Goal: Task Accomplishment & Management: Manage account settings

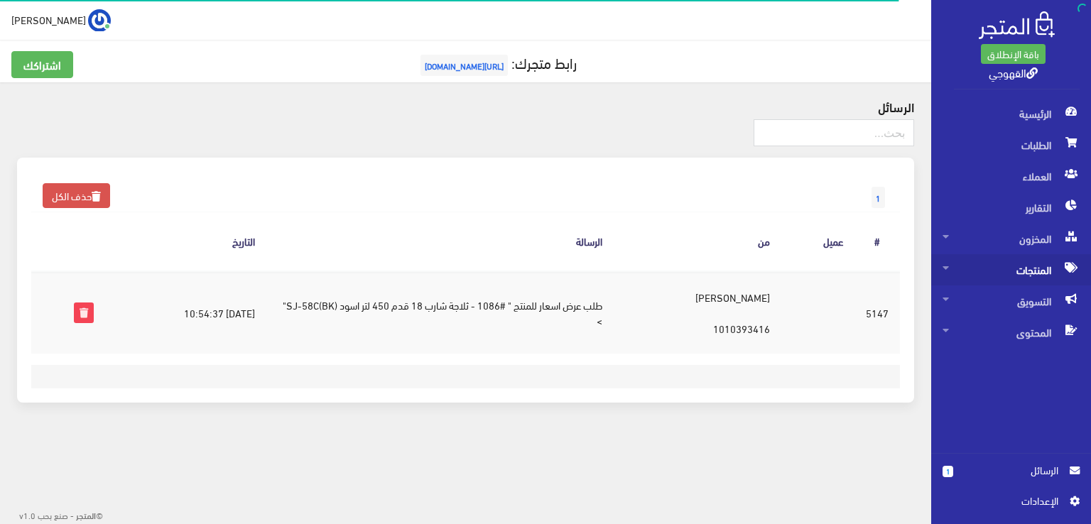
click at [1023, 268] on span "المنتجات" at bounding box center [1010, 269] width 137 height 31
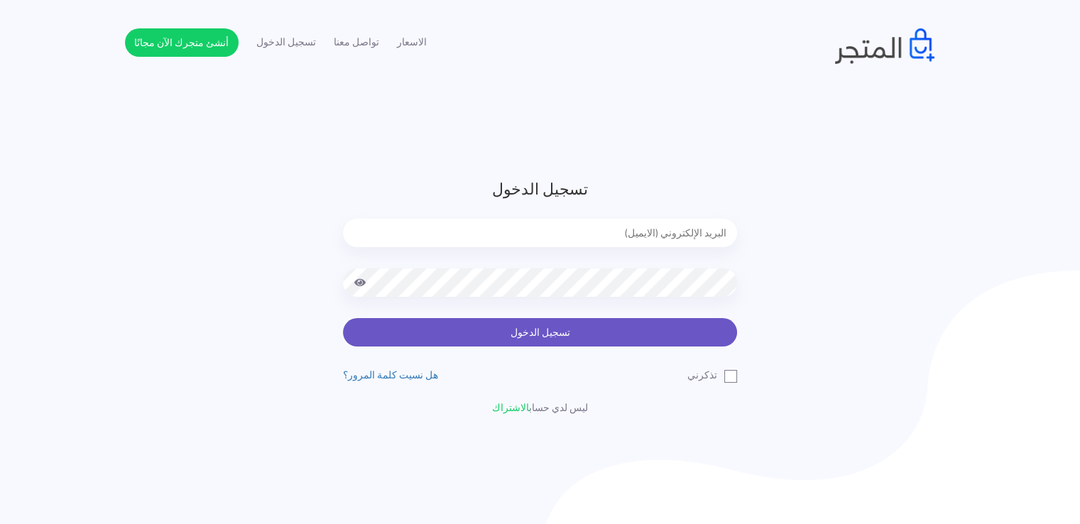
type input "xp.switch99@gmail.com"
click at [619, 328] on button "تسجيل الدخول" at bounding box center [540, 332] width 394 height 28
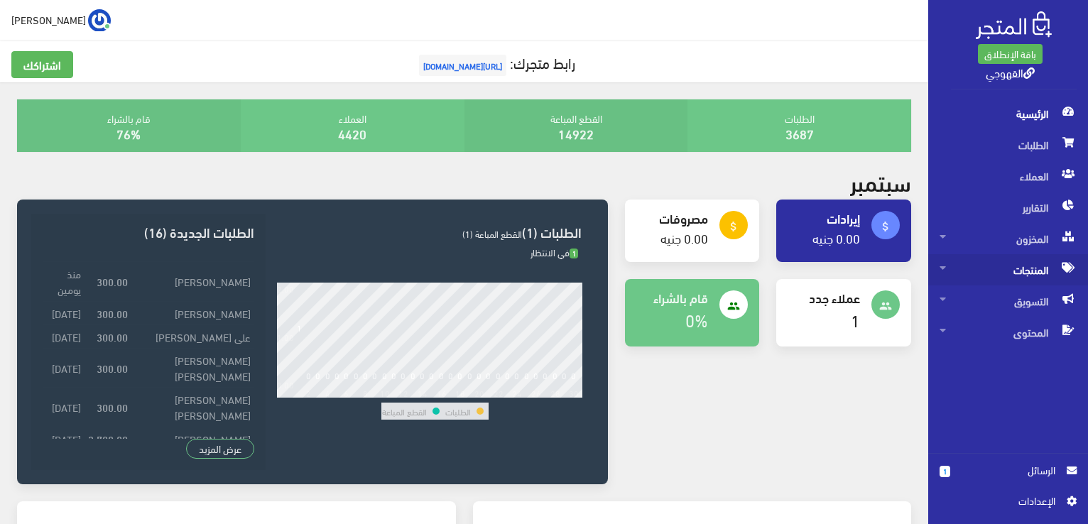
click at [1017, 271] on span "المنتجات" at bounding box center [1008, 269] width 137 height 31
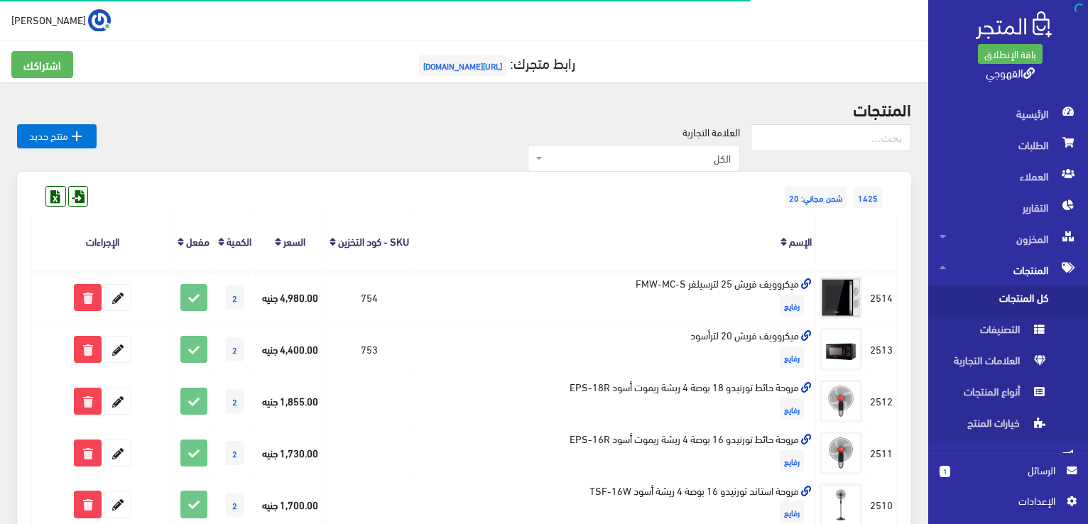
click at [1020, 301] on span "كل المنتجات" at bounding box center [994, 300] width 108 height 31
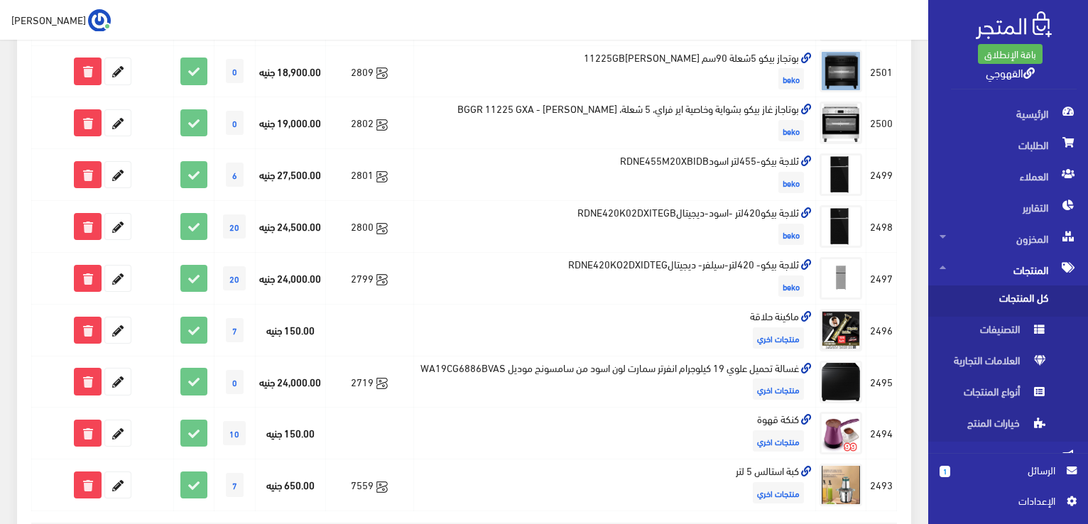
scroll to position [984, 0]
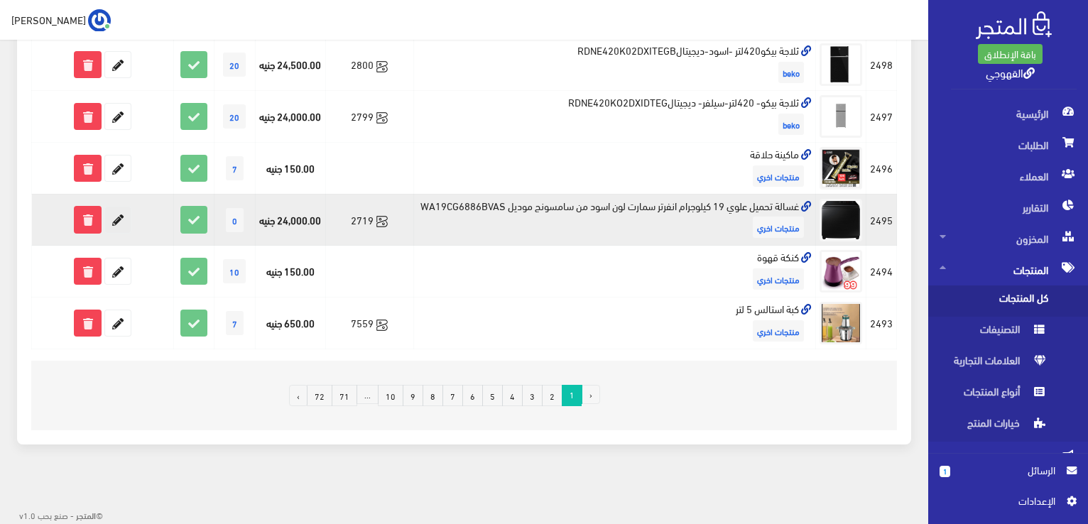
click at [122, 213] on icon at bounding box center [118, 220] width 26 height 26
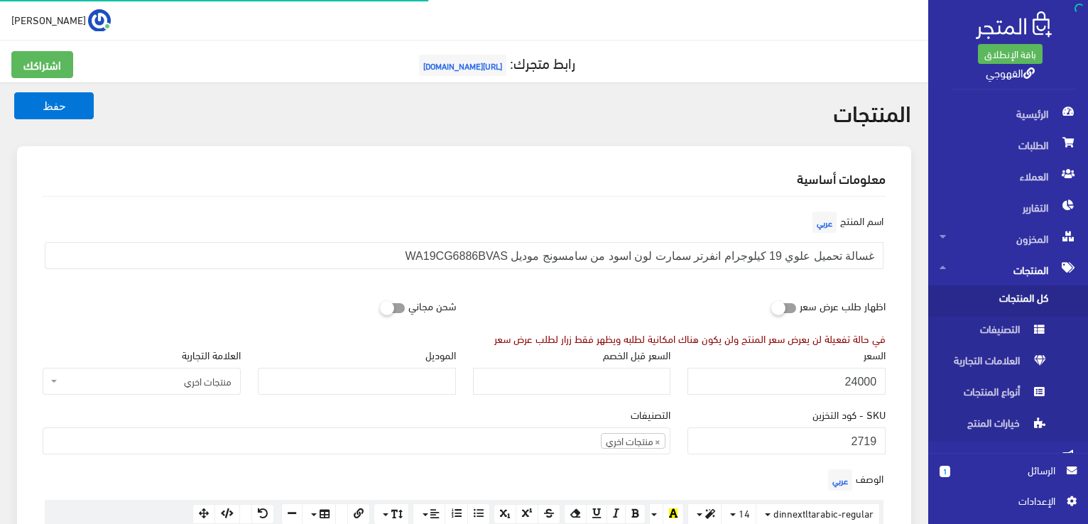
scroll to position [767, 0]
click at [822, 407] on label "SKU - كود التخزين" at bounding box center [848, 414] width 73 height 16
click at [822, 428] on input "2719" at bounding box center [786, 441] width 198 height 27
click at [822, 407] on label "SKU - كود التخزين" at bounding box center [848, 414] width 73 height 16
click at [822, 428] on input "2719" at bounding box center [786, 441] width 198 height 27
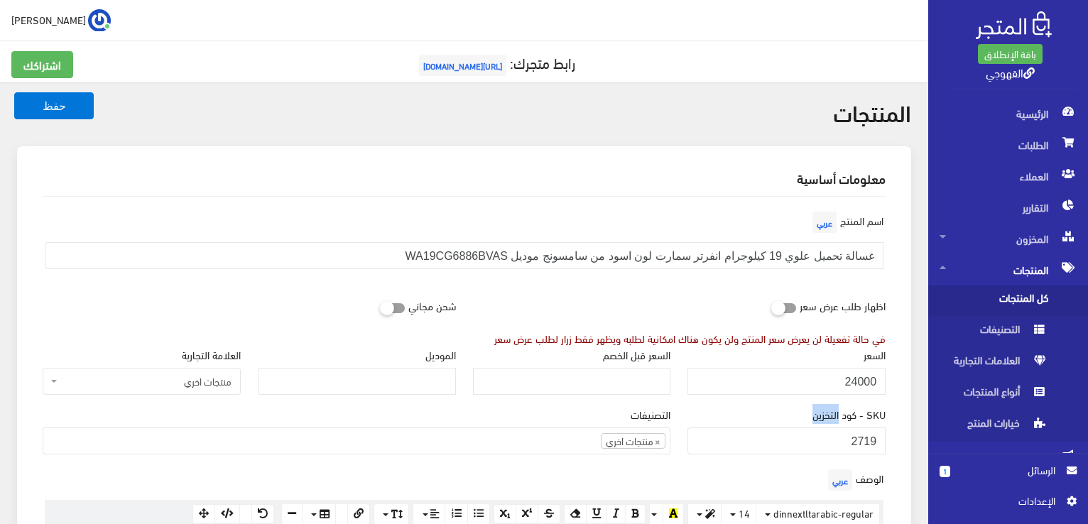
click at [822, 407] on label "SKU - كود التخزين" at bounding box center [848, 414] width 73 height 16
click at [822, 428] on input "2719" at bounding box center [786, 441] width 198 height 27
click at [798, 401] on div "السعر 24000" at bounding box center [786, 377] width 215 height 60
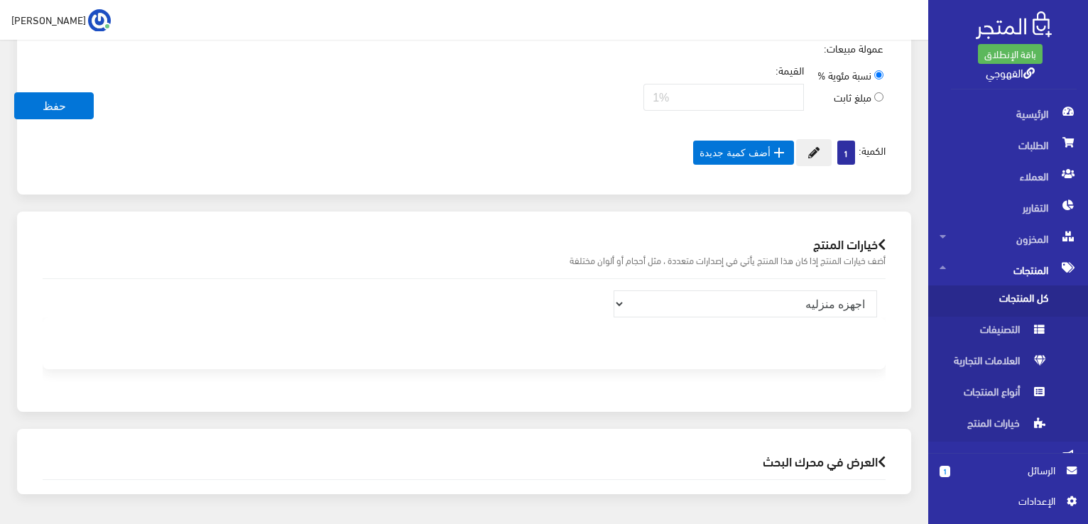
scroll to position [1045, 0]
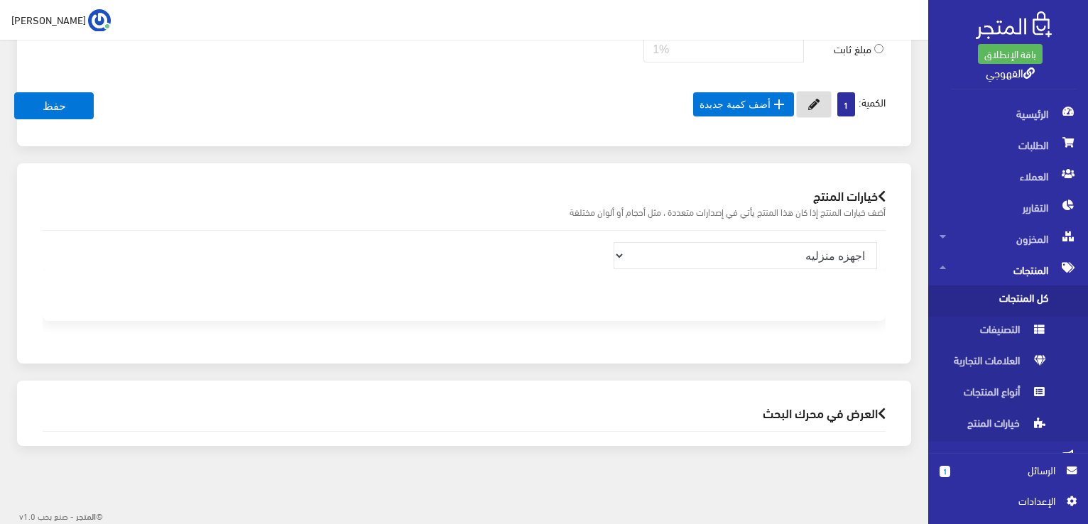
click at [823, 106] on button at bounding box center [814, 104] width 36 height 27
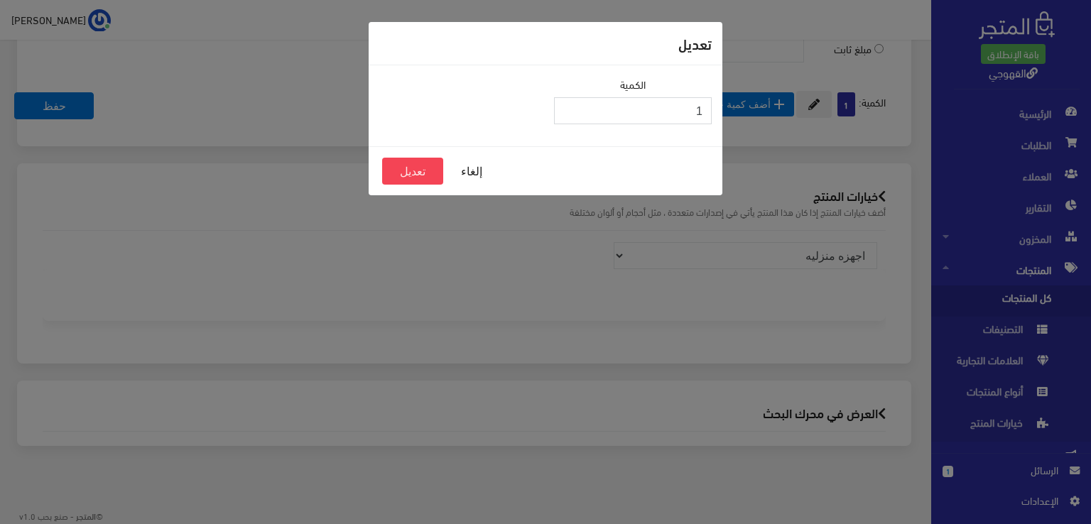
click at [651, 119] on input "1" at bounding box center [633, 110] width 158 height 27
type input "2"
click at [413, 177] on button "تعديل" at bounding box center [412, 171] width 61 height 27
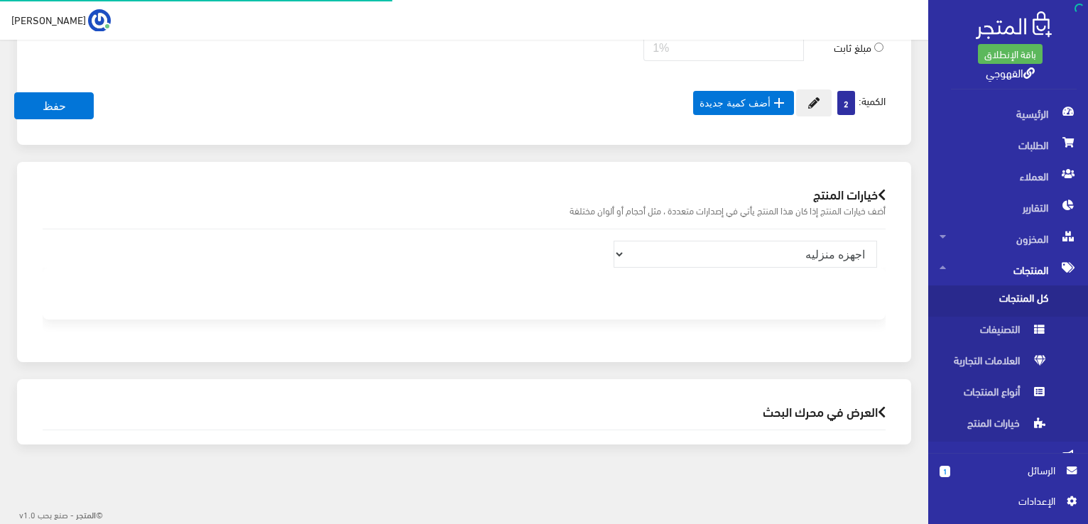
scroll to position [765, 0]
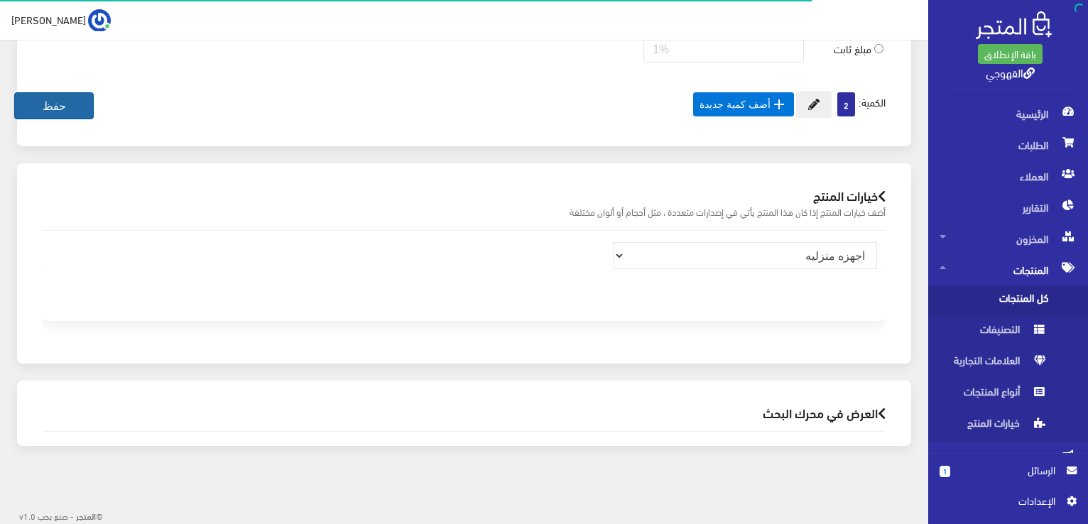
click at [81, 104] on button "حفظ" at bounding box center [54, 105] width 80 height 27
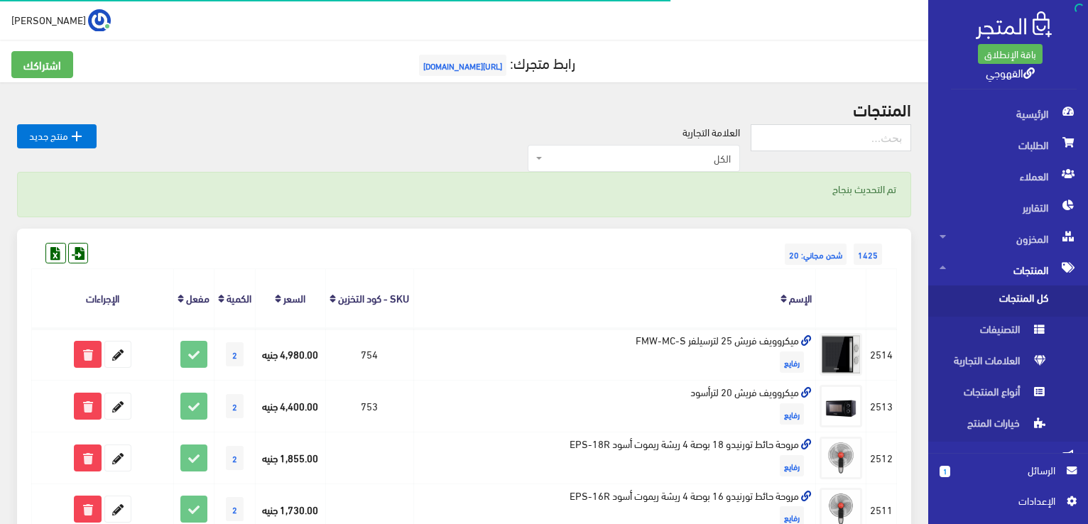
click at [284, 158] on div "العلامة التجارية الكل منتجات اخري امبريال فريش كريازي يونيون آير تورنيدو شارب L…" at bounding box center [424, 148] width 654 height 48
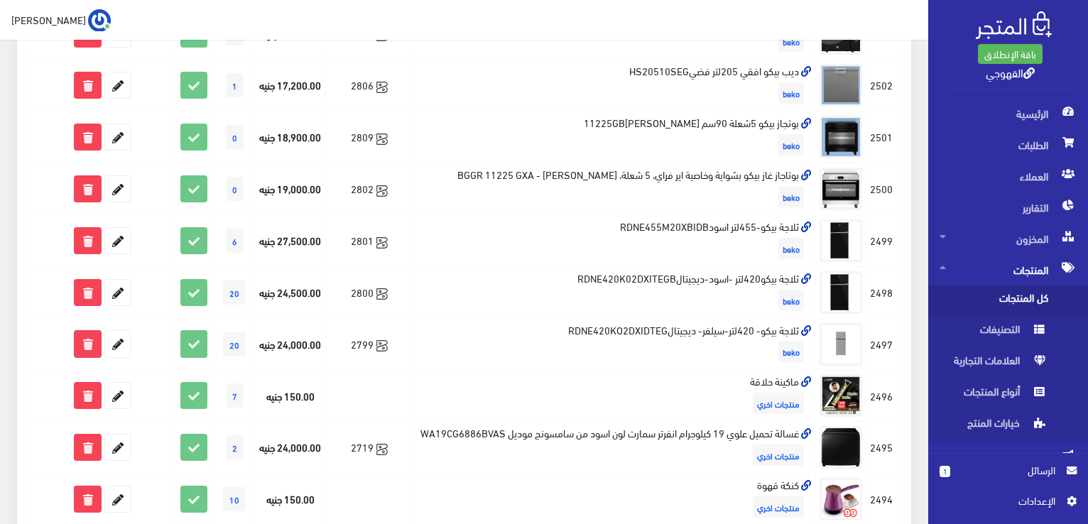
scroll to position [784, 0]
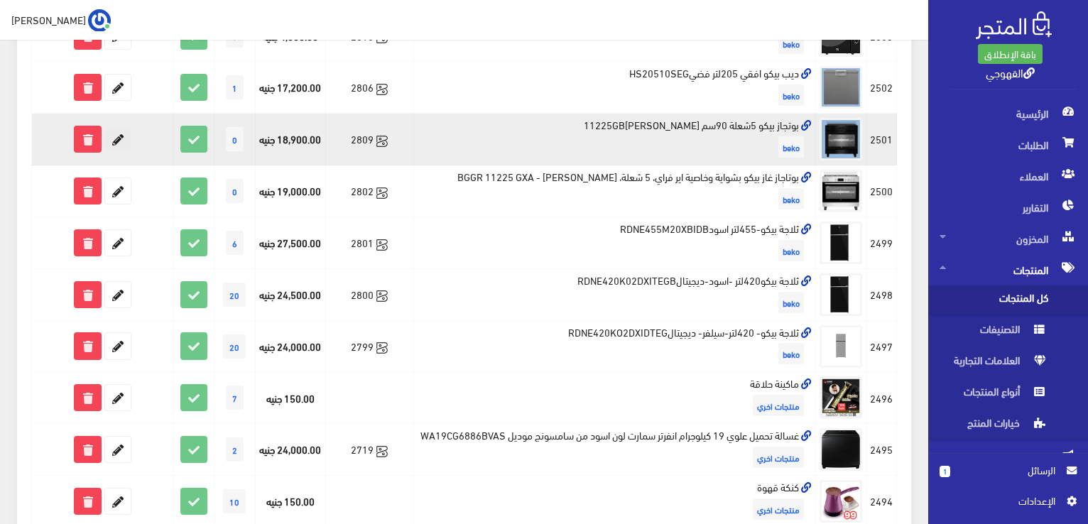
click at [116, 152] on icon at bounding box center [118, 139] width 26 height 26
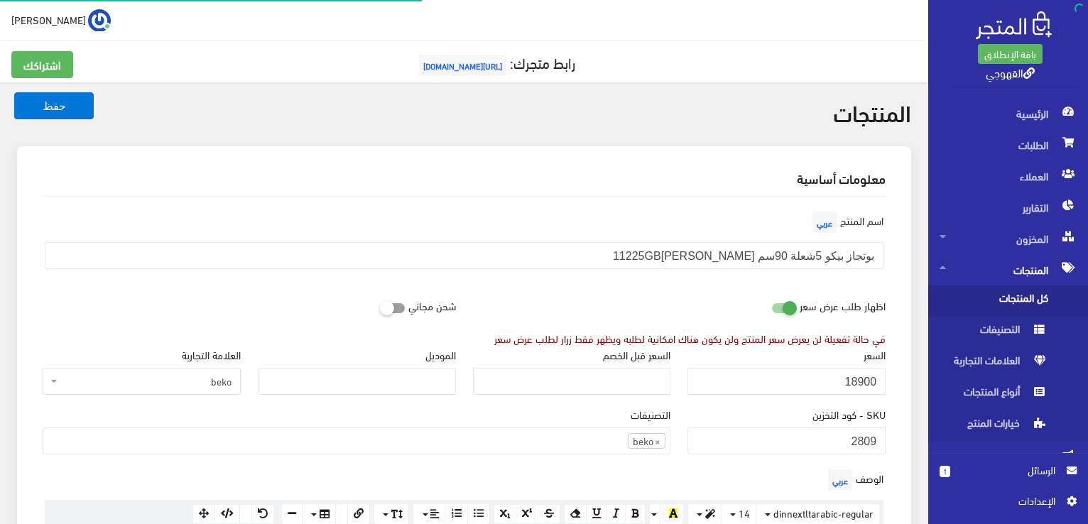
scroll to position [989, 0]
click at [705, 325] on div "اظهار طلب عرض سعر في حالة تفعيلة لن يعرض سعر المنتج ولن يكون هناك امكانية لطلبه…" at bounding box center [679, 319] width 430 height 54
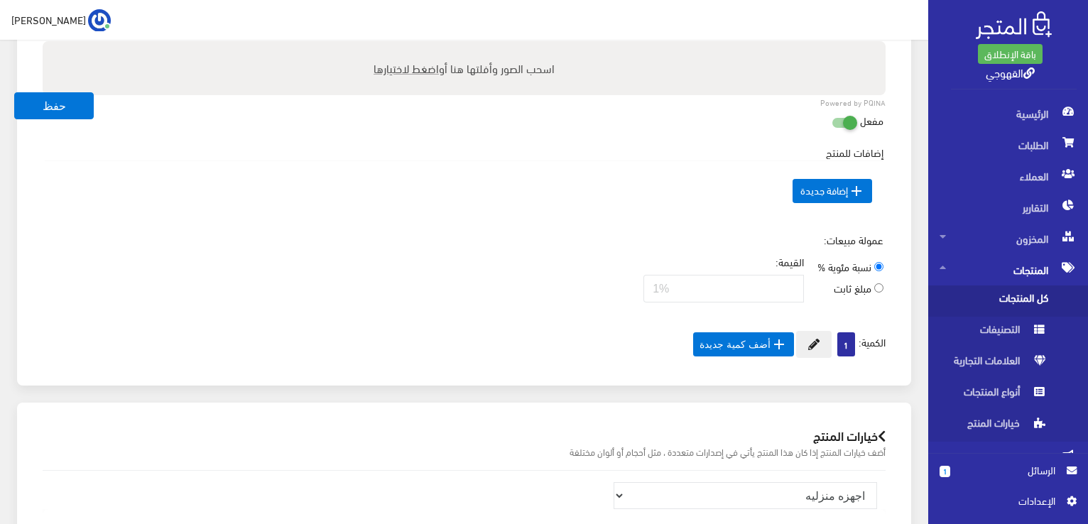
scroll to position [767, 0]
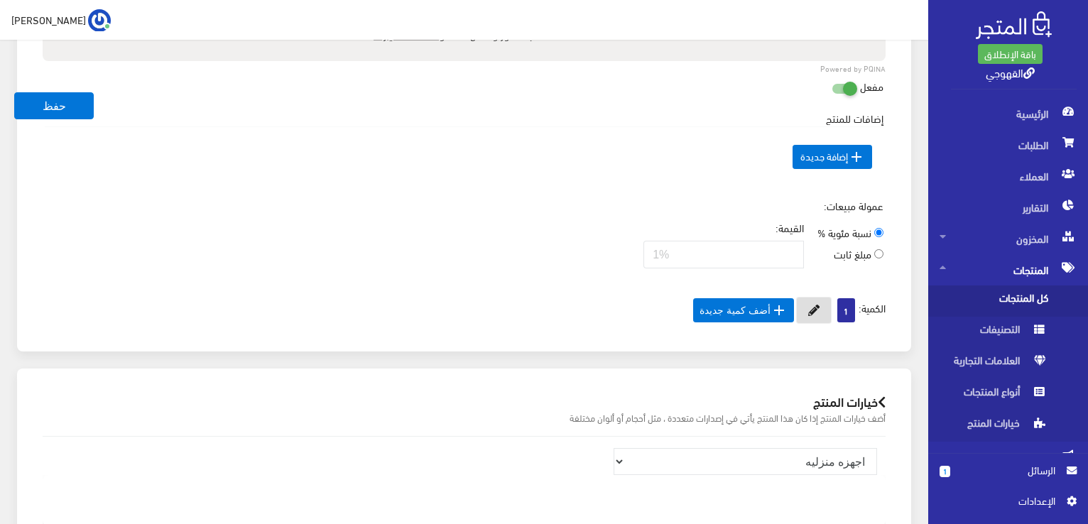
click at [817, 308] on button at bounding box center [814, 310] width 36 height 27
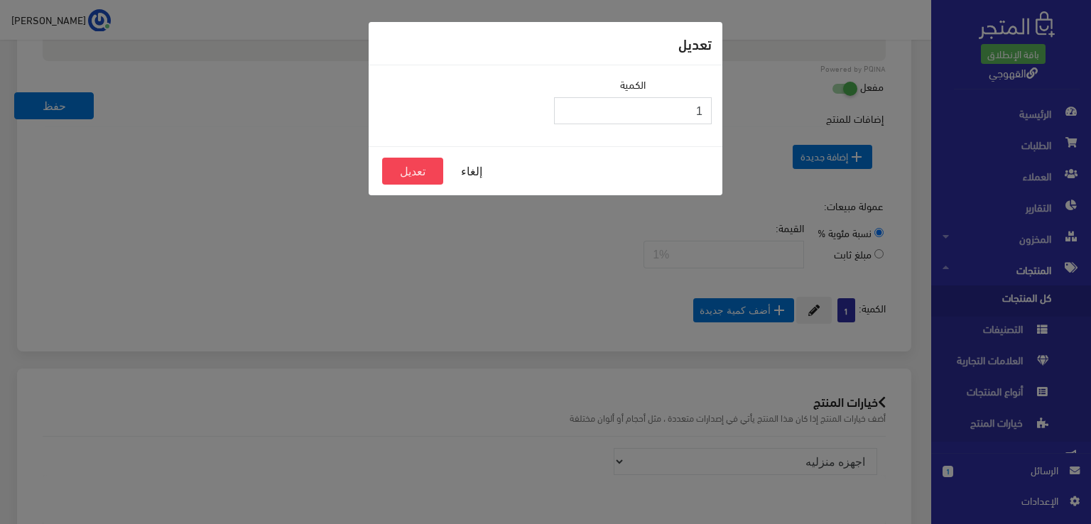
click at [648, 109] on input "1" at bounding box center [633, 110] width 158 height 27
type input "2"
click at [420, 174] on button "تعديل" at bounding box center [412, 171] width 61 height 27
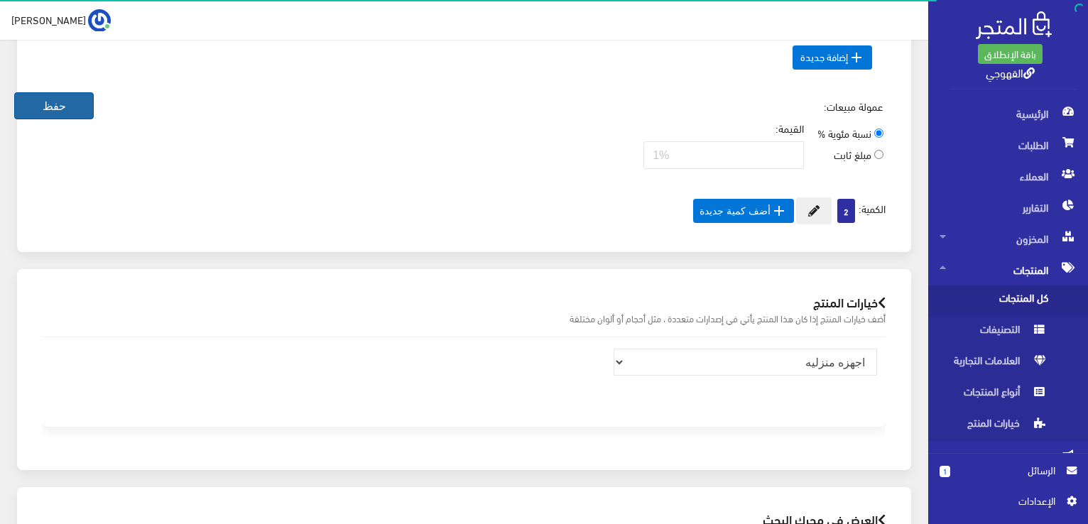
scroll to position [767, 0]
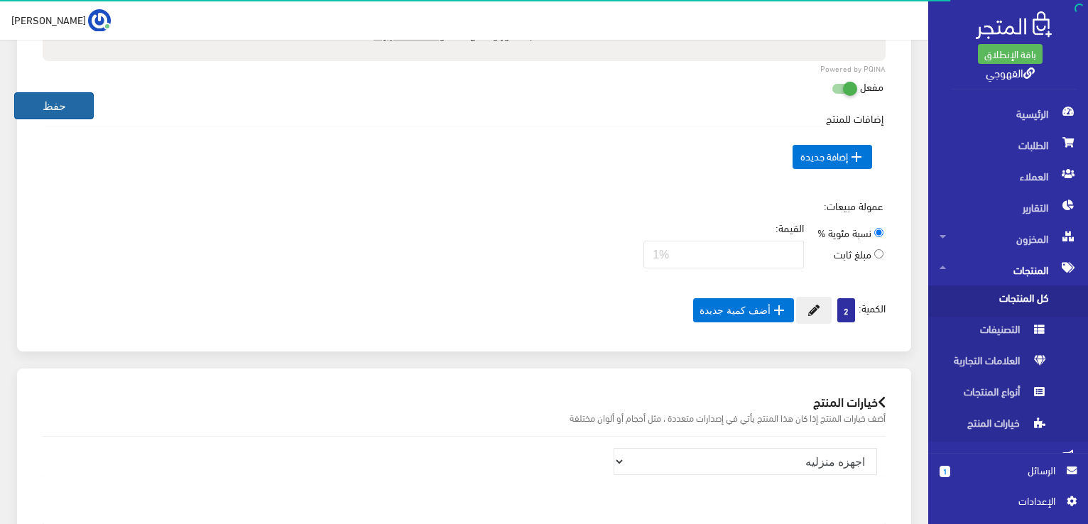
click at [48, 109] on button "حفظ" at bounding box center [54, 105] width 80 height 27
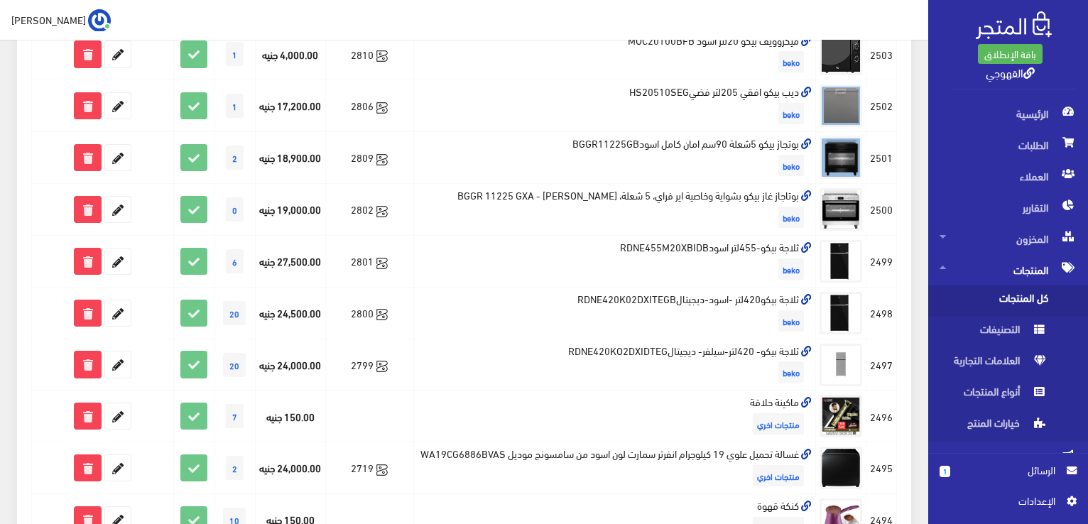
scroll to position [767, 0]
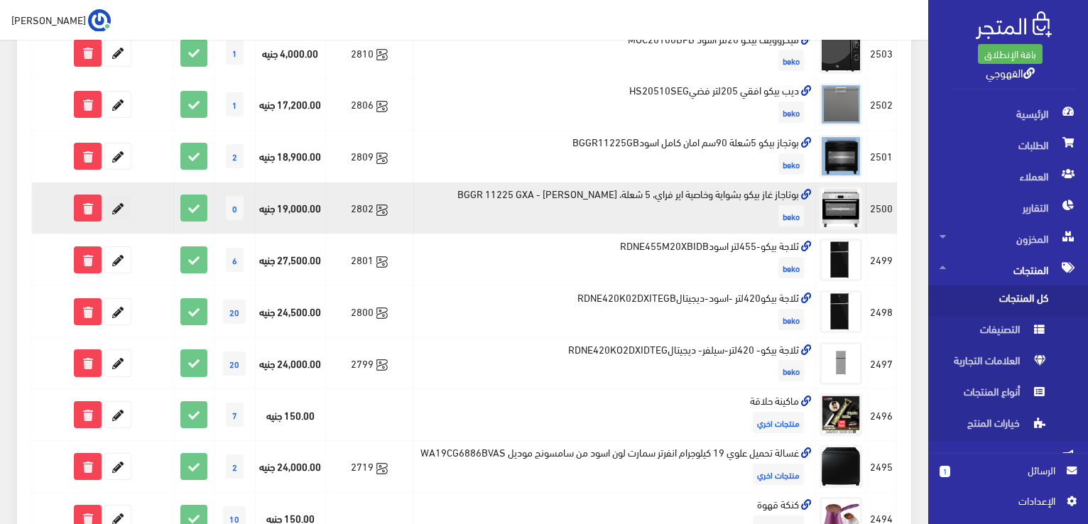
click at [115, 221] on icon at bounding box center [118, 208] width 26 height 26
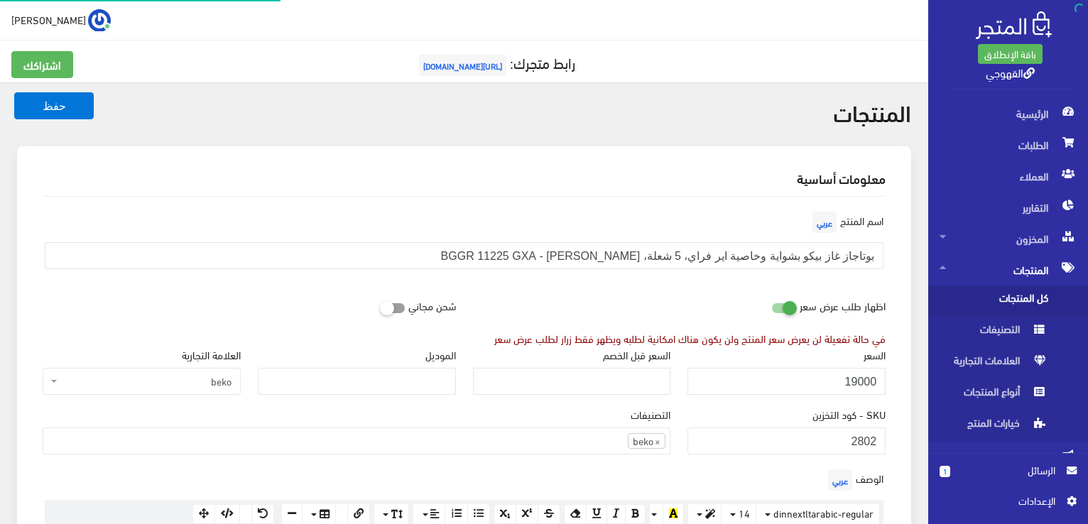
scroll to position [989, 0]
click at [691, 305] on div "اظهار طلب عرض سعر في حالة تفعيلة لن يعرض سعر المنتج ولن يكون هناك امكانية لطلبه…" at bounding box center [679, 319] width 430 height 54
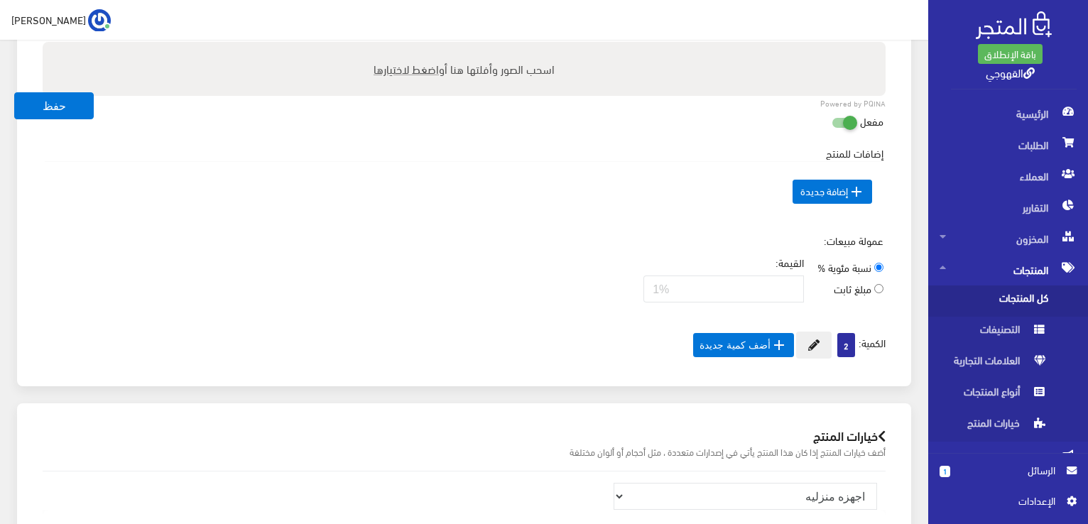
scroll to position [767, 0]
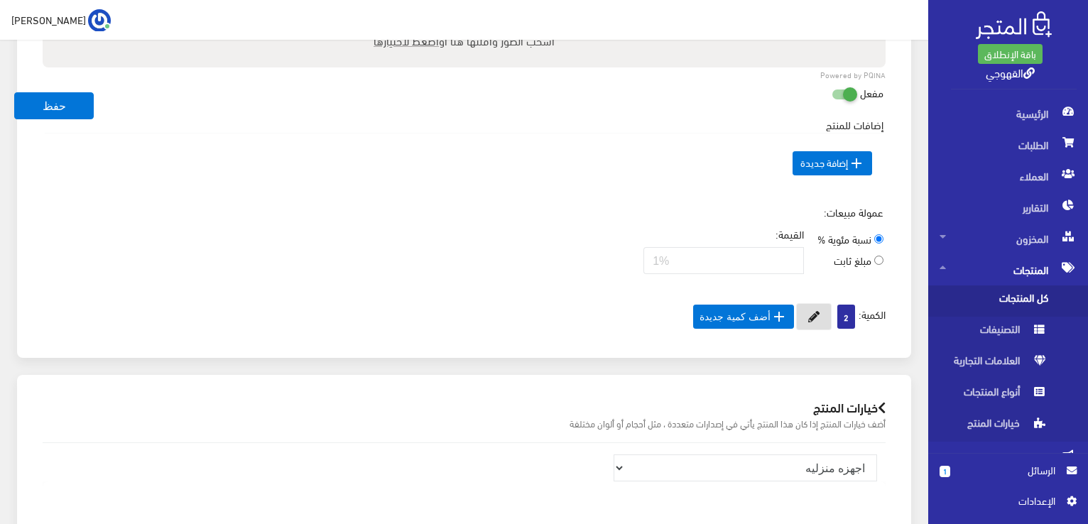
click at [822, 319] on button at bounding box center [814, 316] width 36 height 27
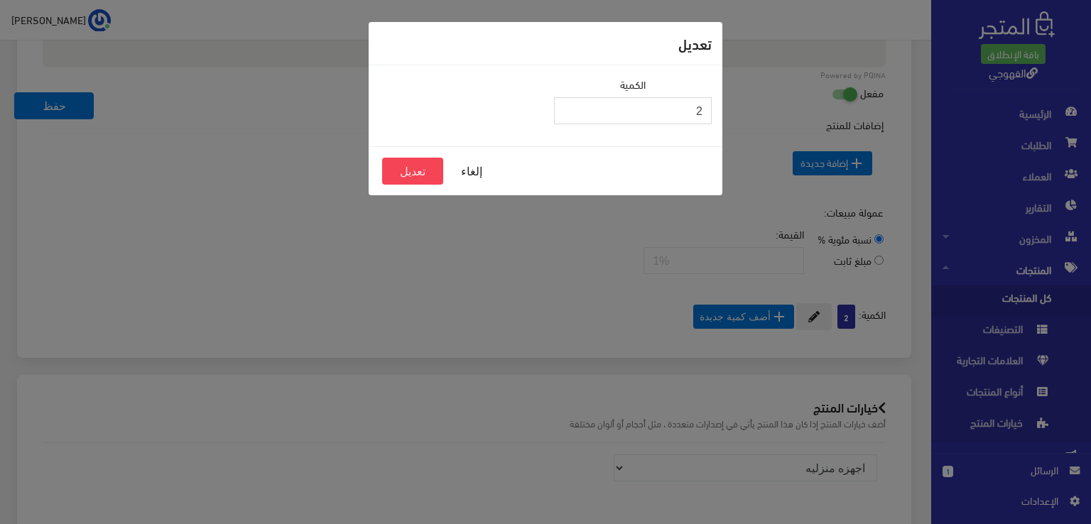
click at [688, 101] on input "2" at bounding box center [633, 110] width 158 height 27
click at [419, 163] on button "تعديل" at bounding box center [412, 171] width 61 height 27
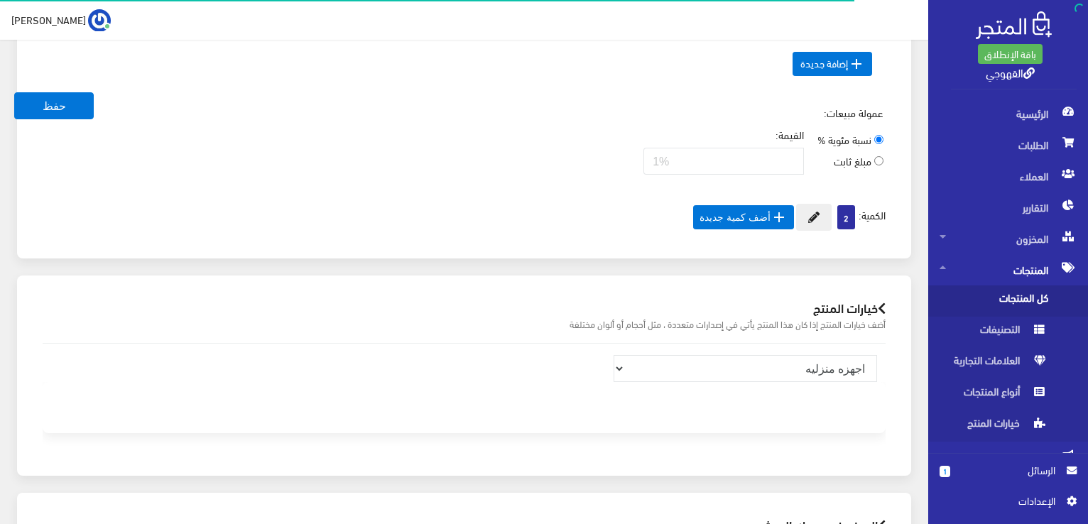
scroll to position [767, 0]
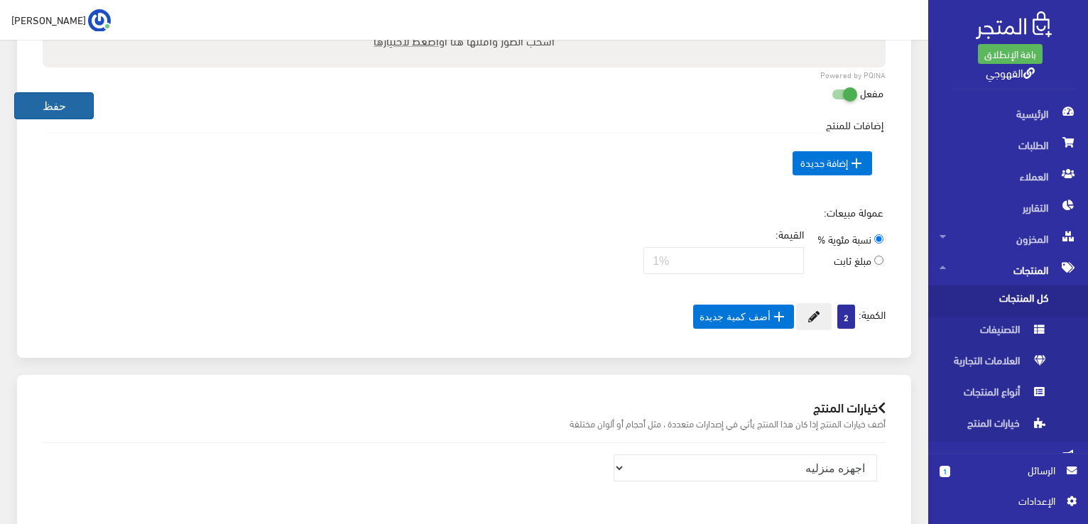
click at [54, 103] on button "حفظ" at bounding box center [54, 105] width 80 height 27
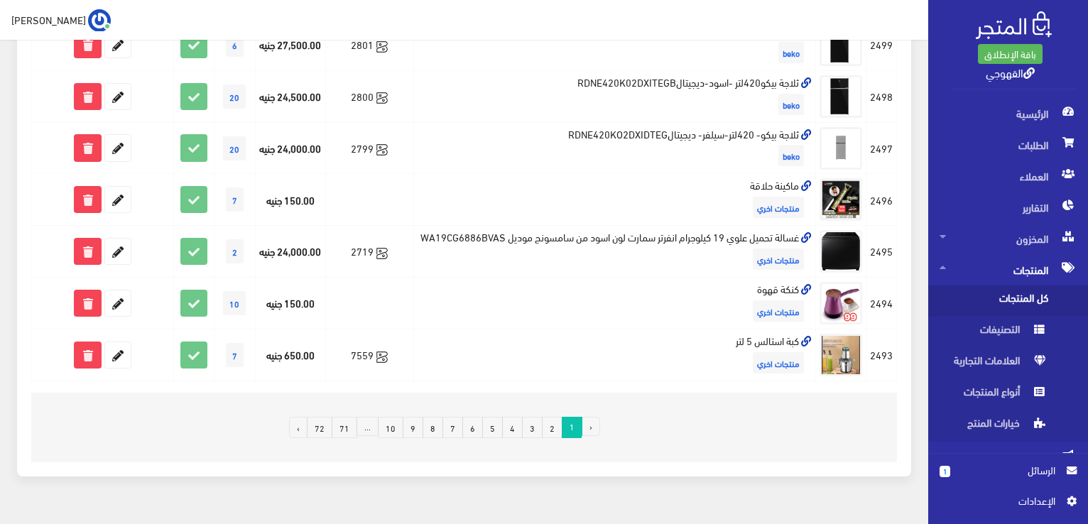
scroll to position [1040, 0]
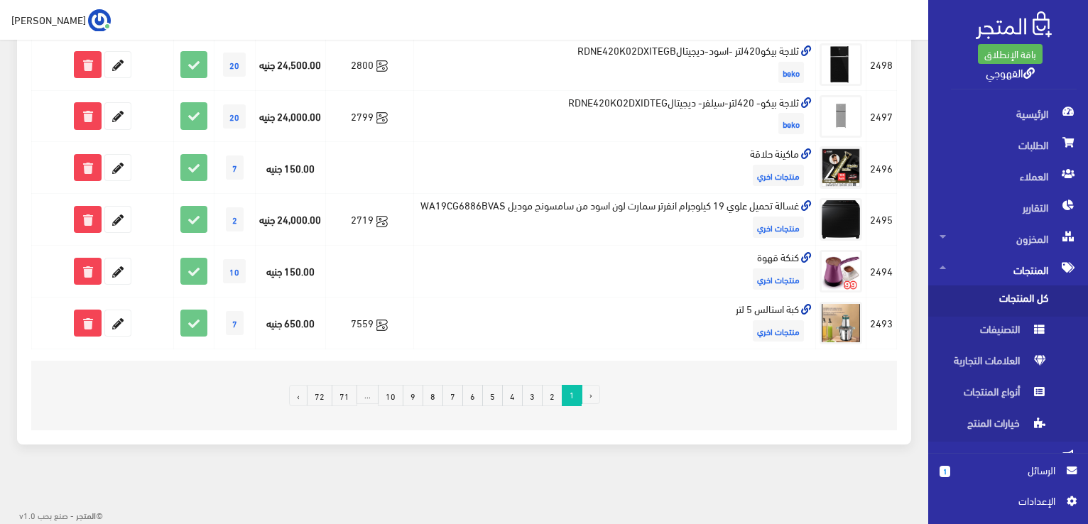
click at [401, 392] on link "10" at bounding box center [391, 395] width 26 height 21
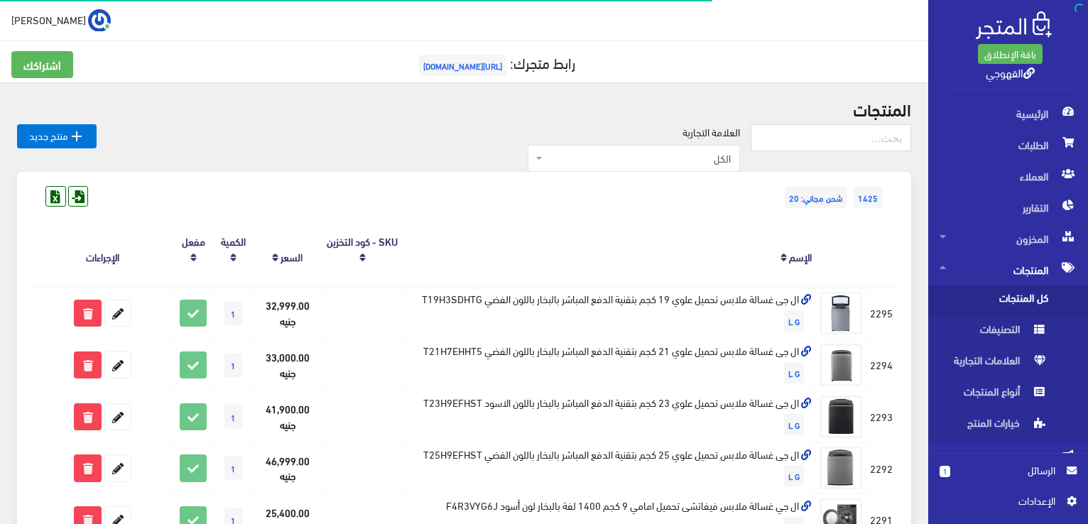
click at [318, 214] on th "السعر" at bounding box center [288, 249] width 68 height 75
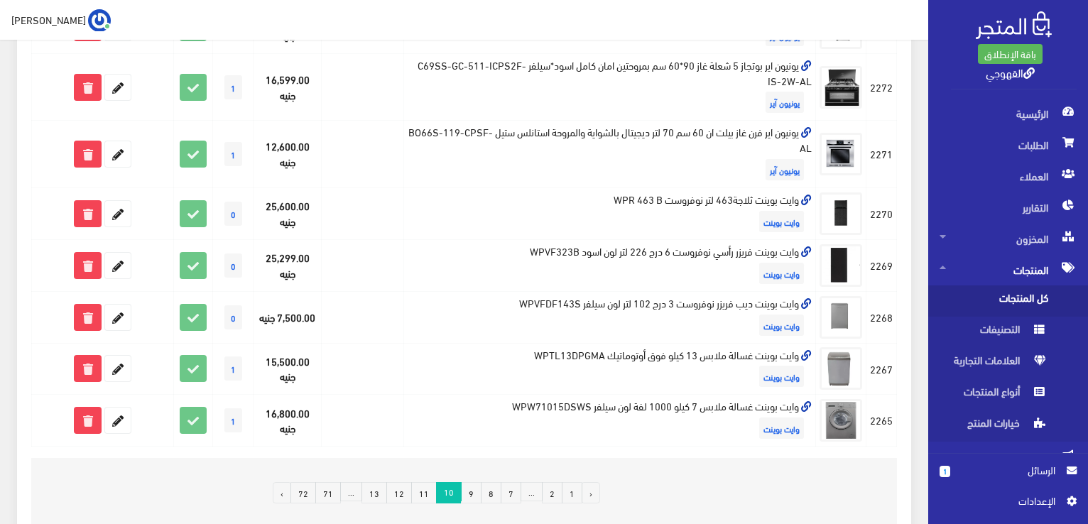
scroll to position [1015, 0]
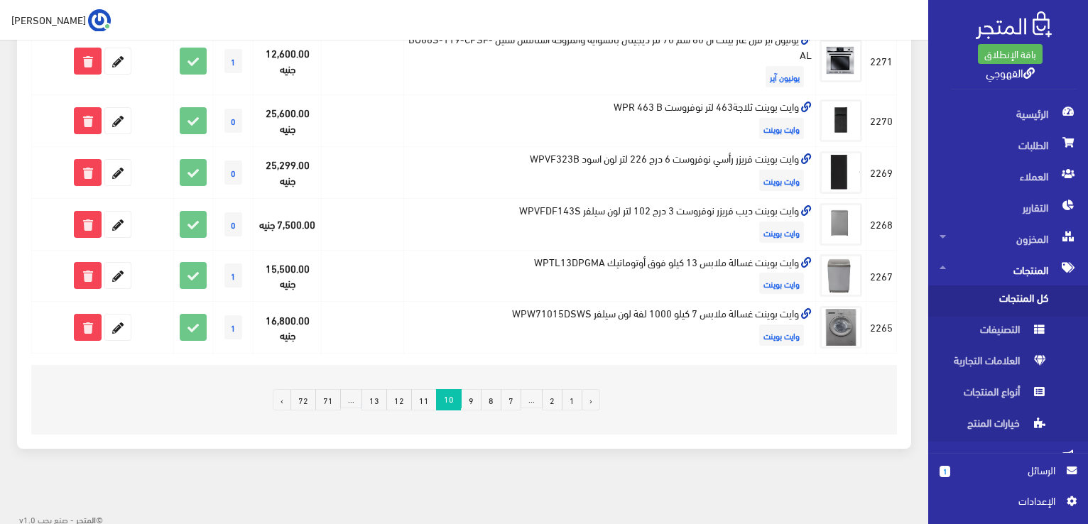
click at [428, 389] on link "11" at bounding box center [424, 399] width 26 height 21
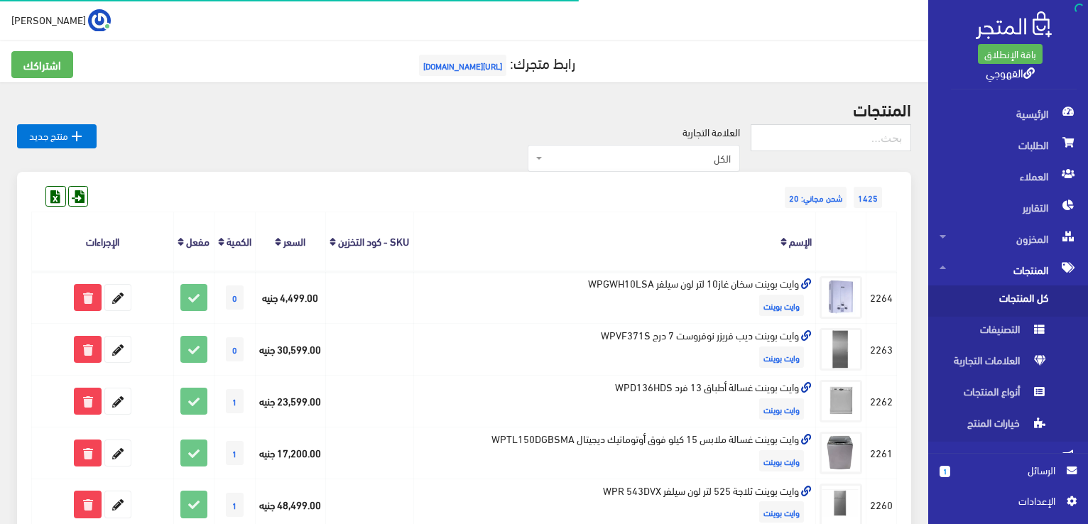
click at [388, 193] on div "1425 شحن مجاني: 20" at bounding box center [464, 183] width 866 height 23
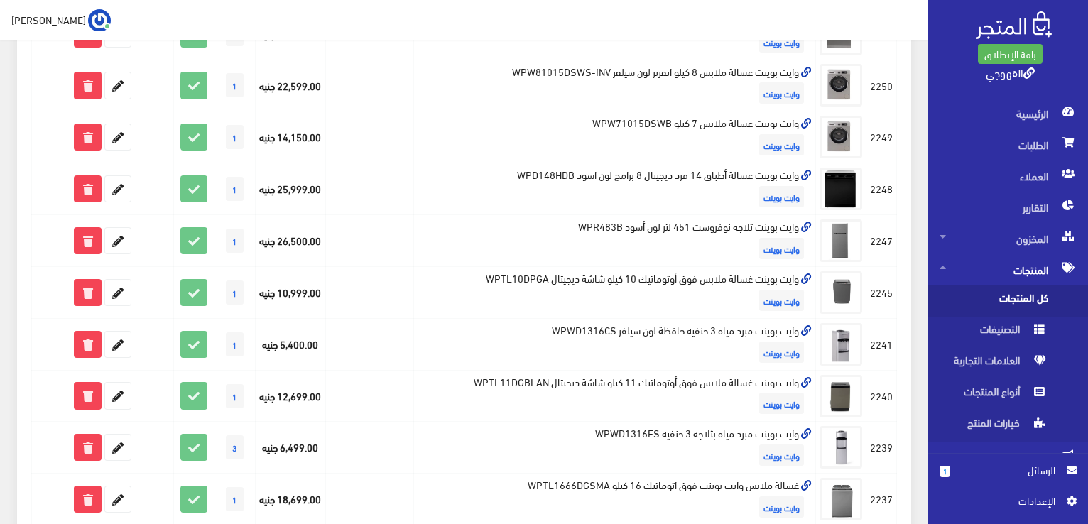
scroll to position [984, 0]
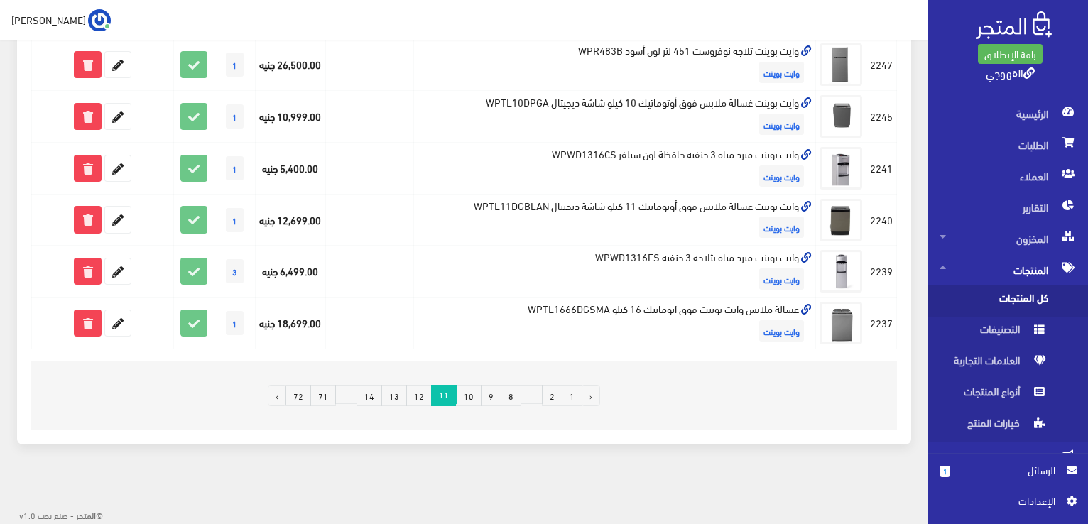
click at [425, 394] on link "12" at bounding box center [419, 395] width 26 height 21
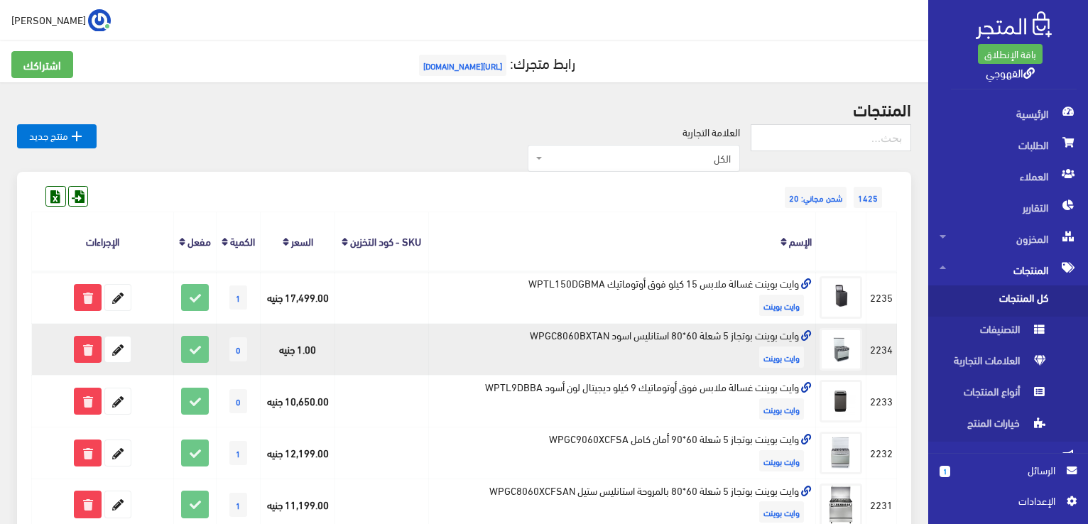
click at [700, 335] on td "وايت بوينت بوتجاز 5 شعلة 60*80 استانليس اسود WPGC8060BXTAN وايت بوينت" at bounding box center [622, 350] width 388 height 52
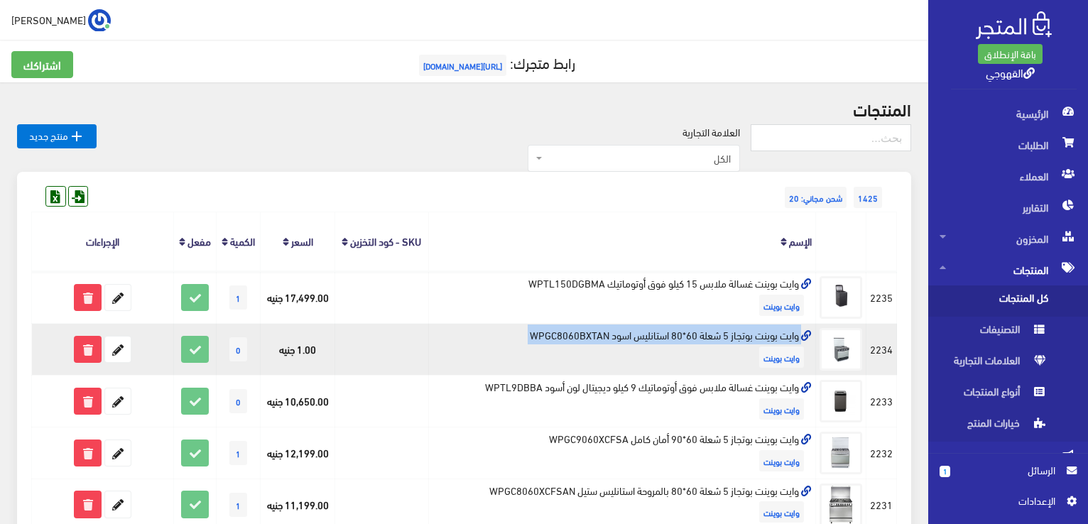
click at [700, 335] on td "وايت بوينت بوتجاز 5 شعلة 60*80 استانليس اسود WPGC8060BXTAN وايت بوينت" at bounding box center [622, 350] width 388 height 52
copy td "وايت بوينت بوتجاز 5 شعلة 60*80 استانليس اسود WPGC8060BXTAN"
click at [109, 354] on icon at bounding box center [118, 350] width 26 height 26
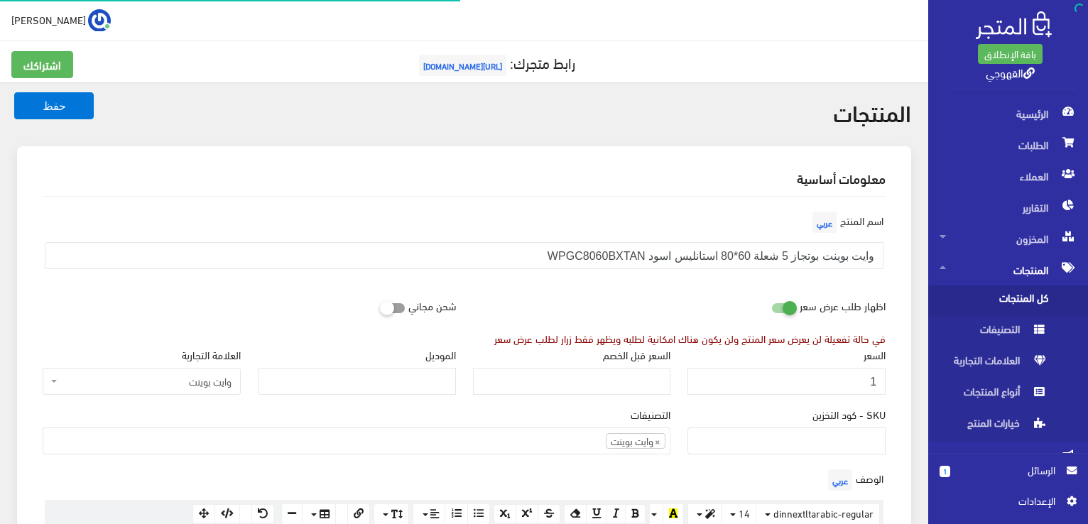
scroll to position [888, 0]
click at [714, 371] on input "1" at bounding box center [786, 381] width 198 height 27
type input "9999"
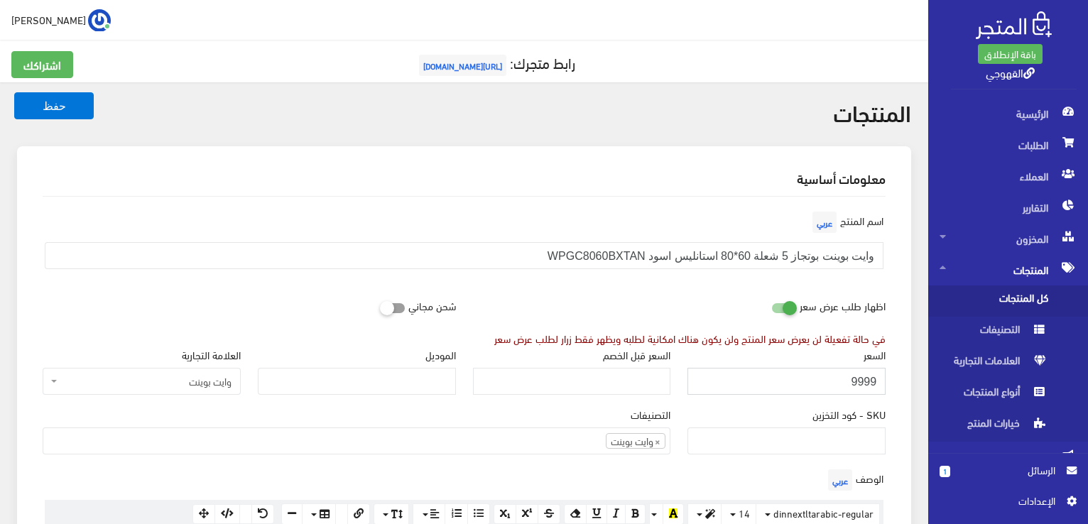
click at [14, 92] on button "حفظ" at bounding box center [54, 105] width 80 height 27
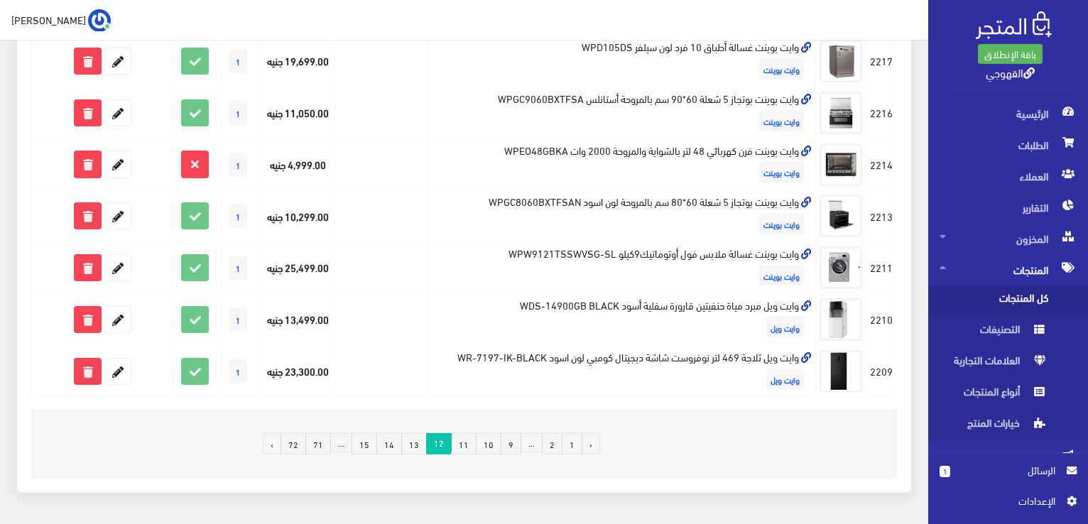
scroll to position [994, 0]
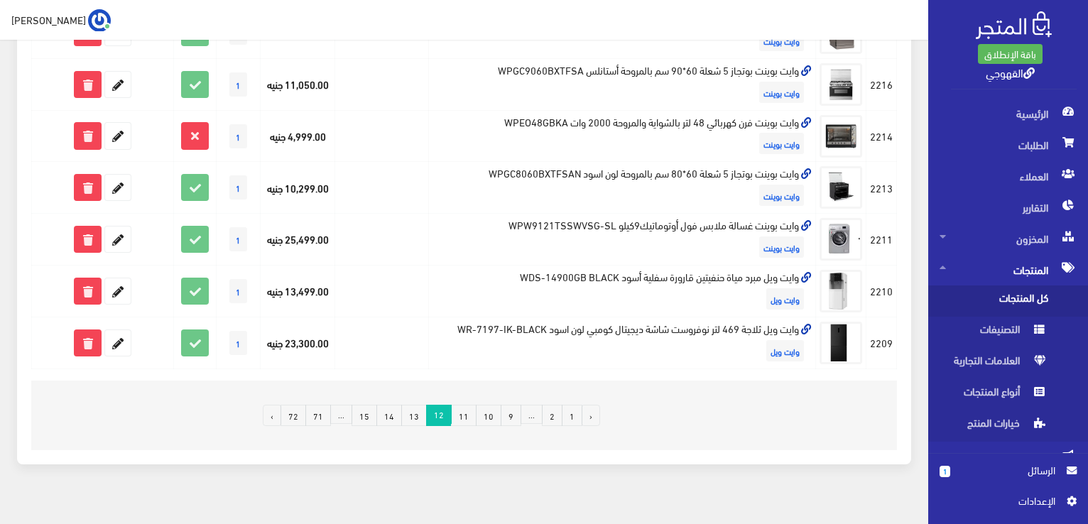
click at [422, 418] on link "13" at bounding box center [414, 415] width 26 height 21
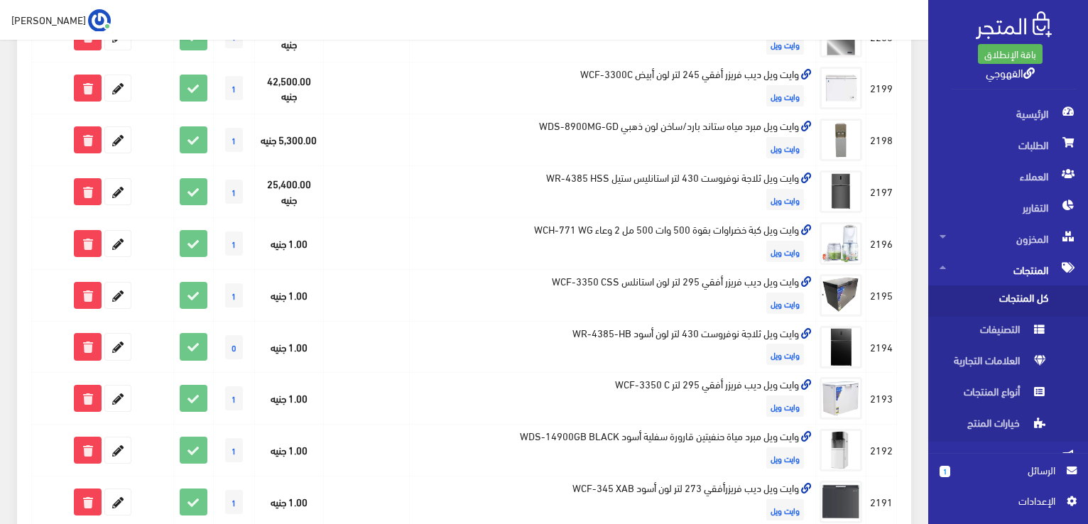
scroll to position [707, 0]
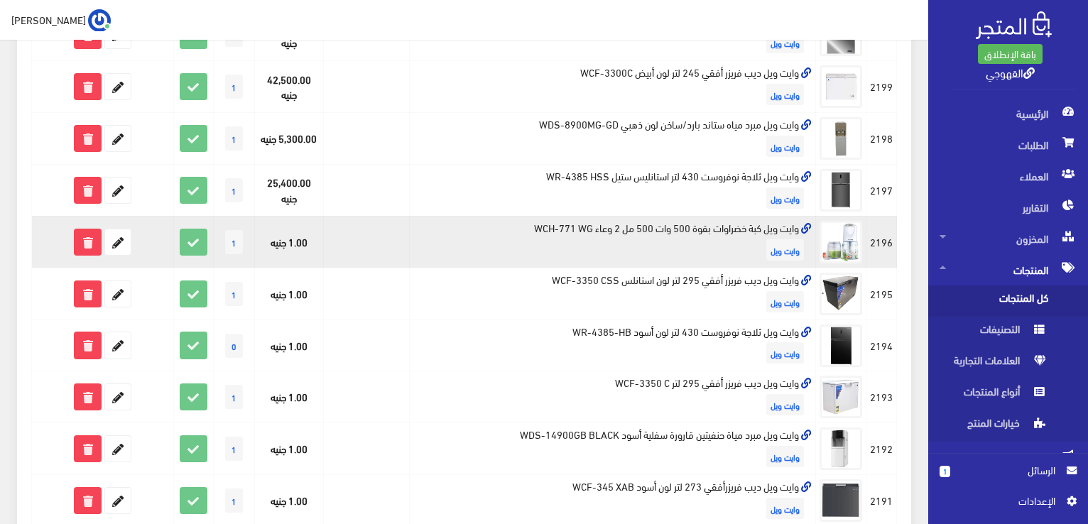
click at [608, 219] on td "وايت ويل كبة خضراوات بقوة 500 وات 500 مل 2 وعاء WCH-771 WG وايت ويل" at bounding box center [613, 242] width 406 height 52
copy td "وايت ويل كبة خضراوات بقوة 500 وات 500 مل 2 وعاء WCH-771 WG"
click at [113, 246] on icon at bounding box center [118, 242] width 26 height 26
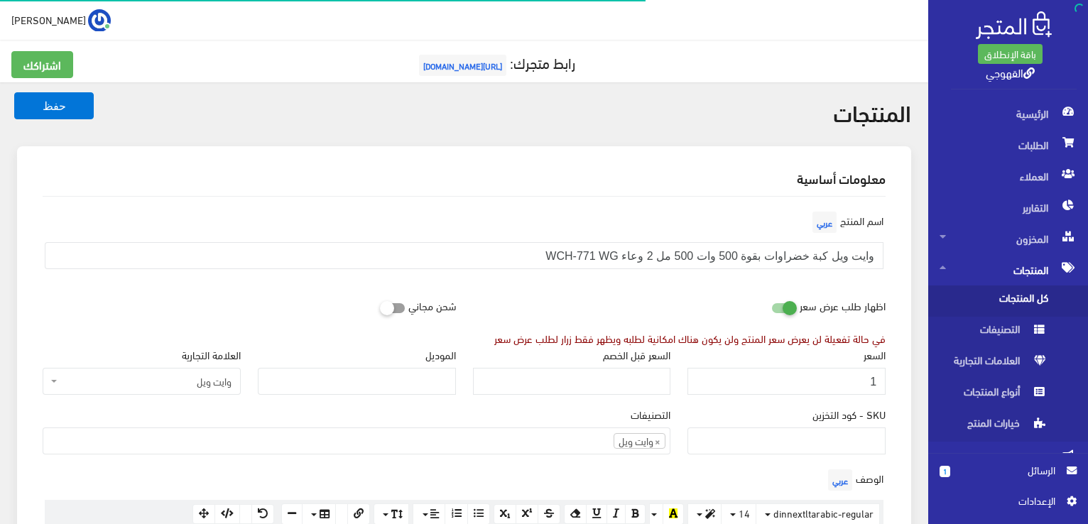
scroll to position [1008, 0]
click at [739, 381] on input "1" at bounding box center [786, 381] width 198 height 27
type input "1399"
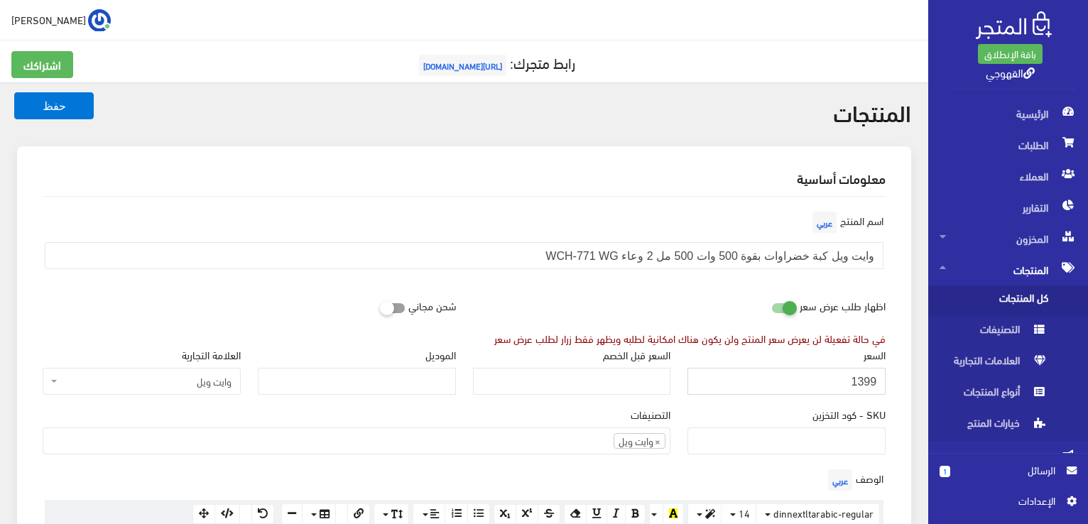
click at [14, 92] on button "حفظ" at bounding box center [54, 105] width 80 height 27
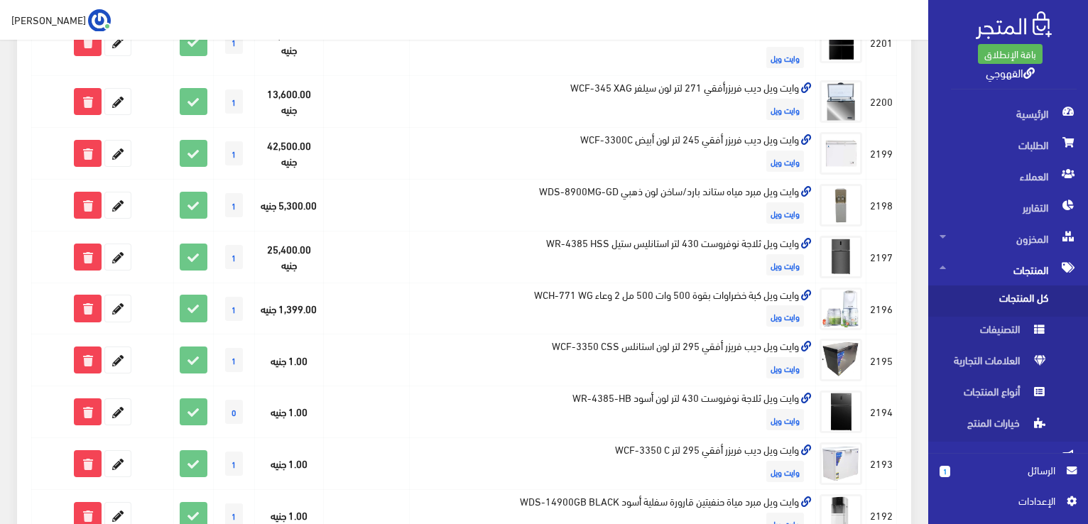
scroll to position [671, 0]
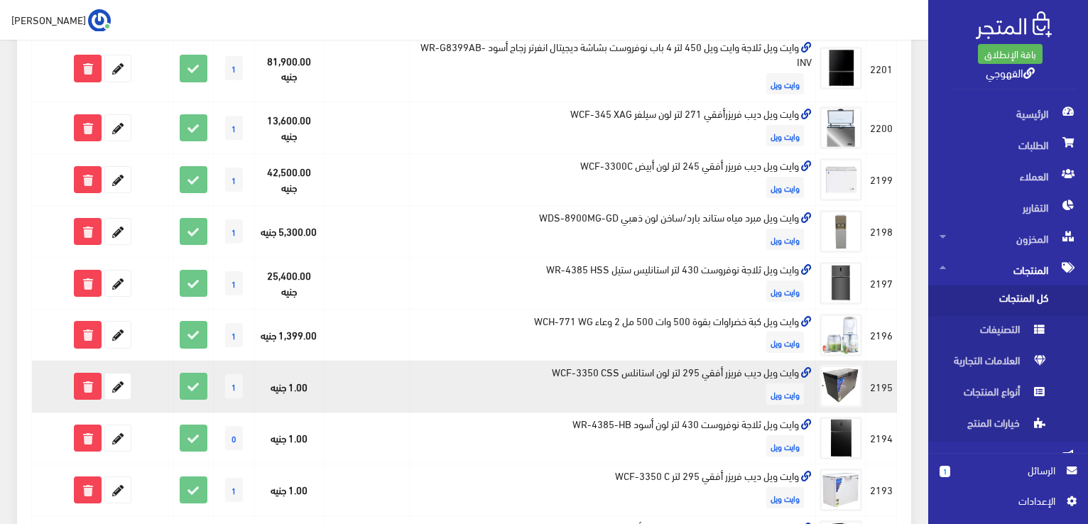
click at [744, 370] on td "وايت ويل ديب فريزر أفقي 295 لتر لون استانلس WCF-3350 CSS وايت ويل" at bounding box center [613, 387] width 406 height 52
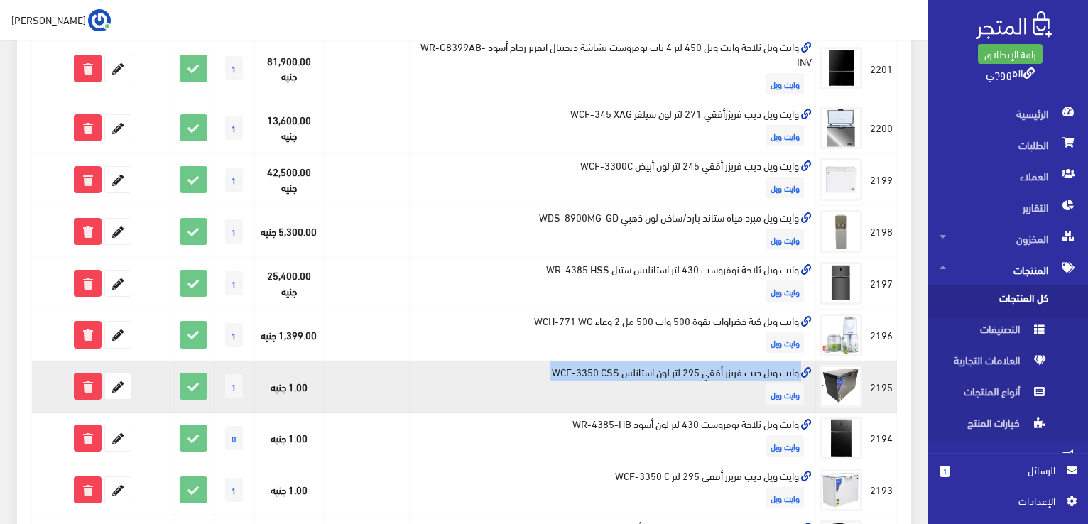
click at [744, 370] on td "وايت ويل ديب فريزر أفقي 295 لتر لون استانلس WCF-3350 CSS وايت ويل" at bounding box center [613, 387] width 406 height 52
copy td "وايت ويل ديب فريزر أفقي 295 لتر لون استانلس WCF-3350 CSS"
click at [119, 381] on icon at bounding box center [118, 387] width 26 height 26
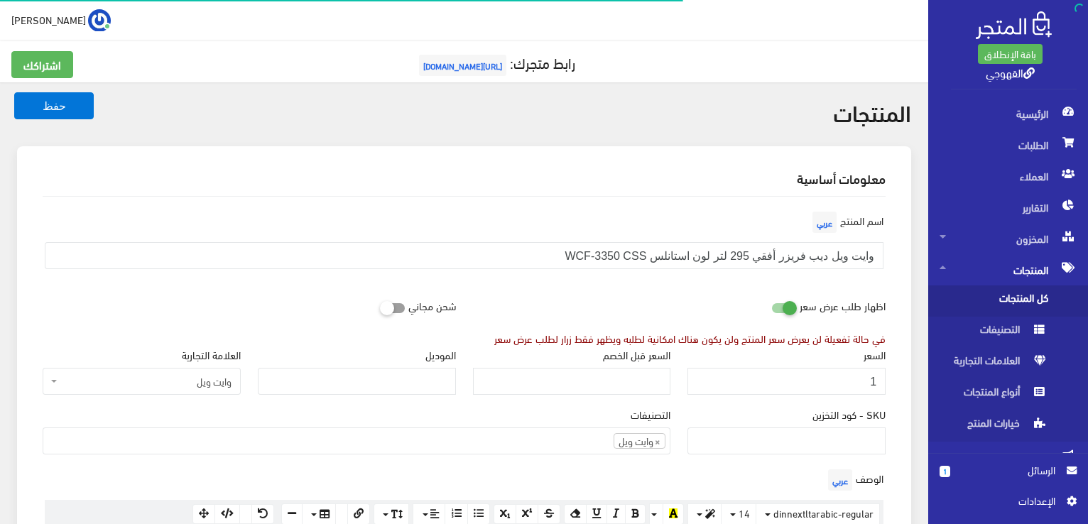
scroll to position [1008, 0]
click at [857, 384] on input "1" at bounding box center [786, 381] width 198 height 27
type input "15850"
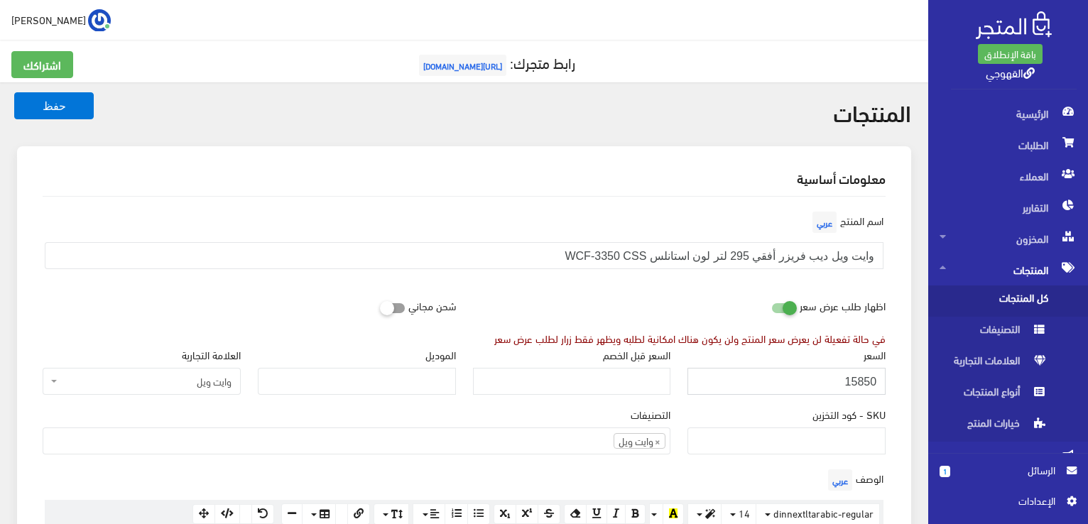
click at [14, 92] on button "حفظ" at bounding box center [54, 105] width 80 height 27
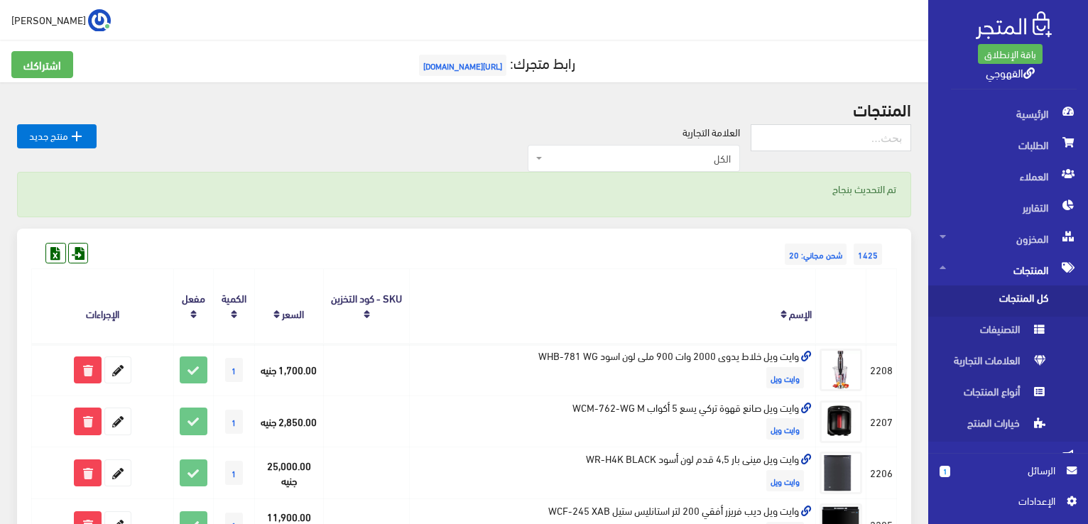
click at [635, 279] on th "الإسم" at bounding box center [613, 306] width 406 height 75
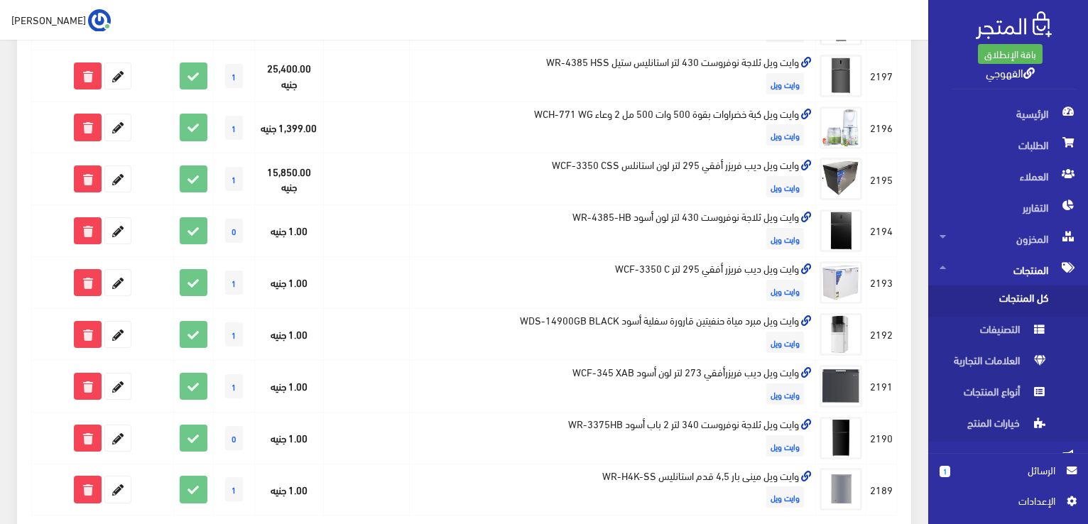
scroll to position [852, 0]
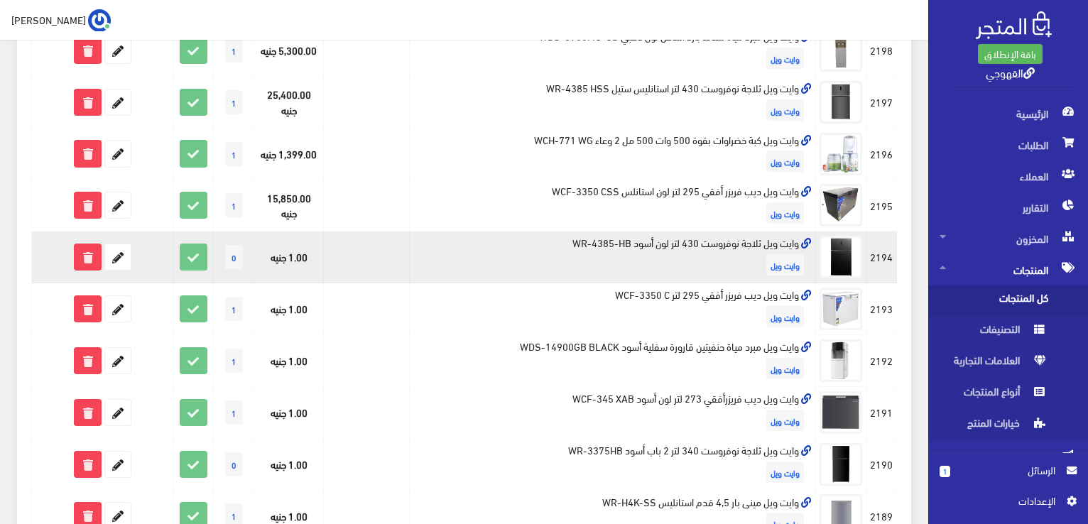
click at [643, 246] on td "وايت ويل ثلاجة نوفروست 430 لتر لون أسود WR-4385-HB وايت ويل" at bounding box center [613, 258] width 406 height 52
copy td "وايت ويل ثلاجة نوفروست 430 لتر لون أسود WR-4385-HB"
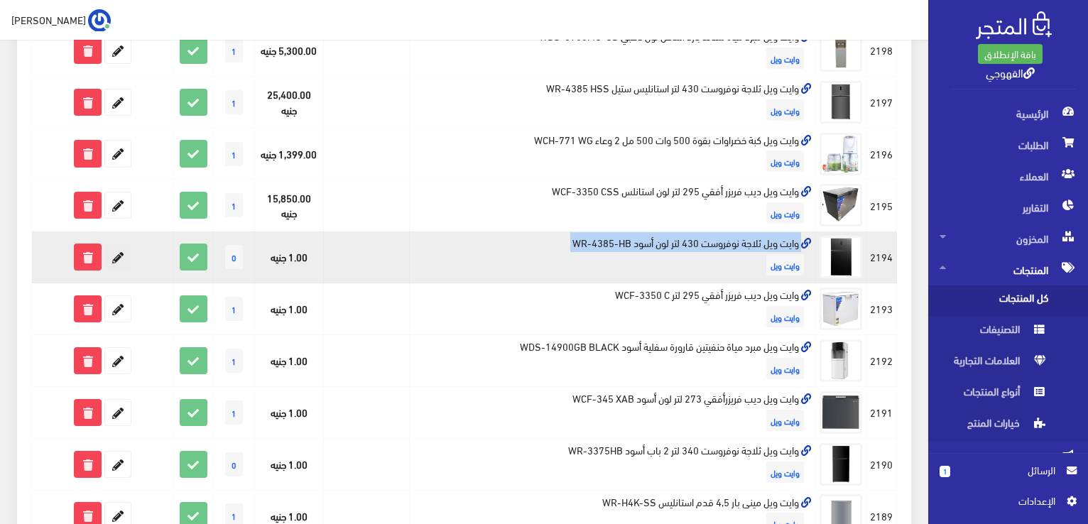
click at [112, 261] on icon at bounding box center [118, 257] width 26 height 26
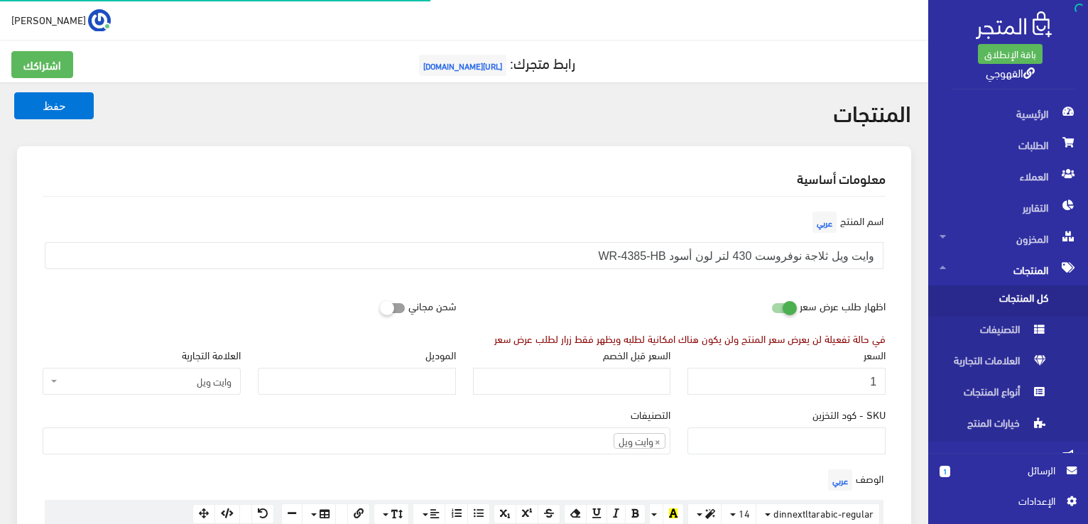
scroll to position [1008, 0]
click at [724, 378] on input "1" at bounding box center [786, 381] width 198 height 27
type input "13990"
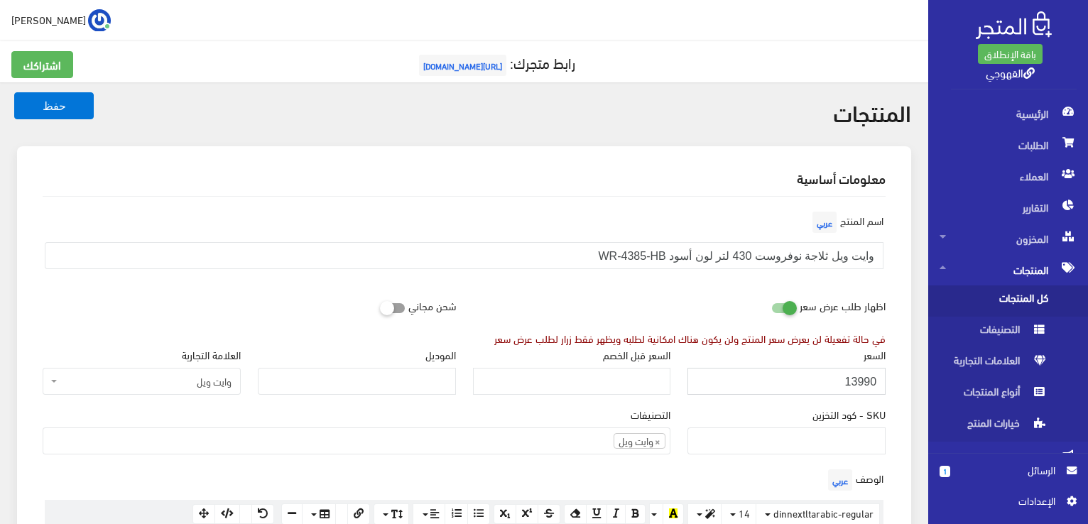
click at [14, 92] on button "حفظ" at bounding box center [54, 105] width 80 height 27
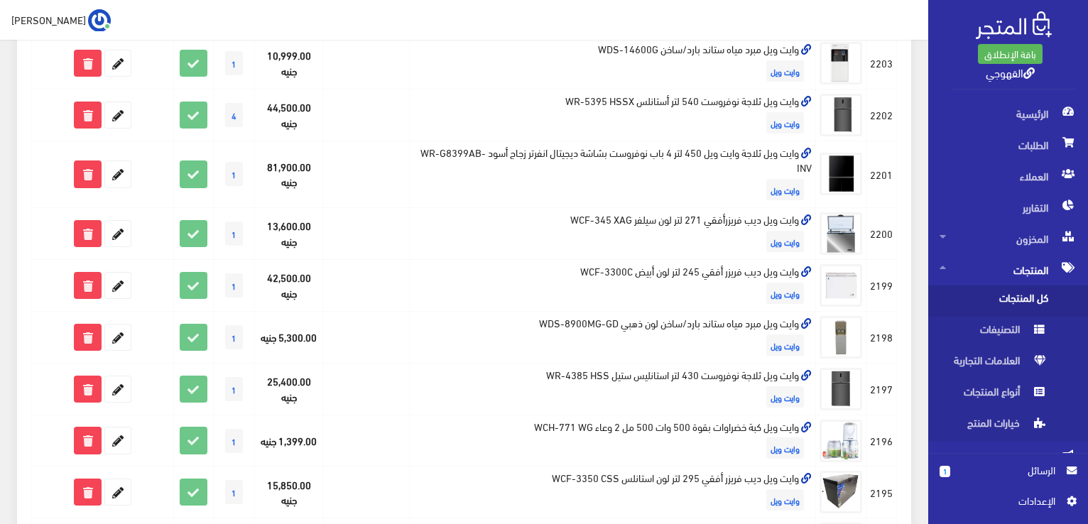
scroll to position [568, 0]
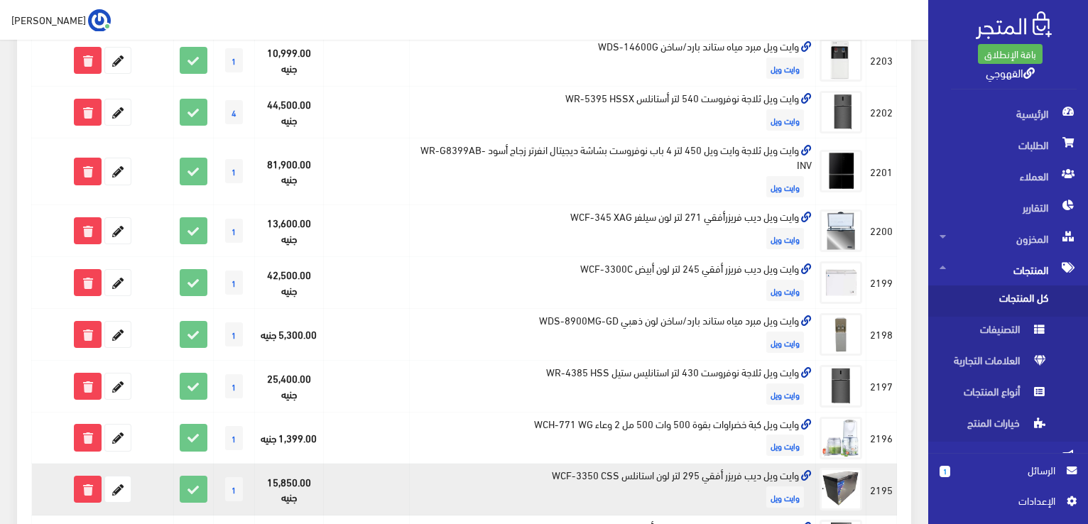
click at [612, 464] on td "وايت ويل ديب فريزر أفقي 295 لتر لون استانلس WCF-3350 CSS وايت ويل" at bounding box center [613, 490] width 406 height 52
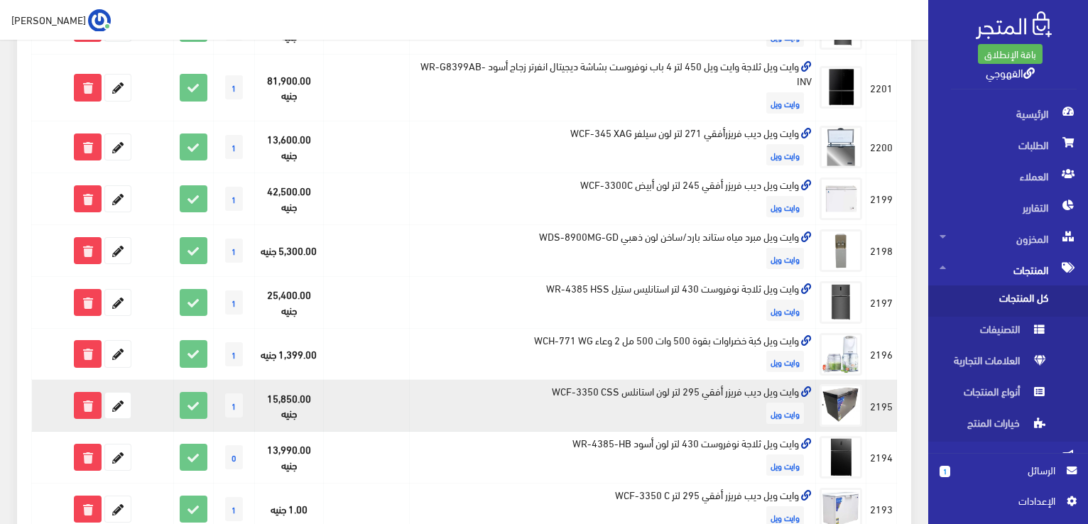
scroll to position [653, 0]
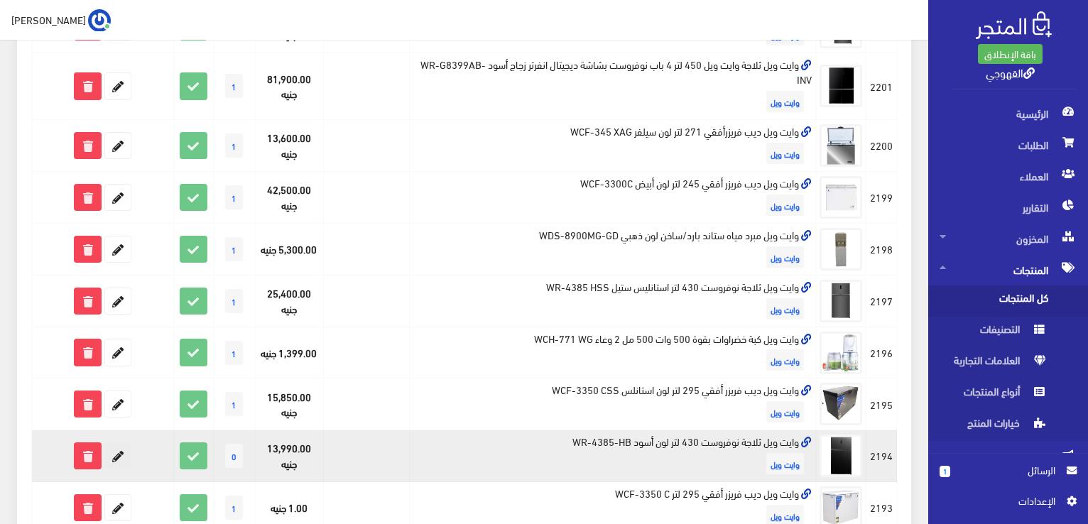
click at [123, 455] on icon at bounding box center [118, 456] width 26 height 26
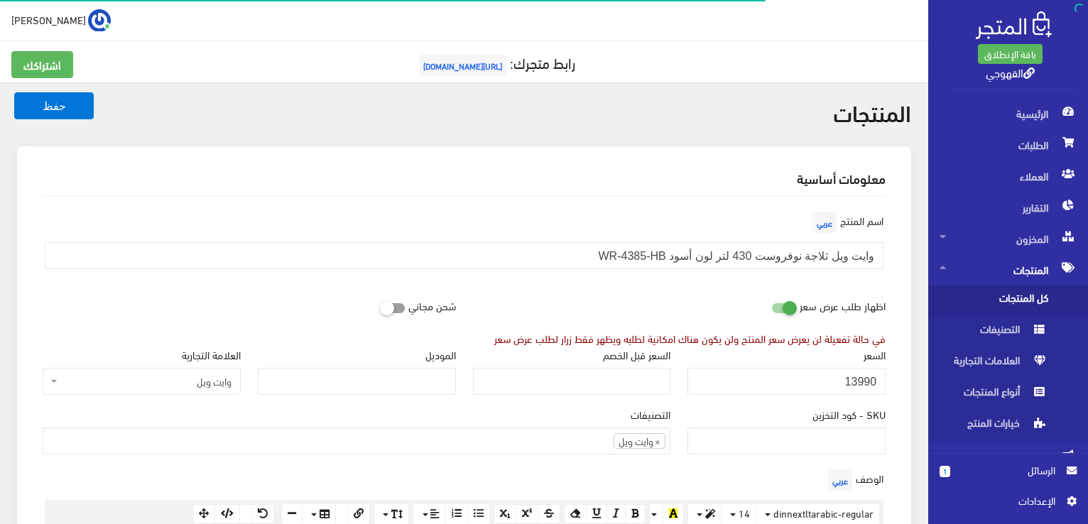
scroll to position [1006, 0]
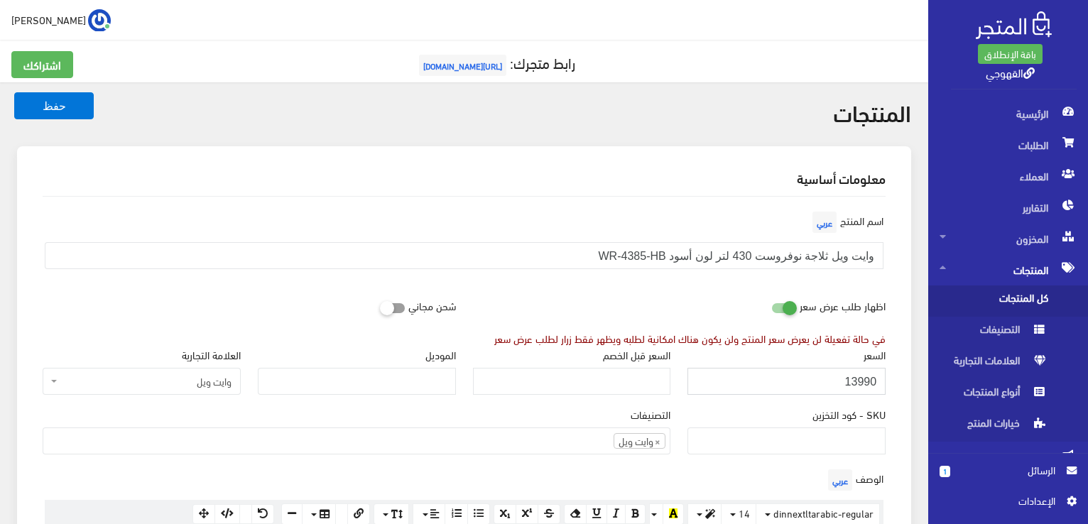
click at [853, 379] on input "13990" at bounding box center [786, 381] width 198 height 27
type input "23990"
click at [14, 92] on button "حفظ" at bounding box center [54, 105] width 80 height 27
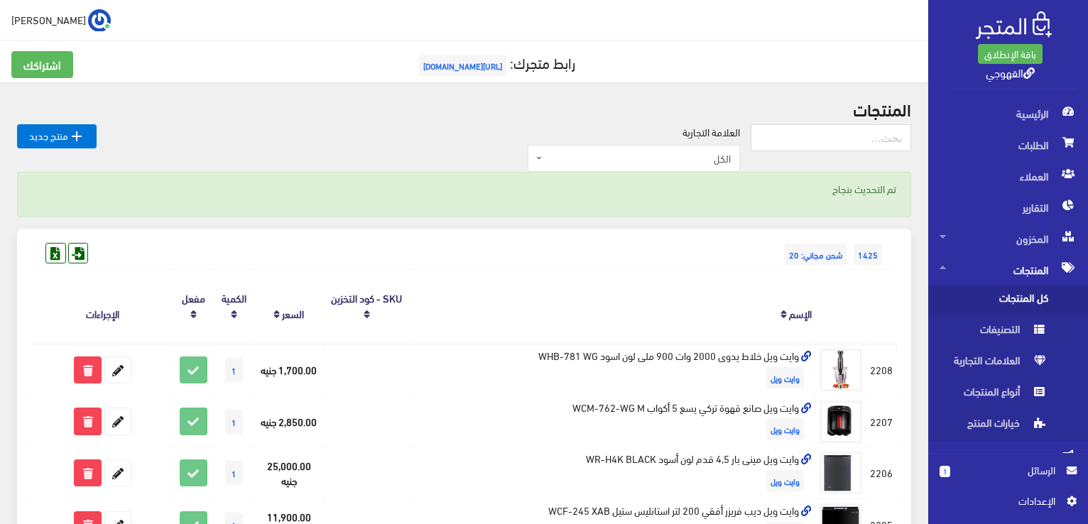
click at [660, 242] on div "1425 شحن مجاني: 20" at bounding box center [464, 240] width 866 height 23
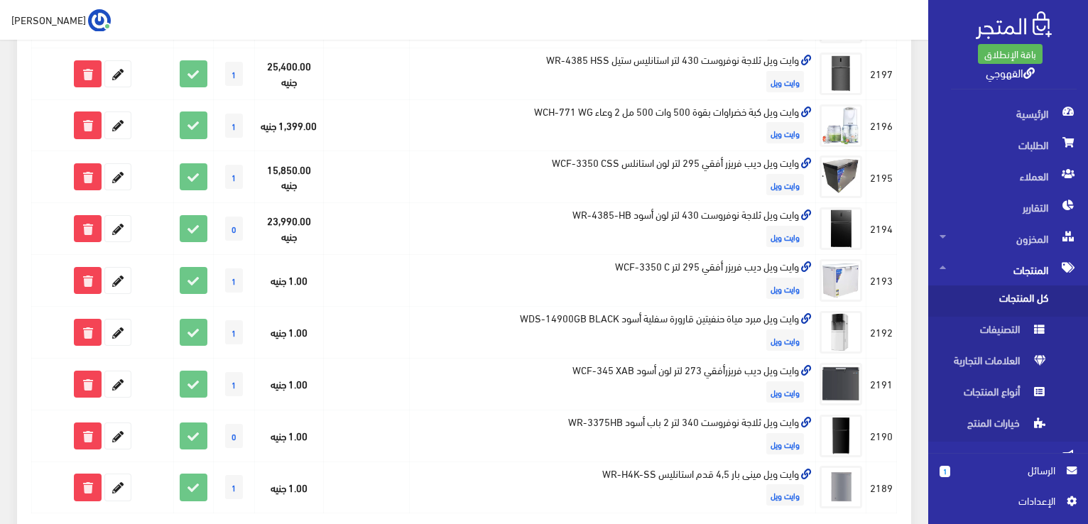
scroll to position [909, 0]
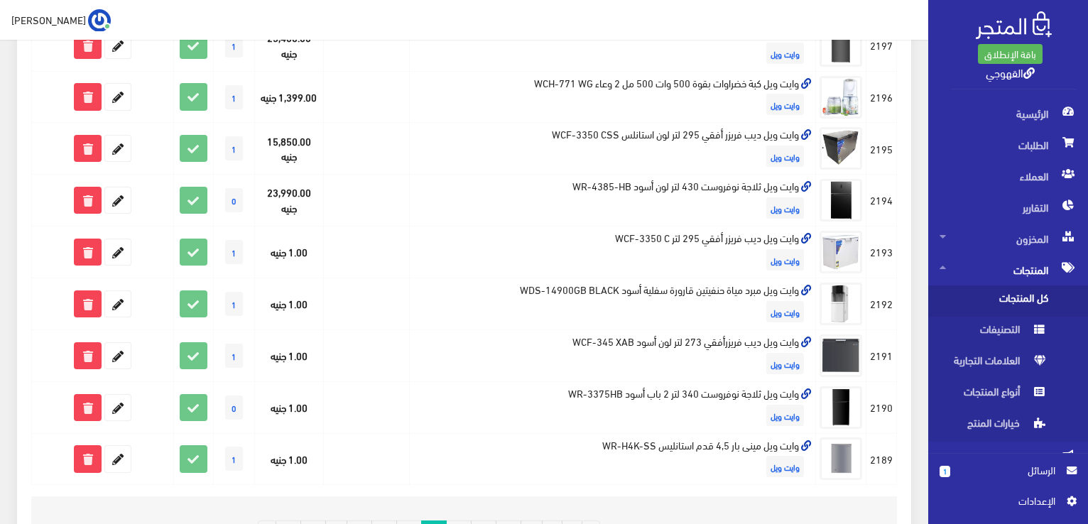
click at [660, 242] on td "وايت ويل ديب فريزر أفقي 295 لتر WCF-3350 C وايت ويل" at bounding box center [613, 253] width 406 height 52
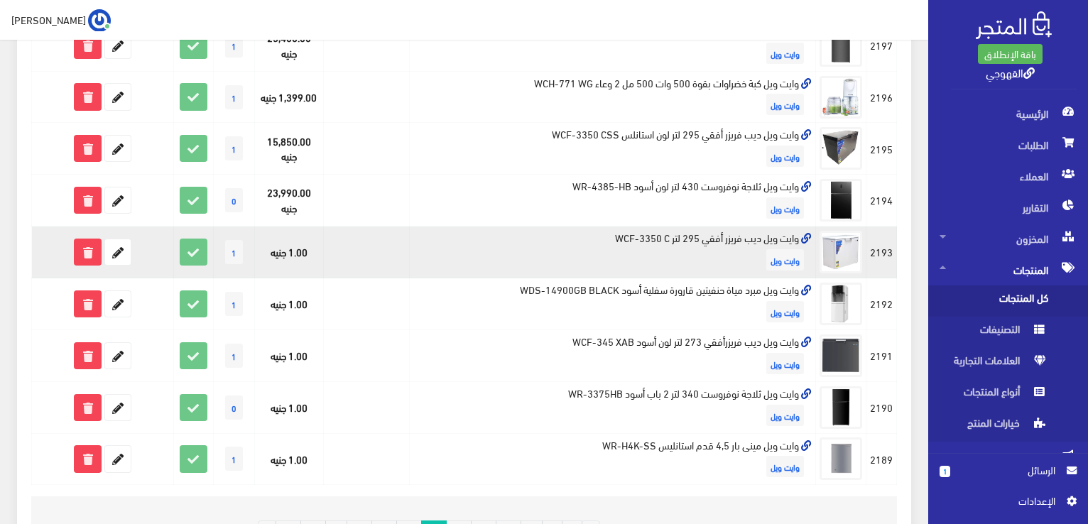
click at [660, 242] on td "وايت ويل ديب فريزر أفقي 295 لتر WCF-3350 C وايت ويل" at bounding box center [613, 253] width 406 height 52
copy td "وايت ويل ديب فريزر أفقي 295 لتر WCF-3350 C"
click at [112, 245] on icon at bounding box center [118, 252] width 26 height 26
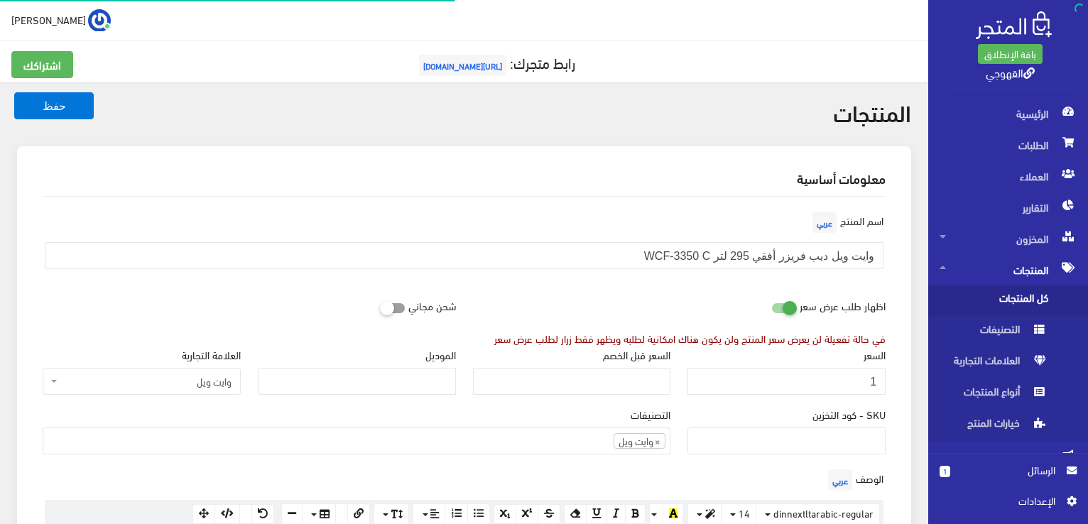
scroll to position [1008, 0]
click at [849, 387] on input "1" at bounding box center [786, 381] width 198 height 27
type input "14950"
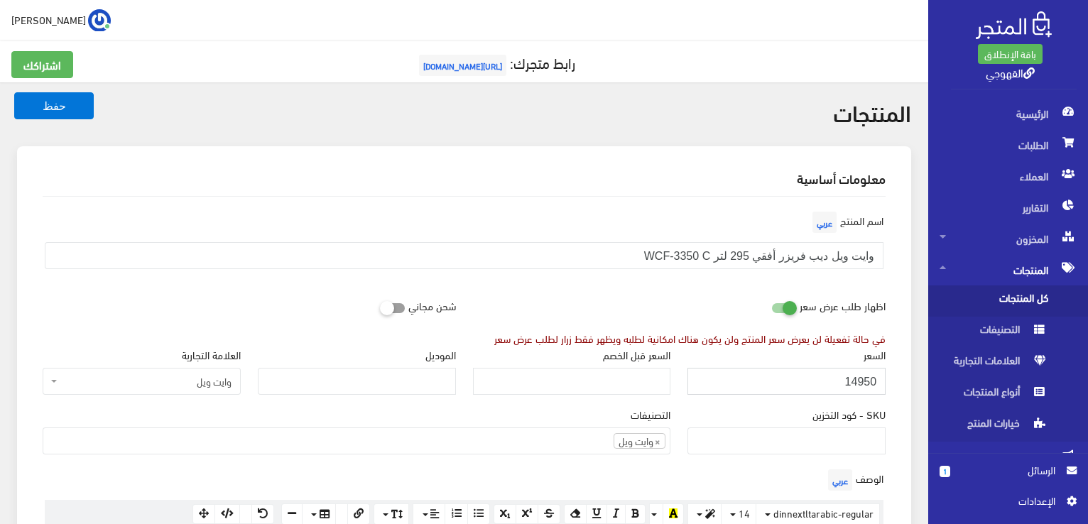
click at [14, 92] on button "حفظ" at bounding box center [54, 105] width 80 height 27
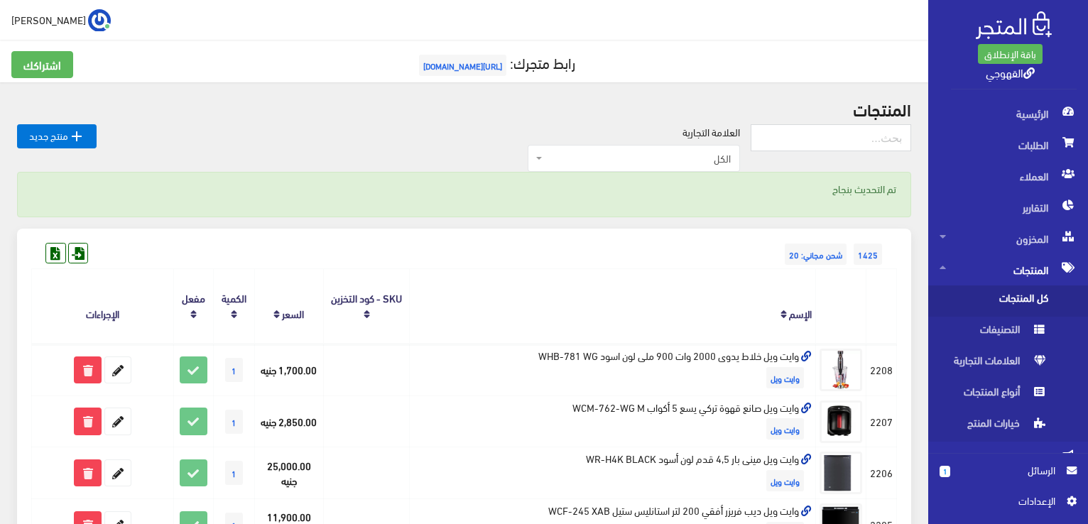
click at [669, 239] on div "1425 شحن مجاني: 20" at bounding box center [464, 240] width 866 height 23
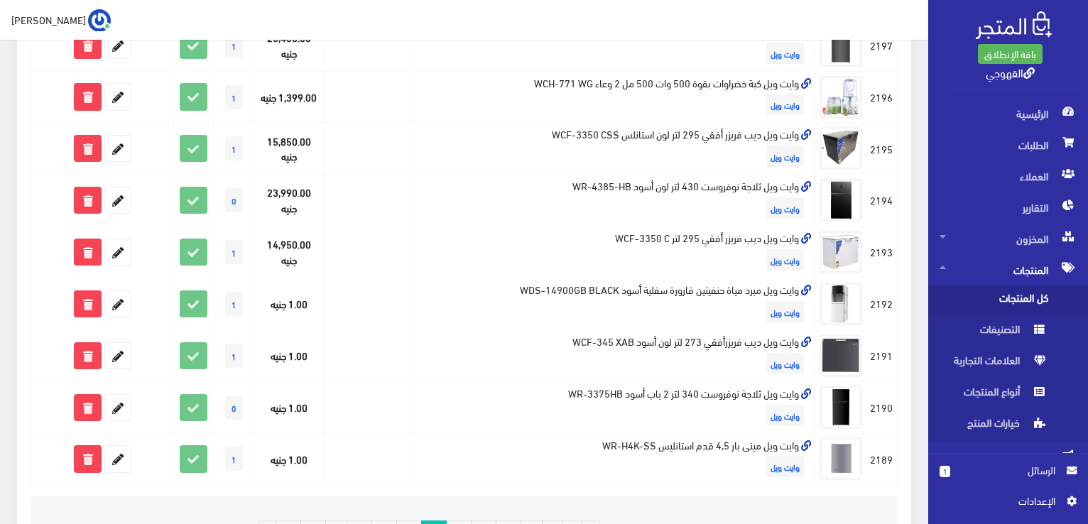
scroll to position [937, 0]
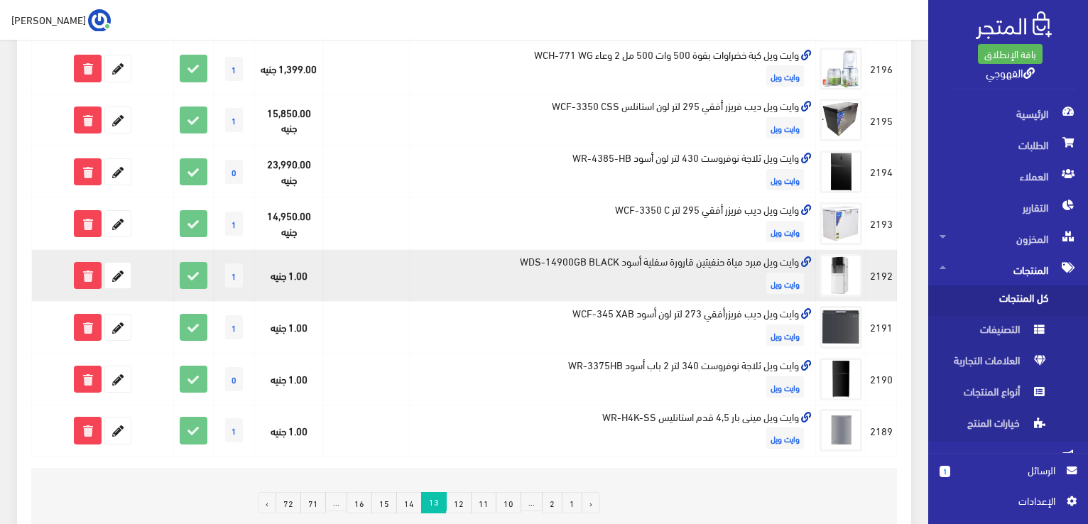
click at [663, 256] on td "وايت ويل مبرد مياة حنفيتين قارورة سفلية أسود WDS-14900GB BLACK وايت ويل" at bounding box center [613, 276] width 406 height 52
copy td "وايت ويل مبرد مياة حنفيتين قارورة سفلية أسود WDS-14900GB BLACK"
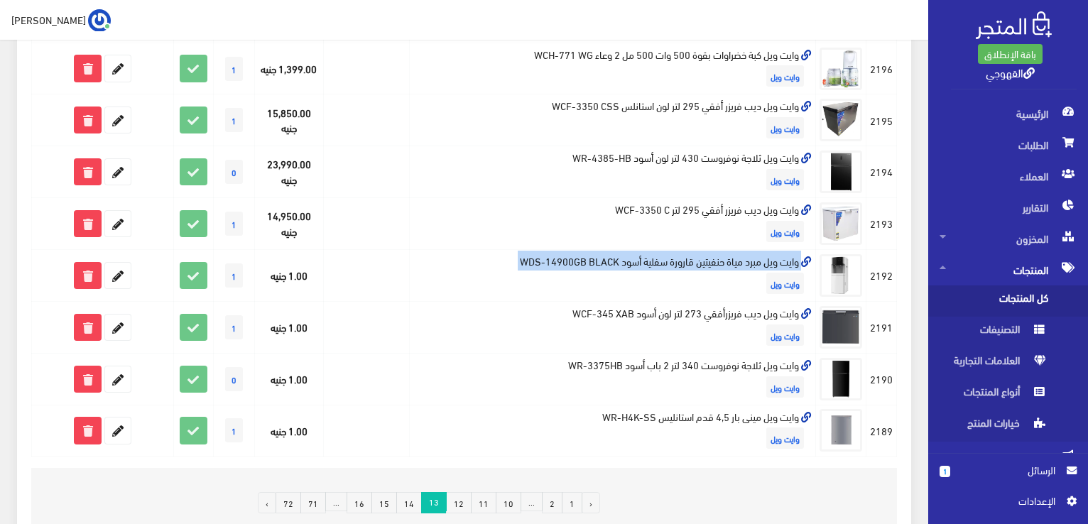
copy td "وايت ويل مبرد مياة حنفيتين قارورة سفلية أسود WDS-14900GB BLACK"
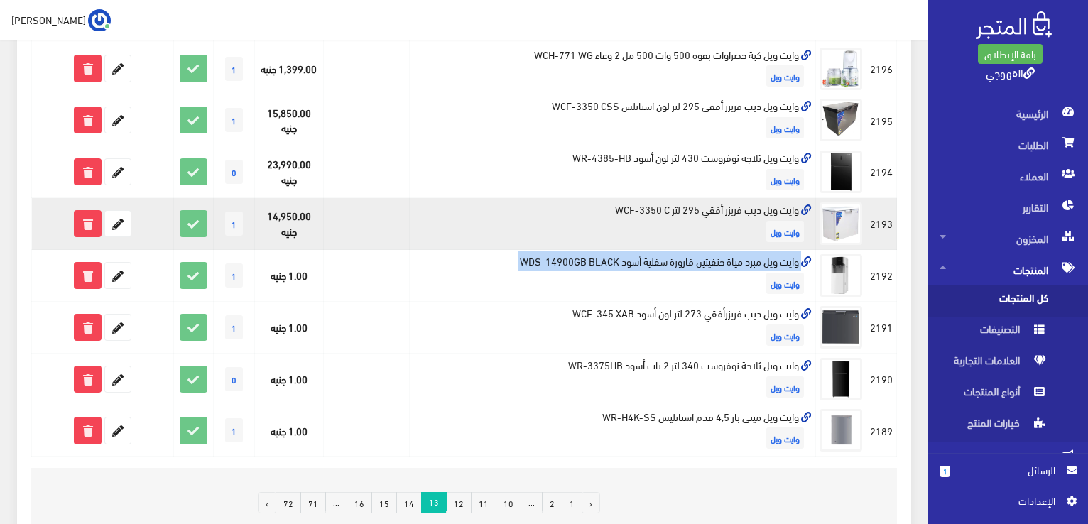
click at [856, 203] on img at bounding box center [841, 223] width 43 height 43
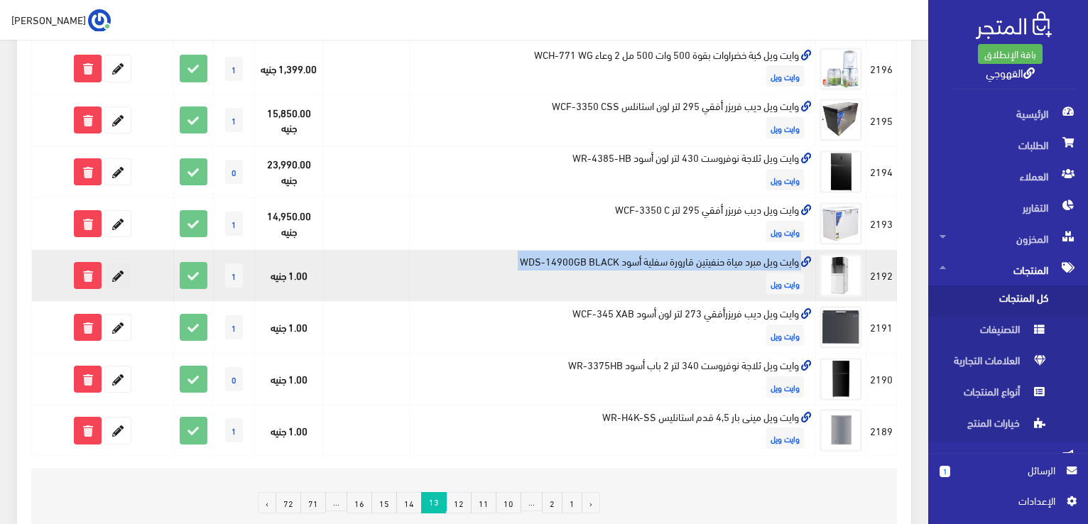
click at [121, 284] on icon at bounding box center [118, 276] width 26 height 26
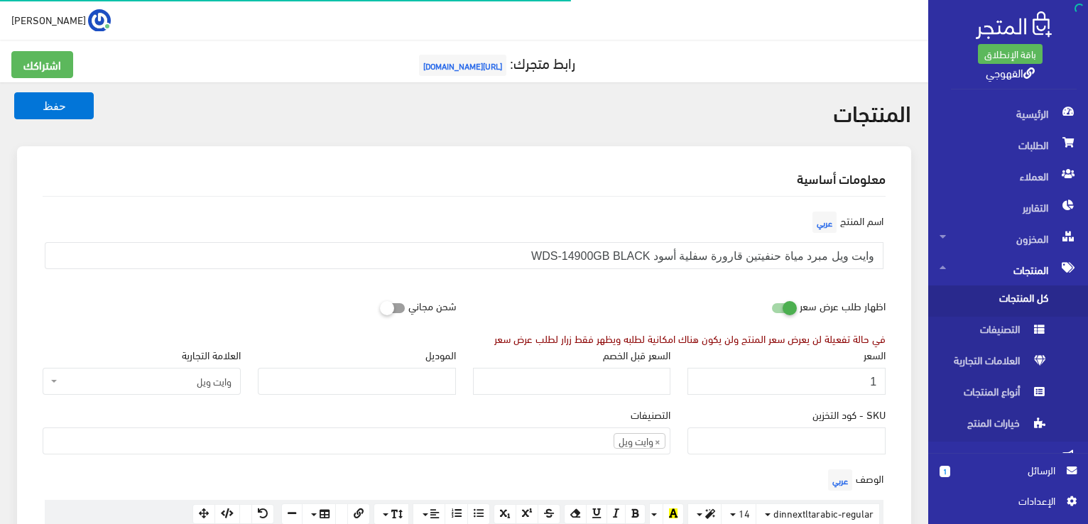
scroll to position [1008, 0]
drag, startPoint x: 815, startPoint y: 375, endPoint x: 731, endPoint y: 249, distance: 150.7
paste input "3499"
type input "13499"
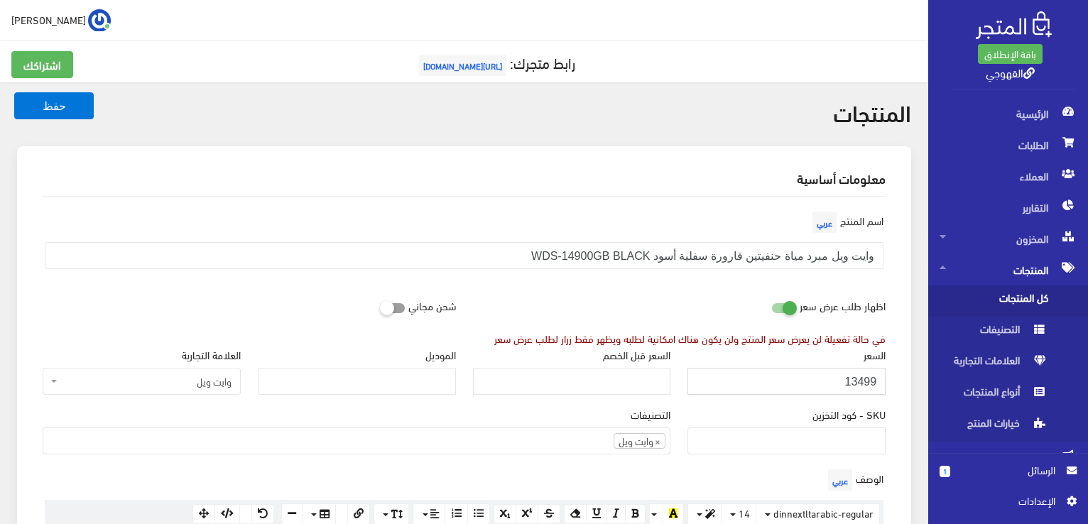
click at [14, 92] on button "حفظ" at bounding box center [54, 105] width 80 height 27
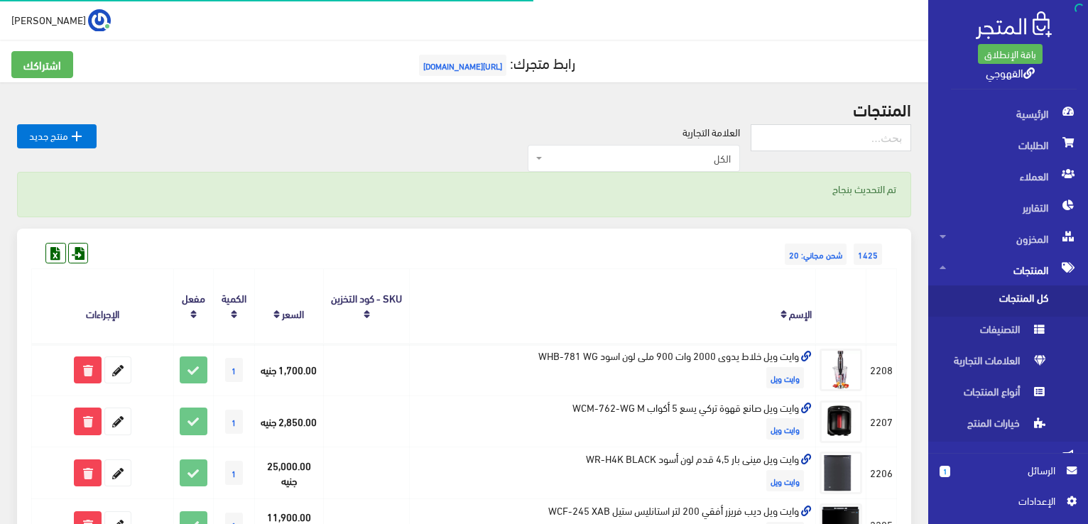
click at [503, 249] on div "1425 شحن مجاني: 20" at bounding box center [464, 240] width 866 height 23
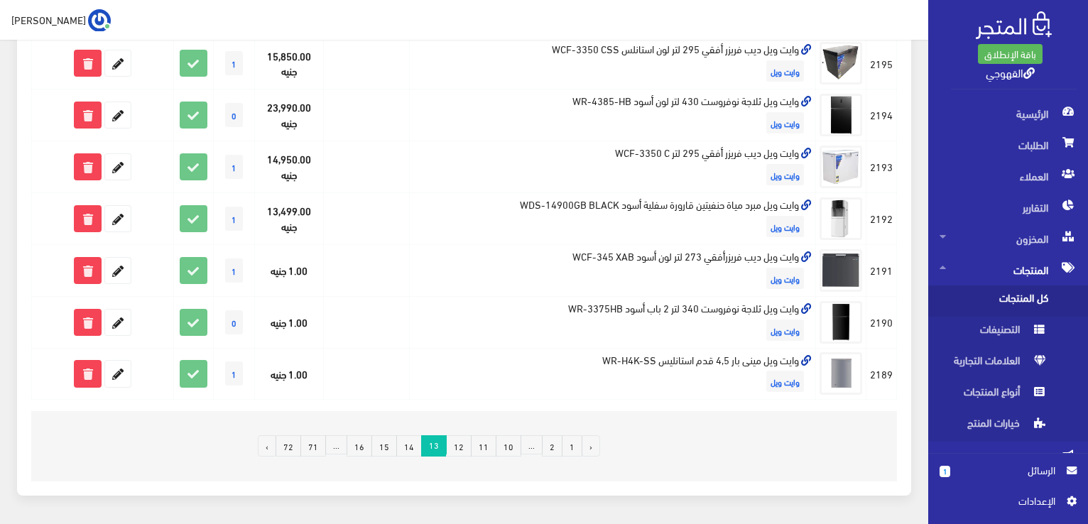
scroll to position [996, 0]
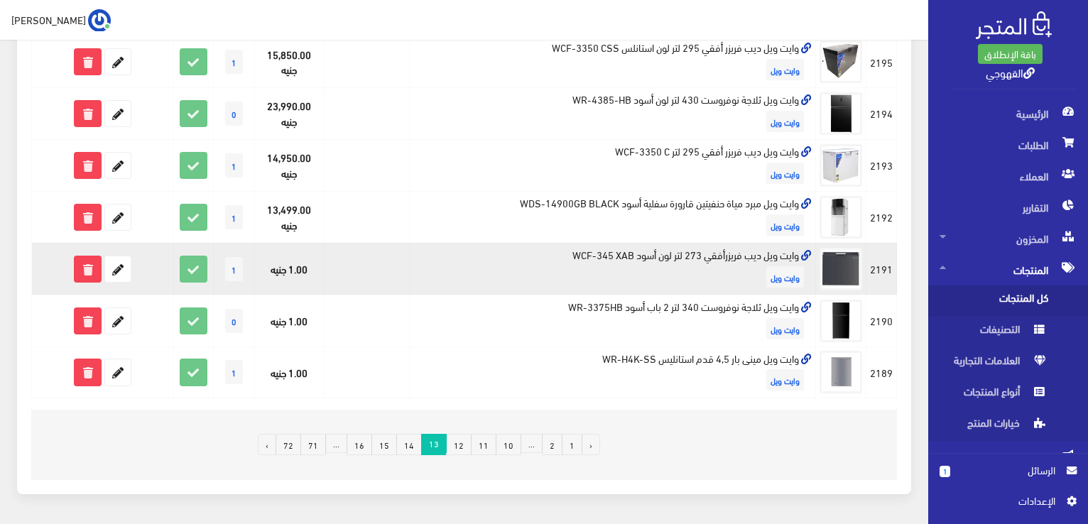
click at [570, 250] on td "وايت ويل ديب فريزرأفقي 273 لتر لون أسود WCF-345 XAB وايت ويل" at bounding box center [613, 269] width 406 height 52
copy td "وايت ويل ديب فريزرأفقي 273 لتر لون أسود WCF-345 XAB"
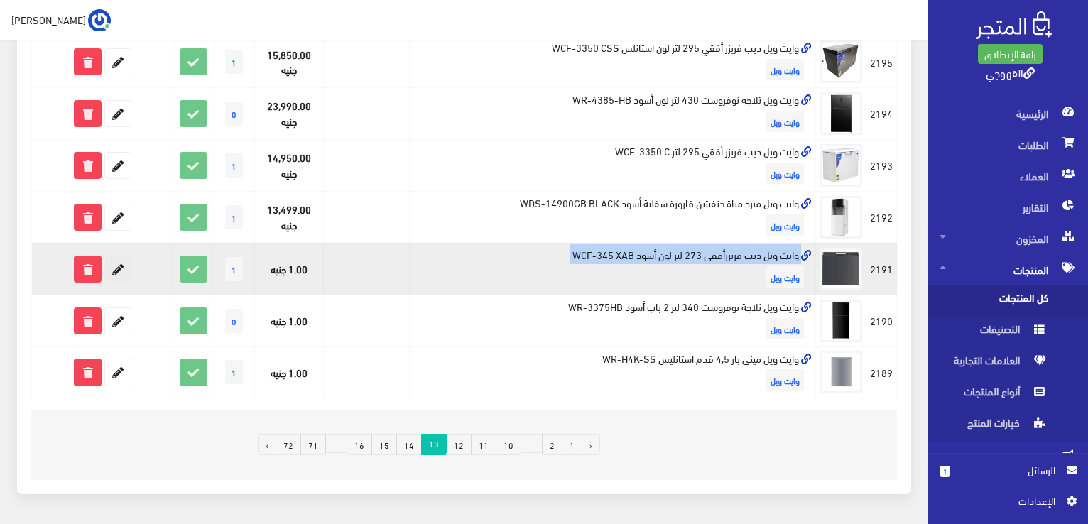
click at [105, 265] on icon at bounding box center [118, 269] width 26 height 26
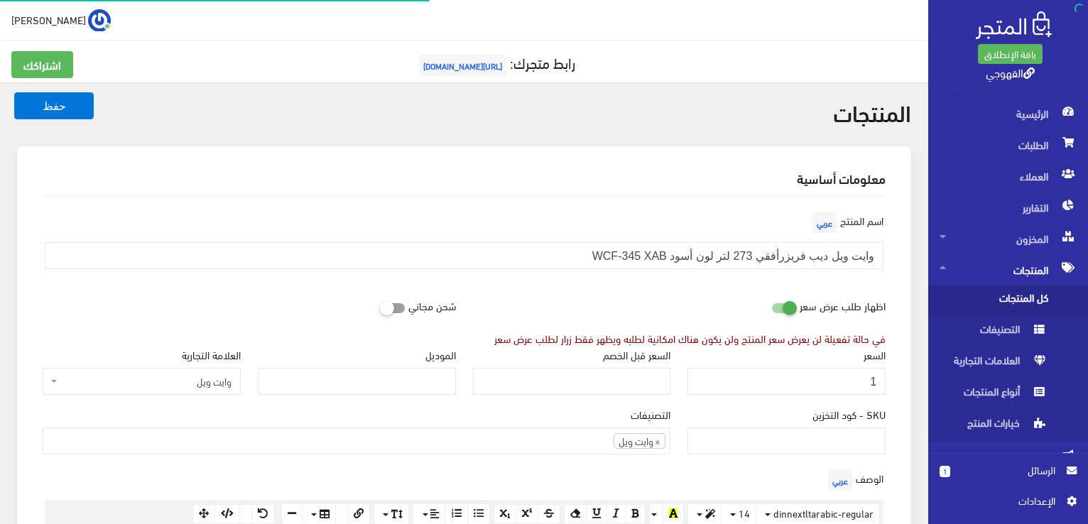
scroll to position [1008, 0]
click at [819, 375] on input "1" at bounding box center [786, 381] width 198 height 27
paste input "3999"
type input "13999"
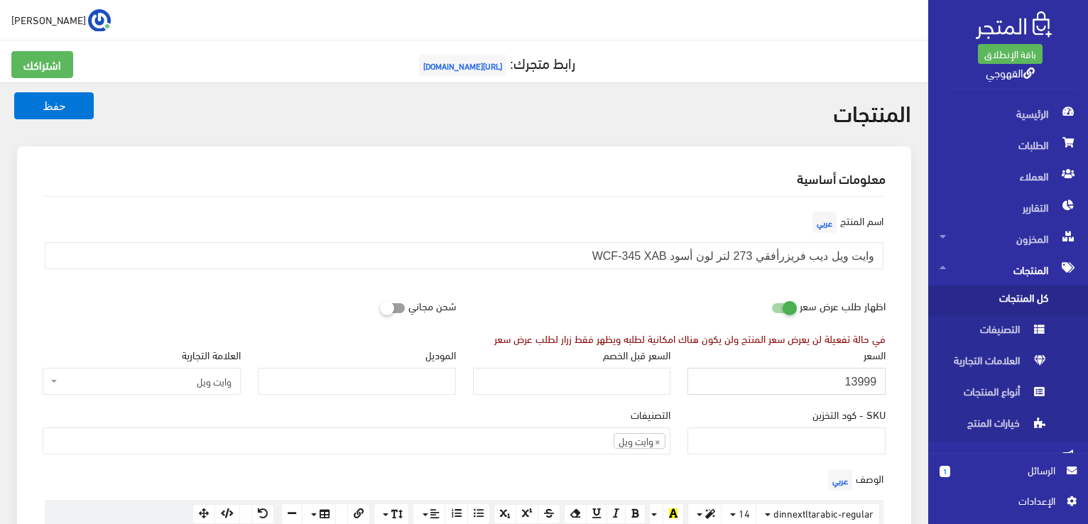
click at [14, 92] on button "حفظ" at bounding box center [54, 105] width 80 height 27
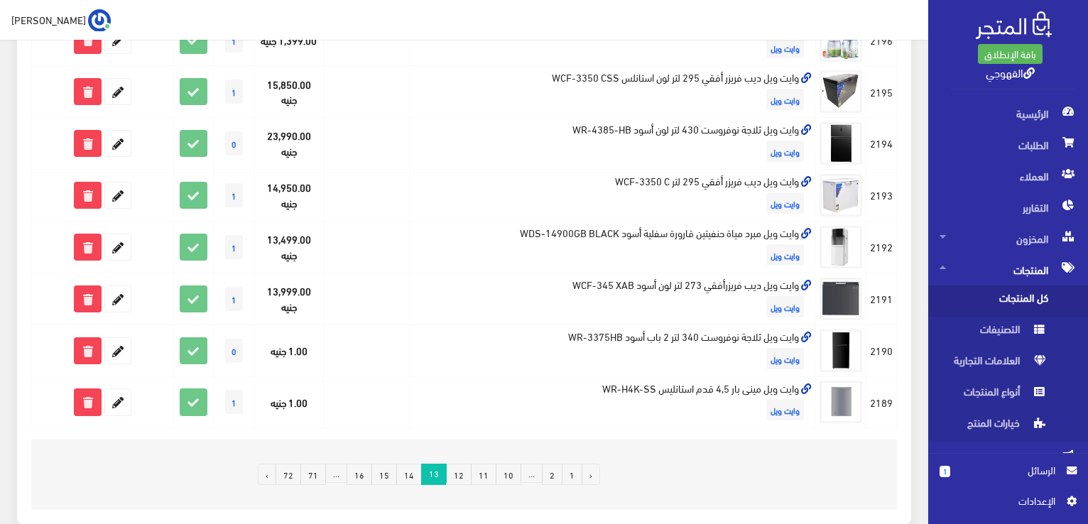
scroll to position [994, 0]
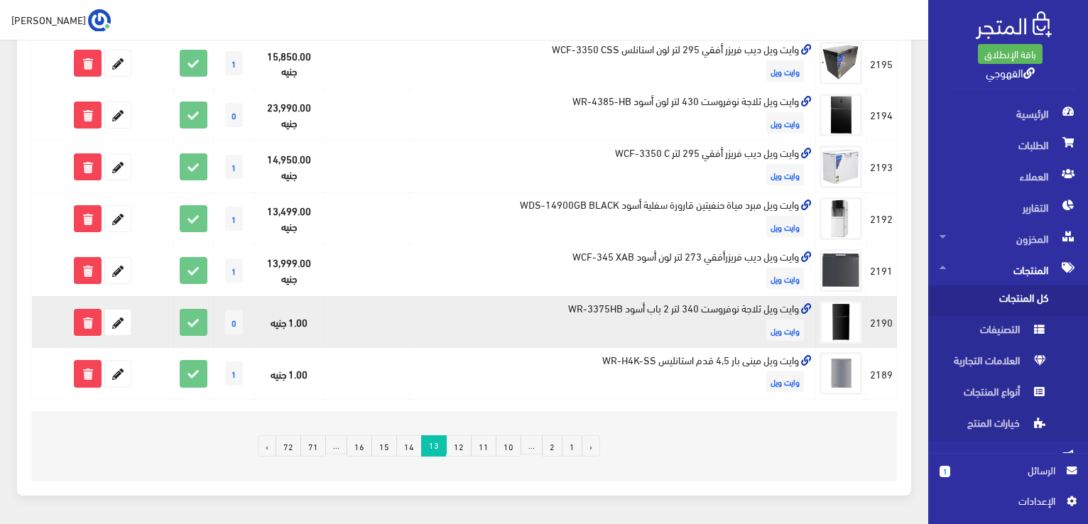
click at [787, 300] on td "وايت ويل ثلاجة نوفروست 340 لتر 2 باب أسود WR-3375HB وايت ويل" at bounding box center [613, 322] width 406 height 52
copy td "وايت ويل ثلاجة نوفروست 340 لتر 2 باب أسود WR-3375HB"
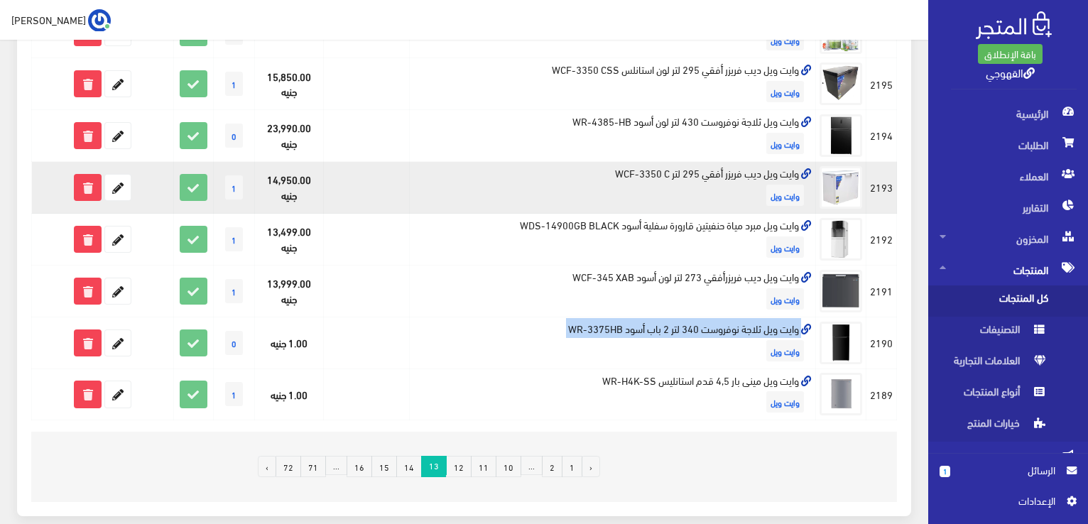
scroll to position [969, 0]
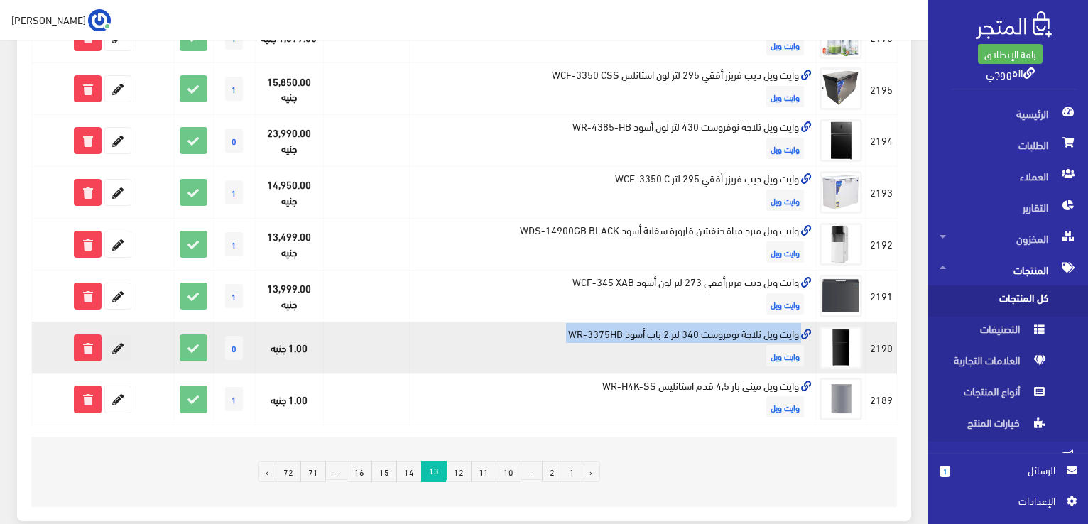
click at [116, 339] on icon at bounding box center [118, 348] width 26 height 26
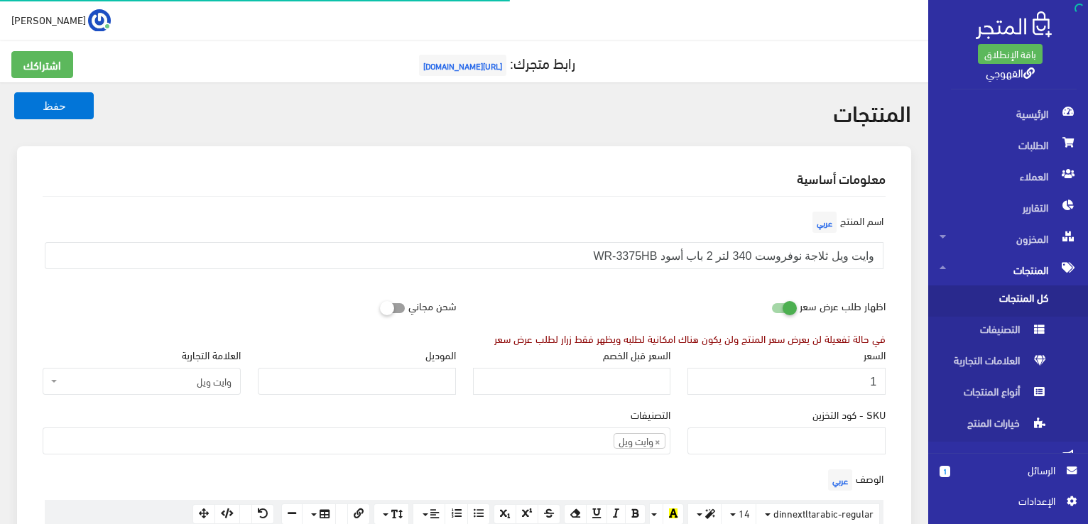
scroll to position [1008, 0]
click at [767, 368] on input "1" at bounding box center [786, 381] width 198 height 27
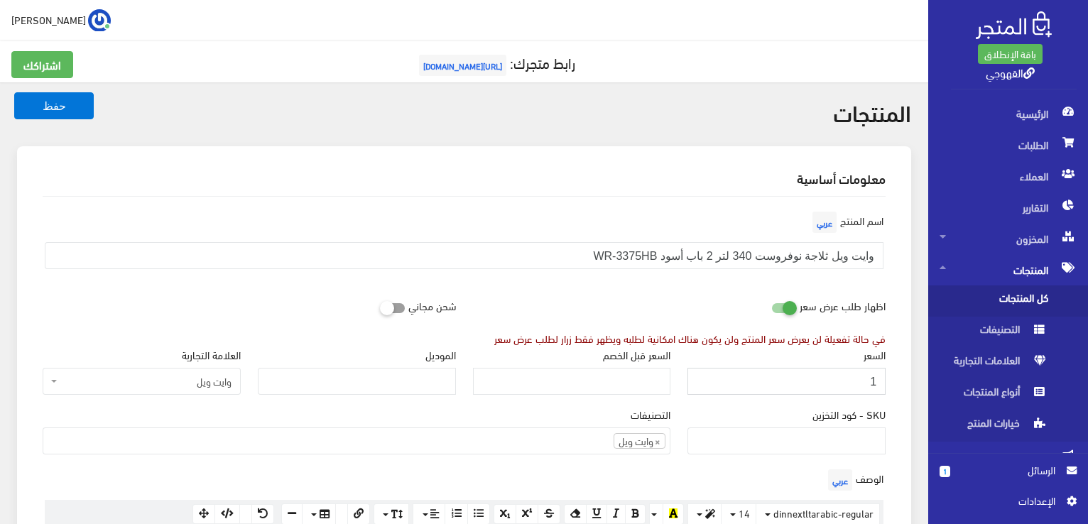
click at [767, 368] on input "1" at bounding box center [786, 381] width 198 height 27
type input "16600"
click at [14, 92] on button "حفظ" at bounding box center [54, 105] width 80 height 27
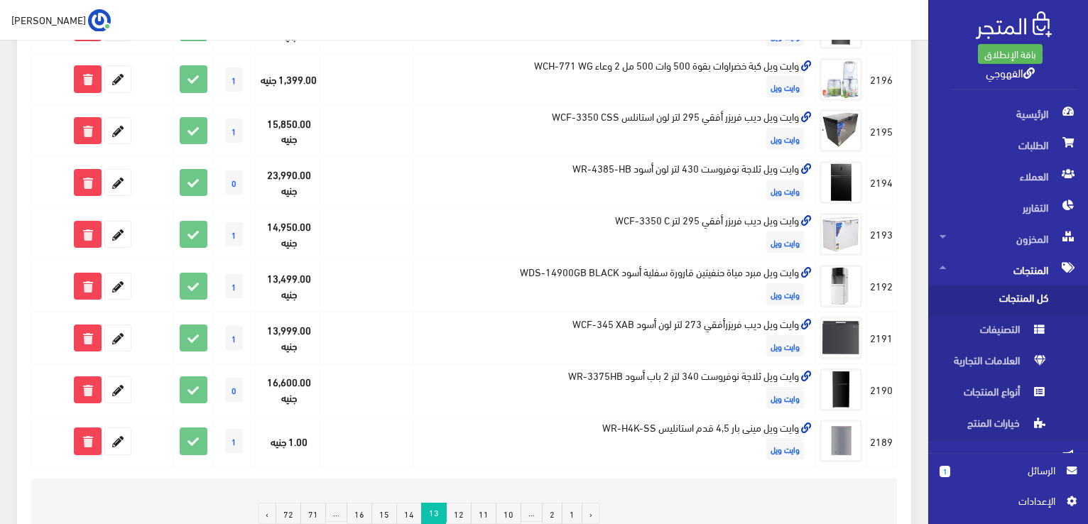
scroll to position [1040, 0]
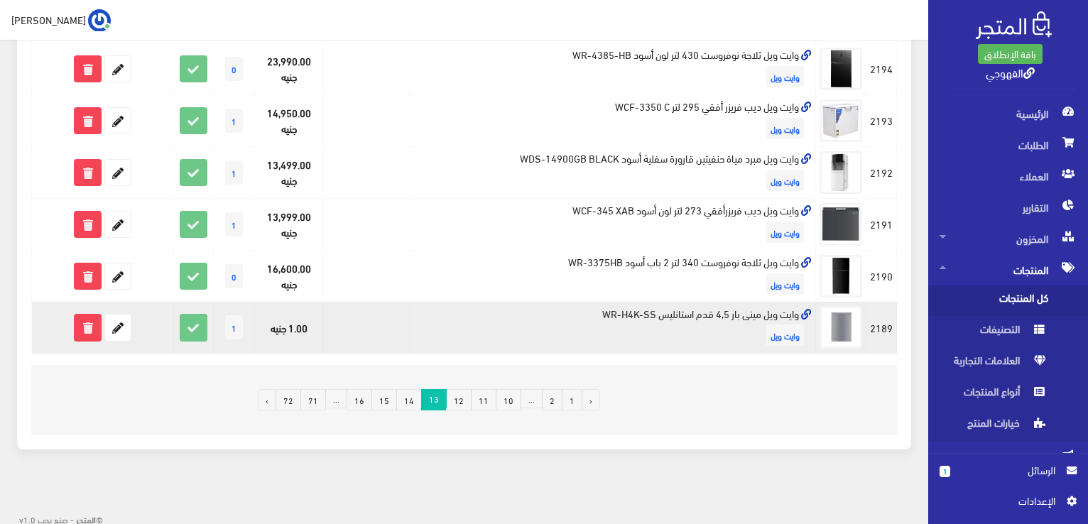
click at [746, 308] on td "وايت ويل مينى بار 4,5 قدم استانليس WR-H4K-SS وايت ويل" at bounding box center [613, 328] width 406 height 52
copy td "وايت ويل مينى بار 4,5 قدم استانليس WR-H4K-SS"
click at [124, 330] on icon at bounding box center [118, 328] width 26 height 26
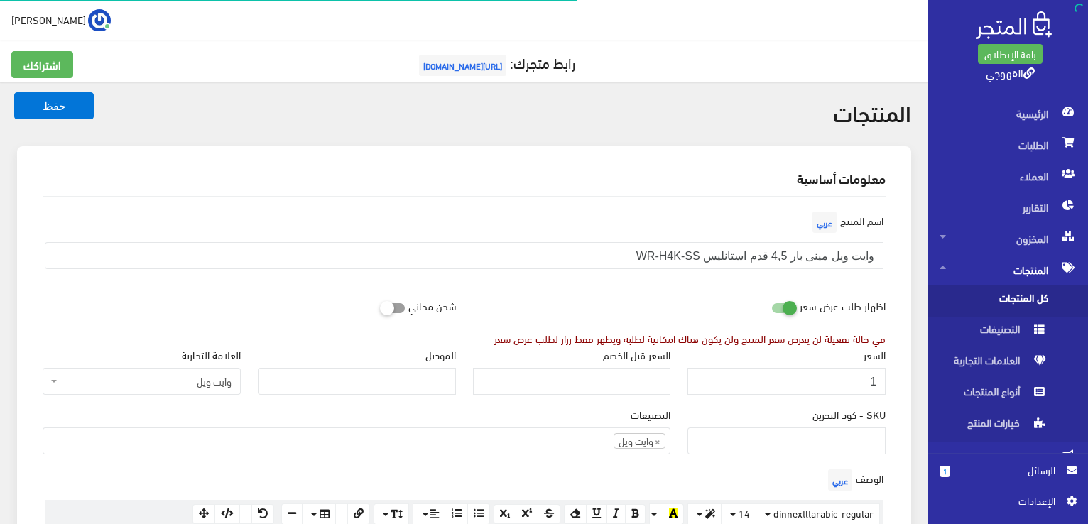
scroll to position [1008, 0]
click at [749, 381] on input "1" at bounding box center [786, 381] width 198 height 27
paste input "7799"
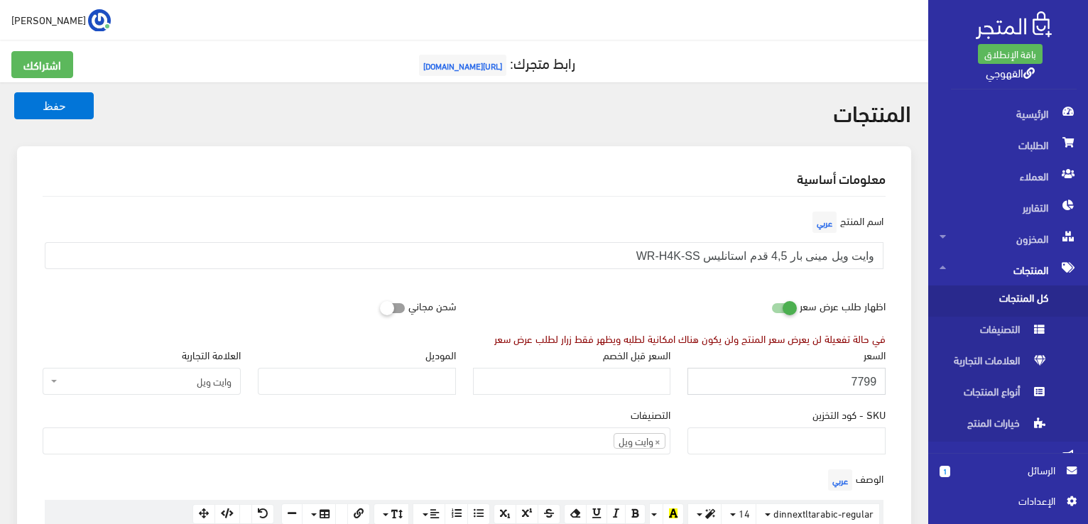
type input "7799"
click at [14, 92] on button "حفظ" at bounding box center [54, 105] width 80 height 27
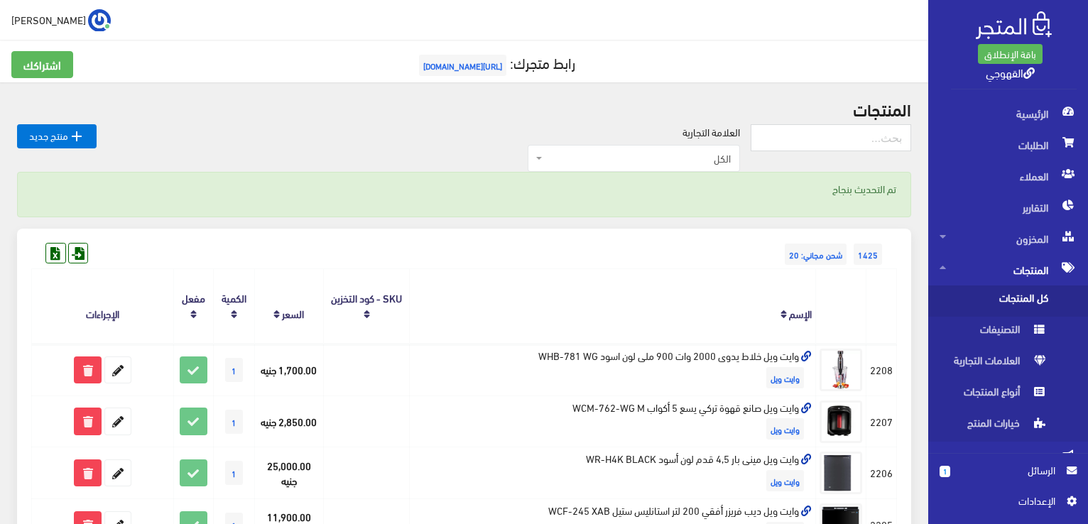
click at [648, 273] on th "الإسم" at bounding box center [613, 306] width 406 height 75
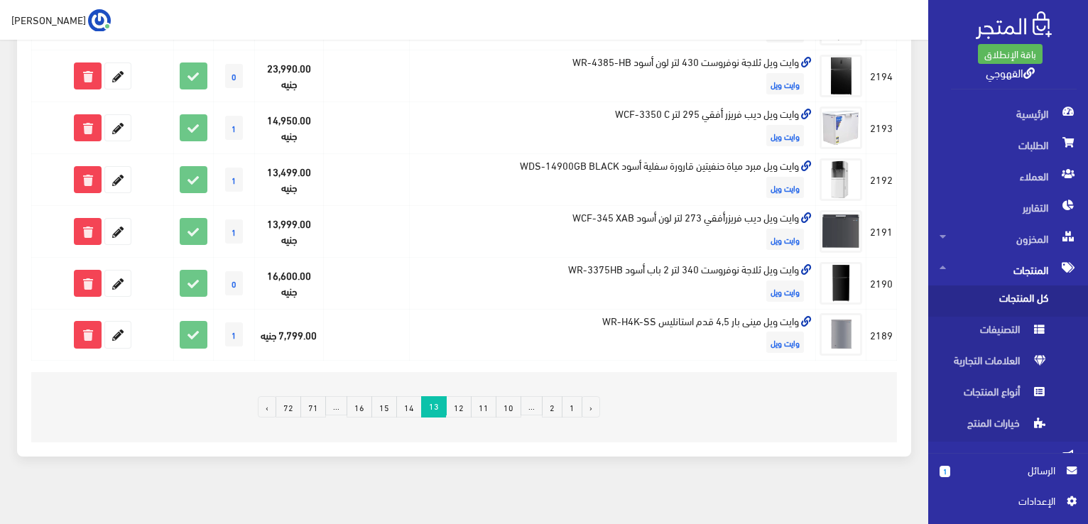
scroll to position [1040, 0]
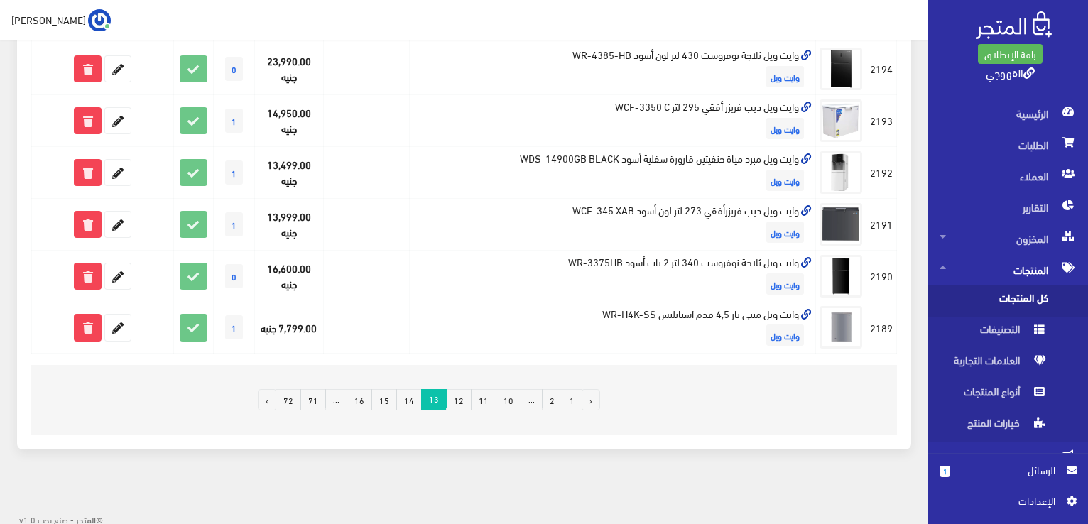
click at [420, 395] on link "14" at bounding box center [409, 399] width 26 height 21
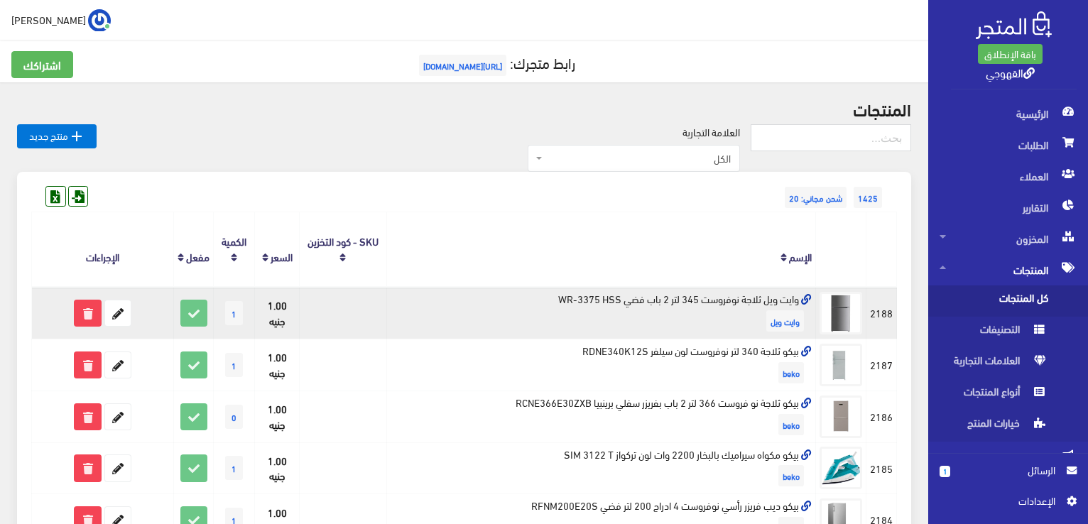
click at [569, 296] on td "وايت ويل ثلاجة نوفروست 345 لتر 2 باب فضي WR-3375 HSS وايت ويل" at bounding box center [600, 313] width 429 height 52
copy td "وايت ويل ثلاجة نوفروست 345 لتر 2 باب فضي WR-3375 HSS"
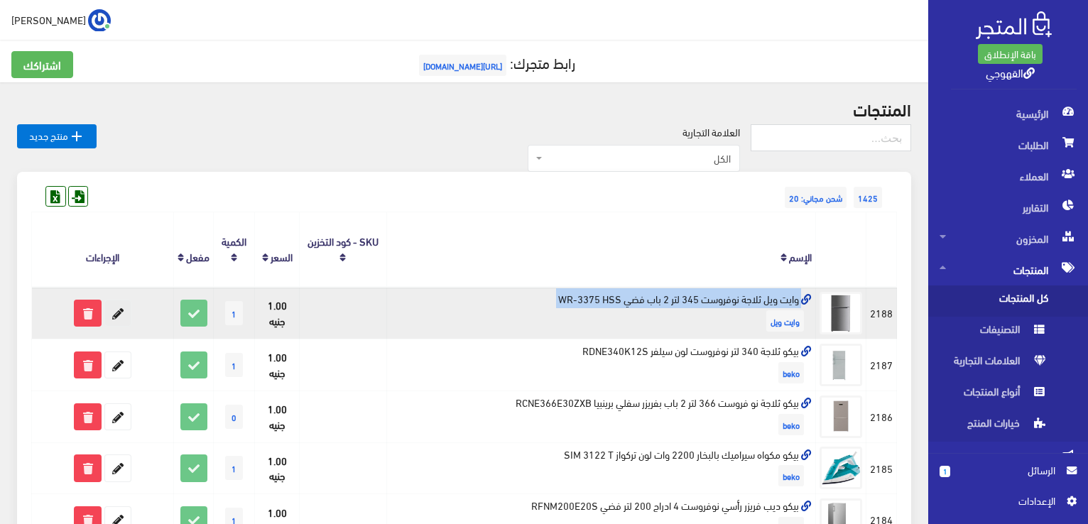
click at [126, 303] on icon at bounding box center [118, 313] width 26 height 26
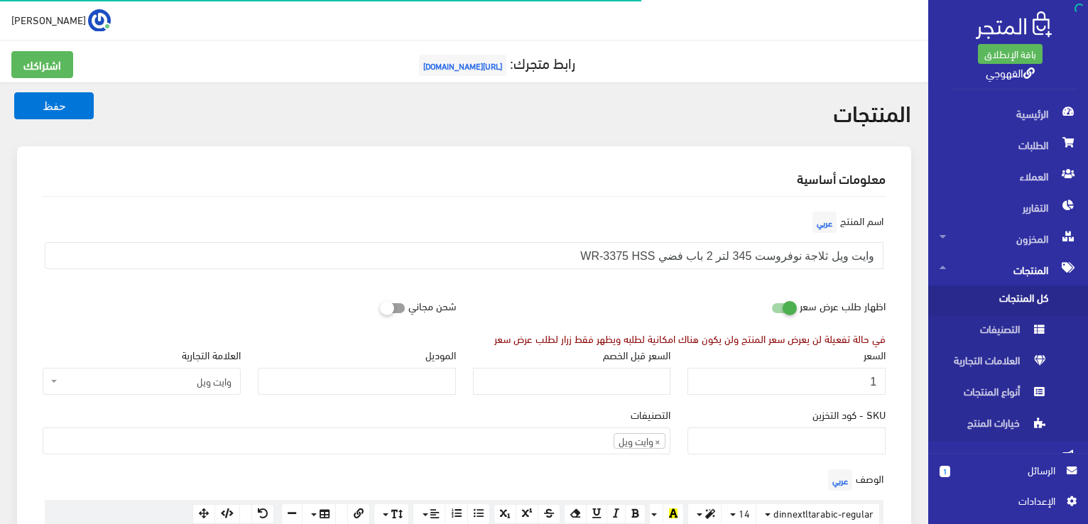
scroll to position [1008, 0]
click at [728, 371] on input "1" at bounding box center [786, 381] width 198 height 27
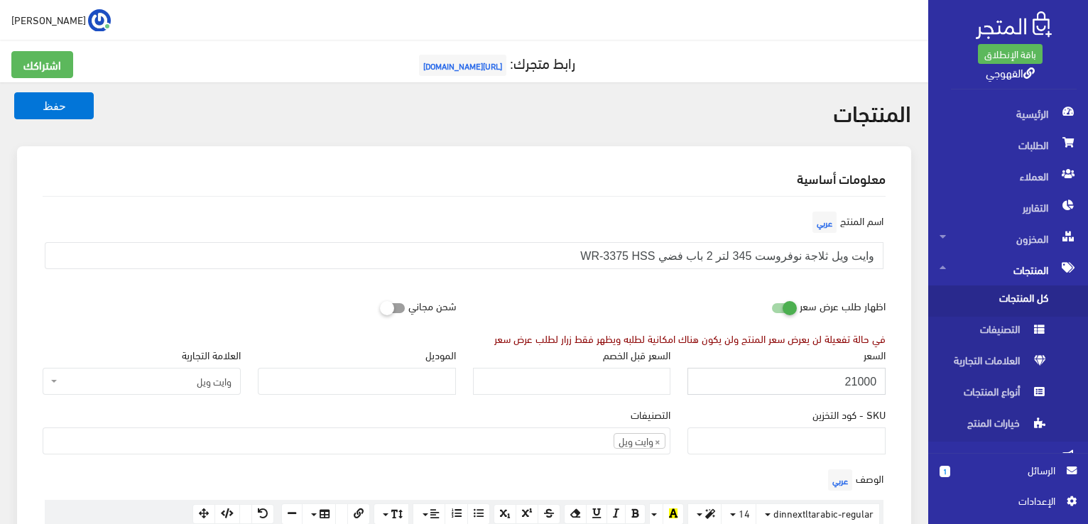
type input "21000"
click at [14, 92] on button "حفظ" at bounding box center [54, 105] width 80 height 27
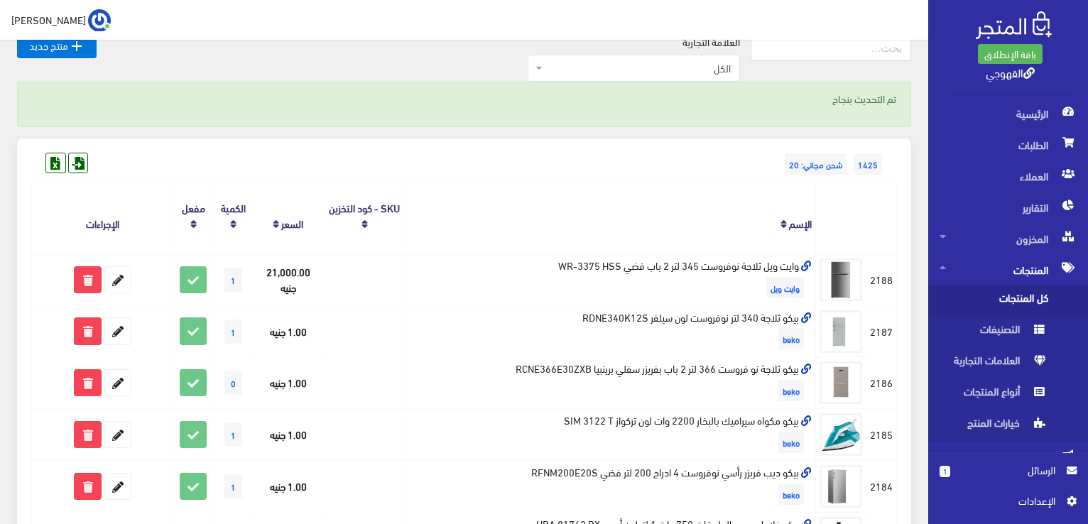
scroll to position [114, 0]
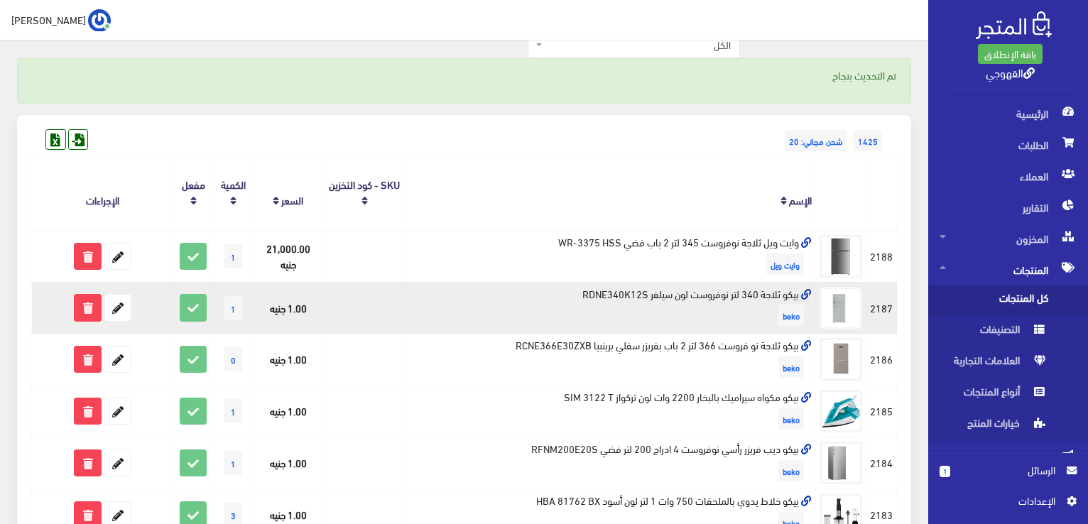
click at [727, 295] on td "بيكو ثلاجة 340 لتر نوفروست لون سيلفر RDNE340K12S beko" at bounding box center [611, 308] width 409 height 52
copy td "بيكو ثلاجة 340 لتر نوفروست لون سيلفر RDNE340K12S"
click at [89, 317] on icon at bounding box center [88, 308] width 26 height 26
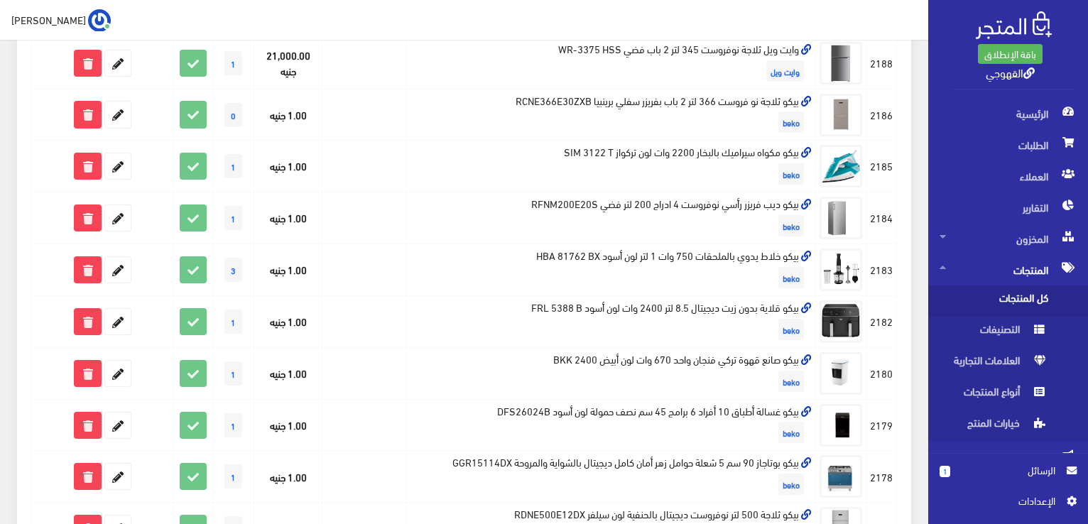
scroll to position [131, 0]
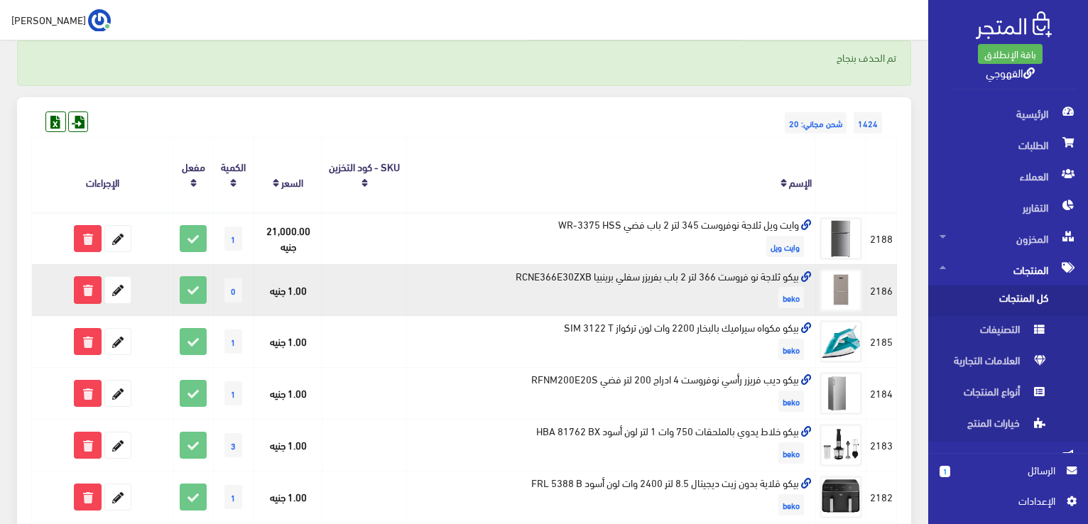
click at [543, 273] on td "بيكو ثلاجة نو فروست 366 لتر 2 باب بفريزر سفلي برينبيا RCNE366E30ZXB beko" at bounding box center [611, 290] width 409 height 52
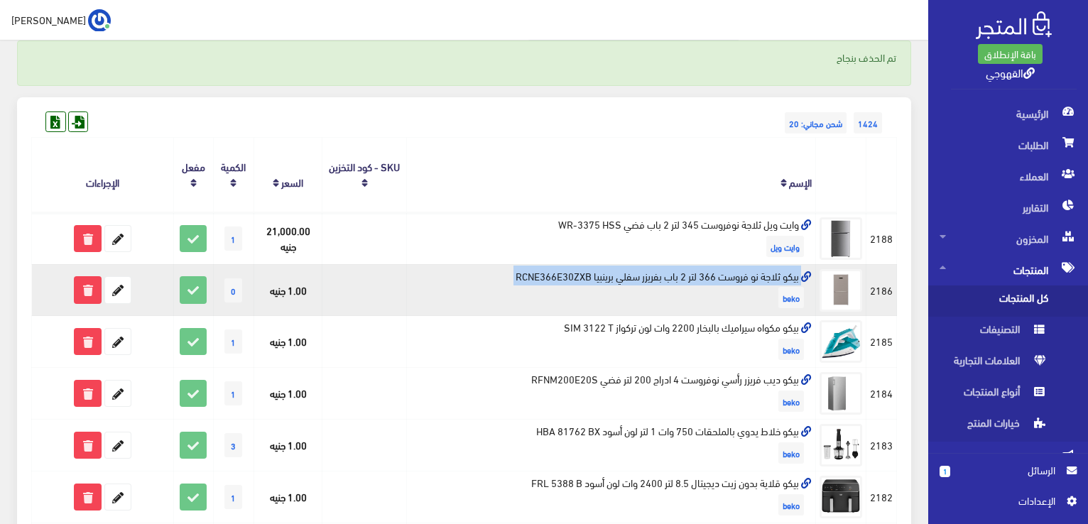
click at [543, 273] on td "بيكو ثلاجة نو فروست 366 لتر 2 باب بفريزر سفلي برينبيا RCNE366E30ZXB beko" at bounding box center [611, 290] width 409 height 52
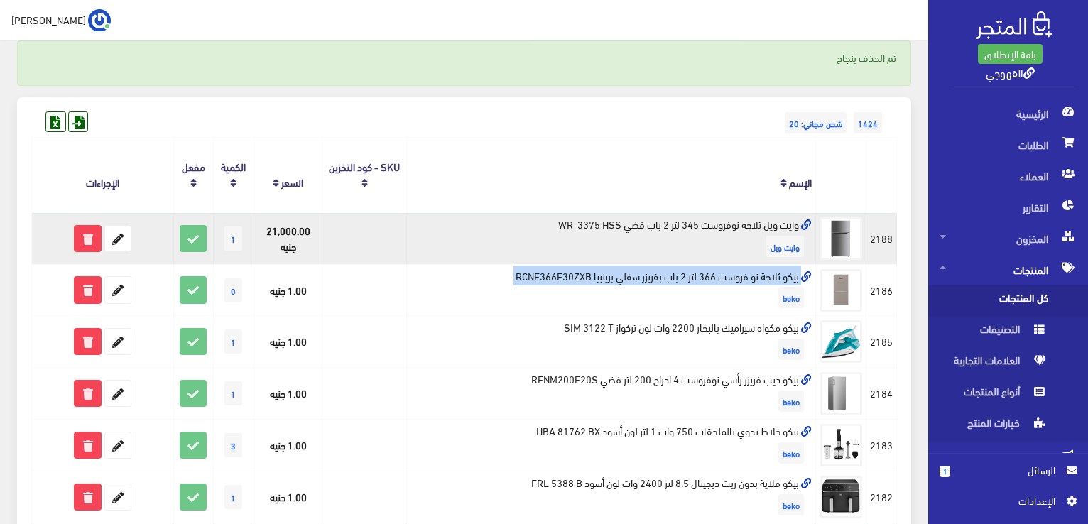
copy td "بيكو ثلاجة نو فروست 366 لتر 2 باب بفريزر سفلي برينبيا RCNE366E30ZXB"
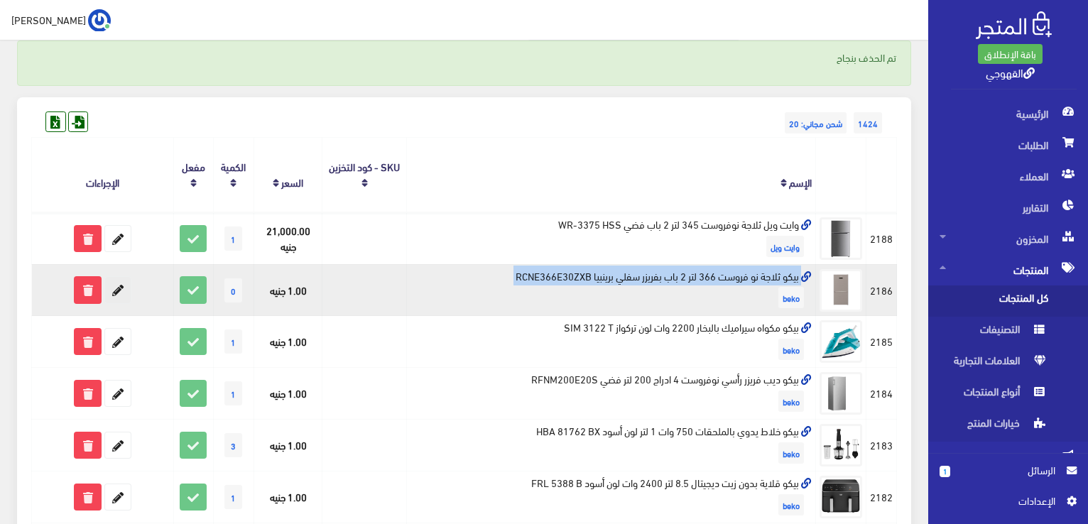
click at [126, 286] on icon at bounding box center [118, 290] width 26 height 26
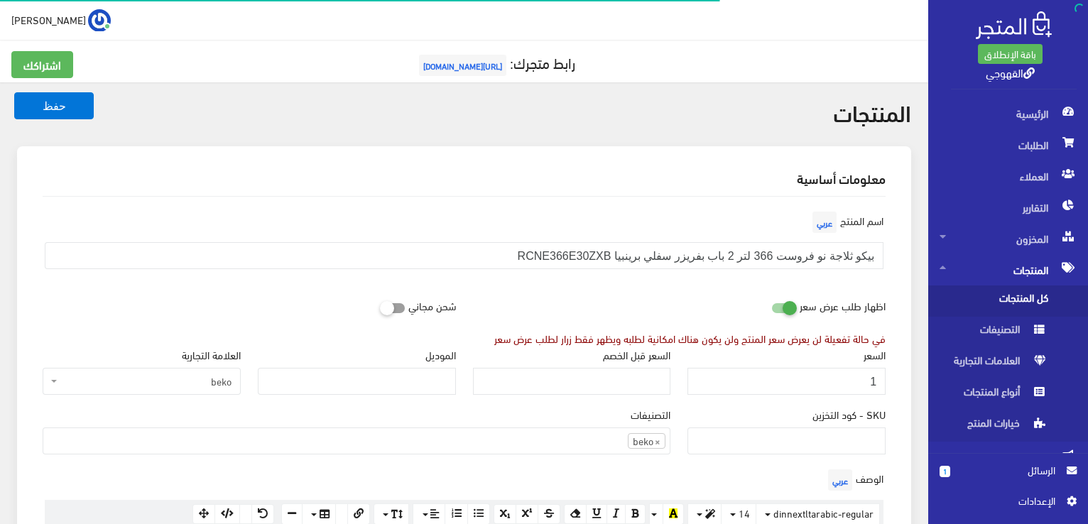
scroll to position [991, 0]
click at [740, 386] on input "1" at bounding box center [786, 381] width 198 height 27
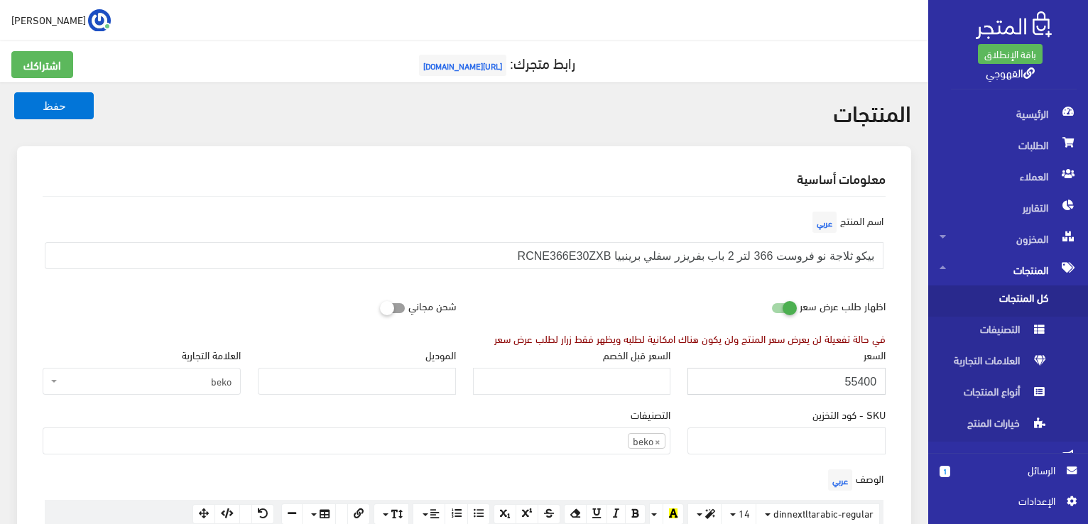
type input "55400"
click at [14, 92] on button "حفظ" at bounding box center [54, 105] width 80 height 27
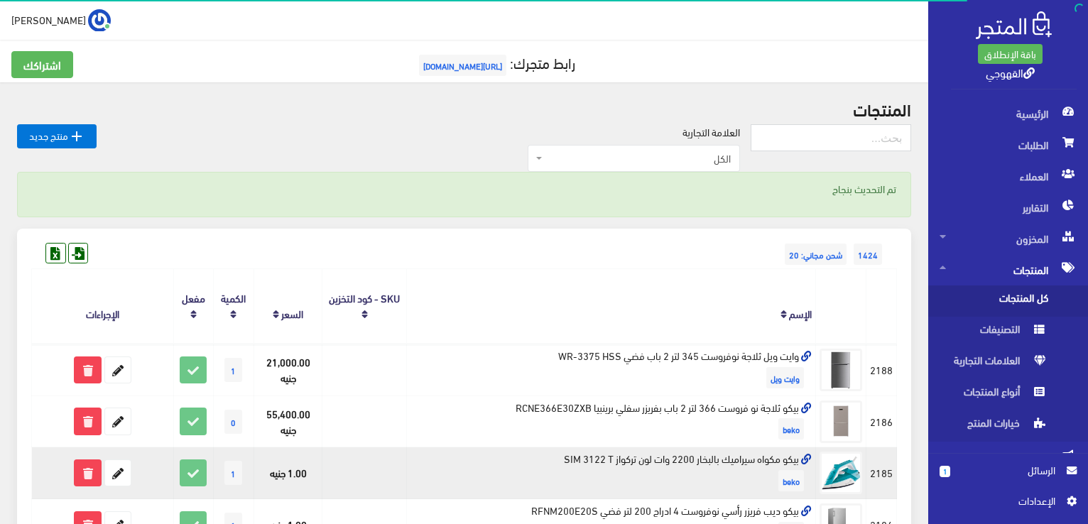
click at [712, 459] on td "بيكو مكواه سيراميك بالبخار 2200 وات لون تركواز SIM 3122 T beko" at bounding box center [611, 473] width 409 height 52
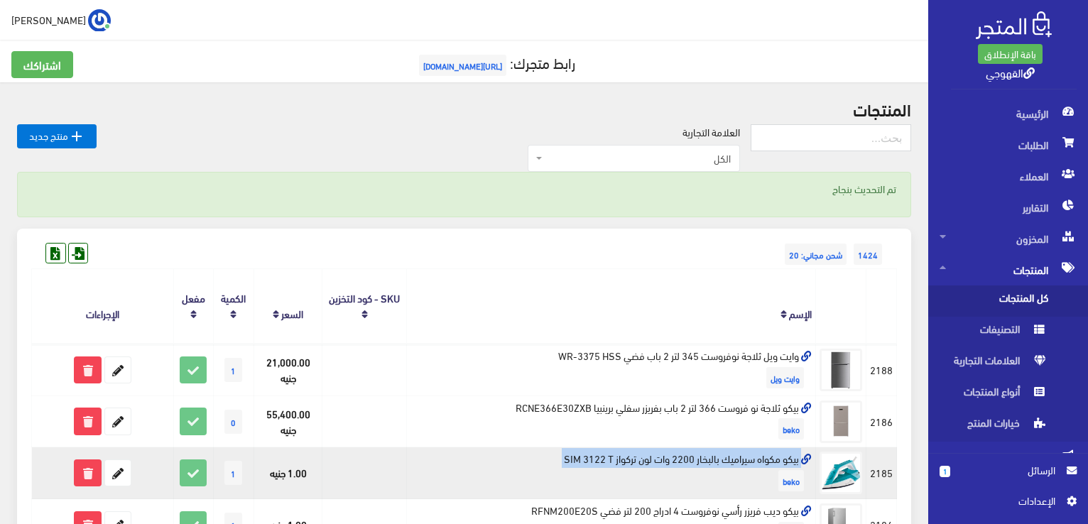
click at [712, 459] on td "بيكو مكواه سيراميك بالبخار 2200 وات لون تركواز SIM 3122 T beko" at bounding box center [611, 473] width 409 height 52
copy td "بيكو مكواه سيراميك بالبخار 2200 وات لون تركواز SIM 3122 T"
click at [116, 467] on icon at bounding box center [118, 473] width 26 height 26
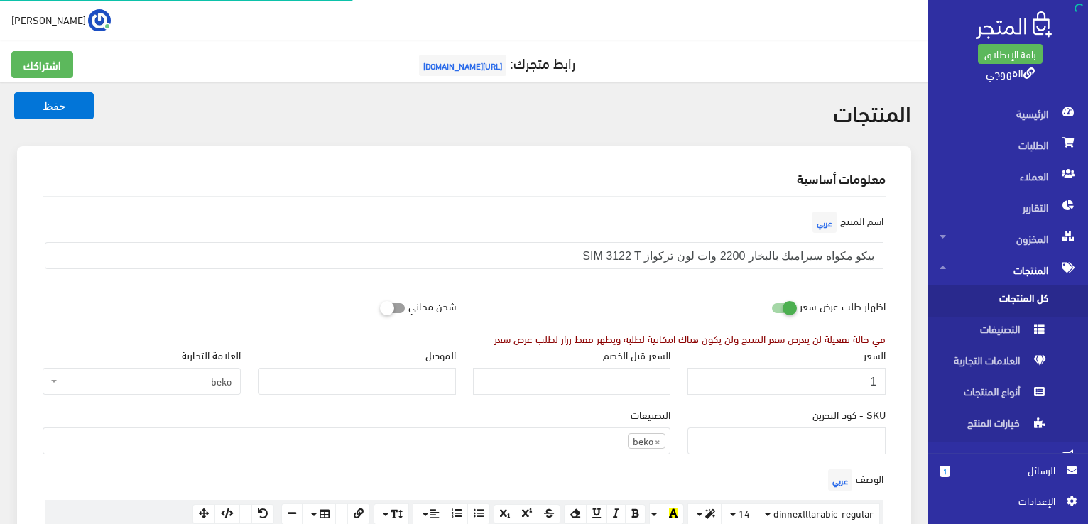
scroll to position [989, 0]
click at [746, 382] on input "1" at bounding box center [786, 381] width 198 height 27
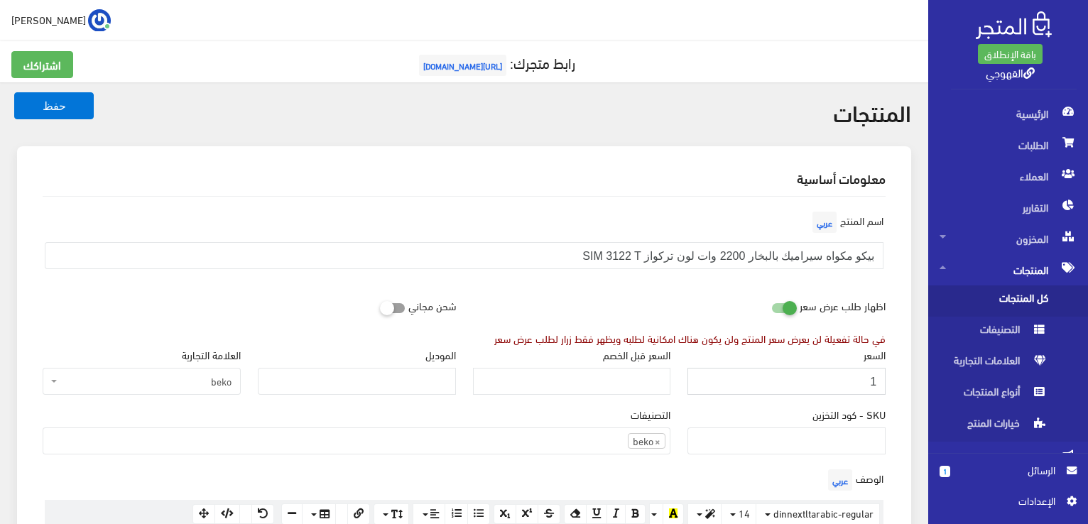
click at [746, 382] on input "1" at bounding box center [786, 381] width 198 height 27
type input "1899"
click at [14, 92] on button "حفظ" at bounding box center [54, 105] width 80 height 27
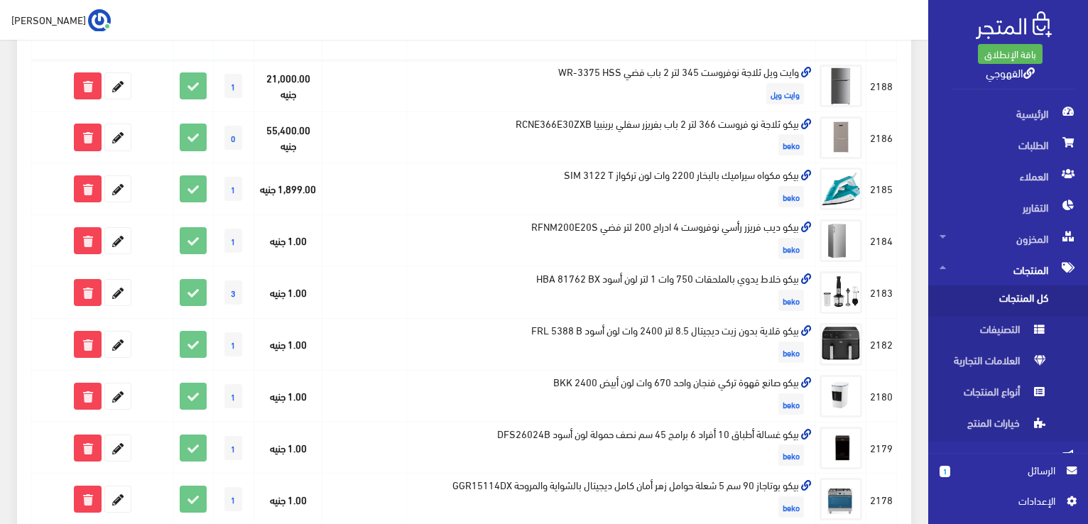
scroll to position [256, 0]
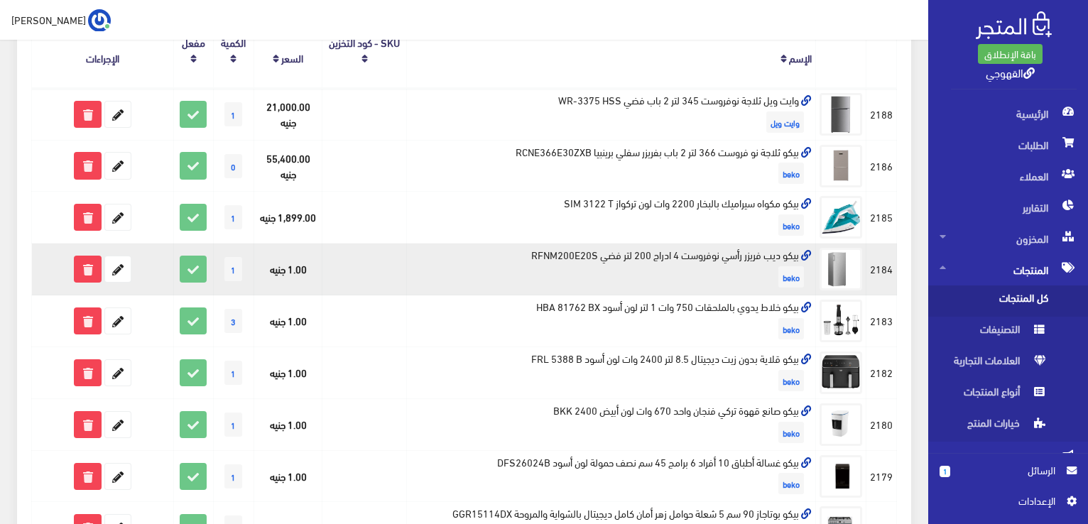
click at [707, 259] on td "بيكو ديب فريزر رأسي نوفروست 4 ادراج 200 لتر فضي RFNM200E20S beko" at bounding box center [611, 270] width 409 height 52
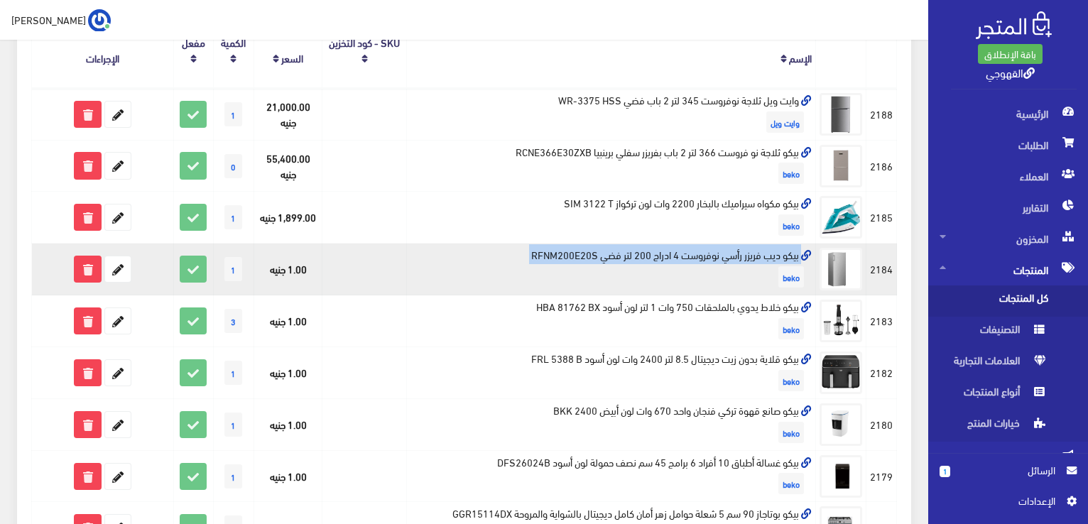
click at [707, 259] on td "بيكو ديب فريزر رأسي نوفروست 4 ادراج 200 لتر فضي RFNM200E20S beko" at bounding box center [611, 270] width 409 height 52
copy td "بيكو ديب فريزر رأسي نوفروست 4 ادراج 200 لتر فضي RFNM200E20S"
click at [128, 273] on icon at bounding box center [118, 269] width 26 height 26
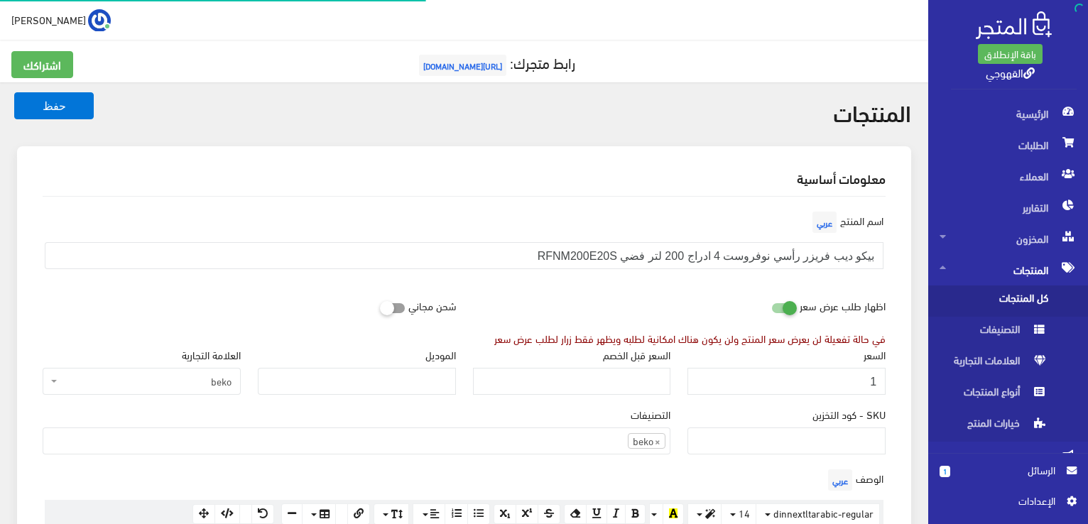
scroll to position [991, 0]
click at [767, 379] on input "1" at bounding box center [786, 381] width 198 height 27
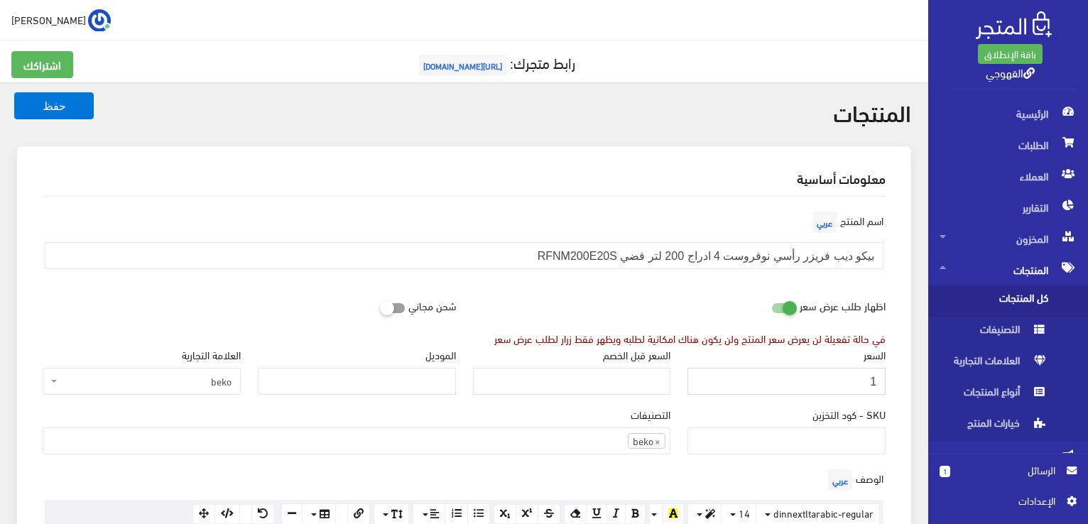
click at [767, 379] on input "1" at bounding box center [786, 381] width 198 height 27
paste input "24199"
type input "24199"
click at [14, 92] on button "حفظ" at bounding box center [54, 105] width 80 height 27
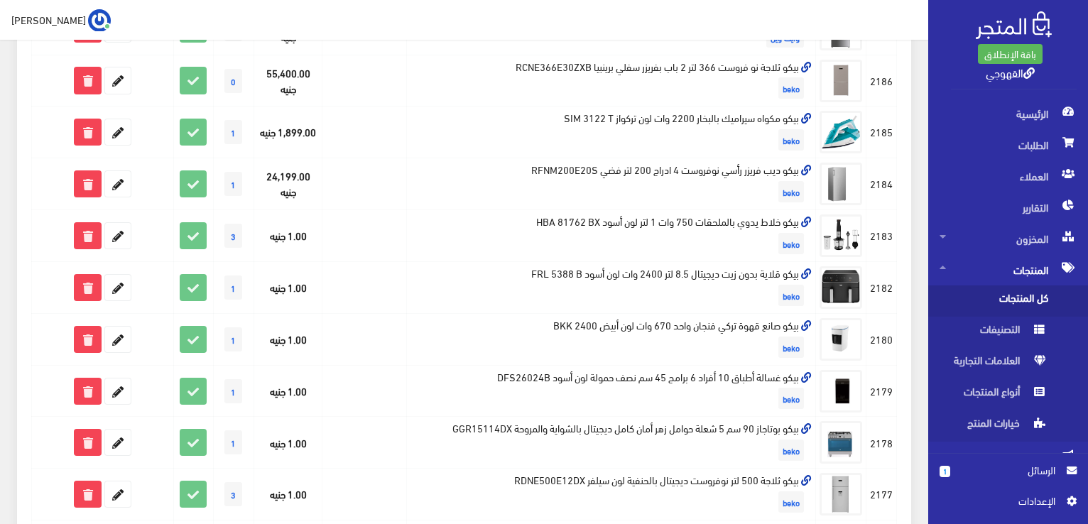
scroll to position [312, 0]
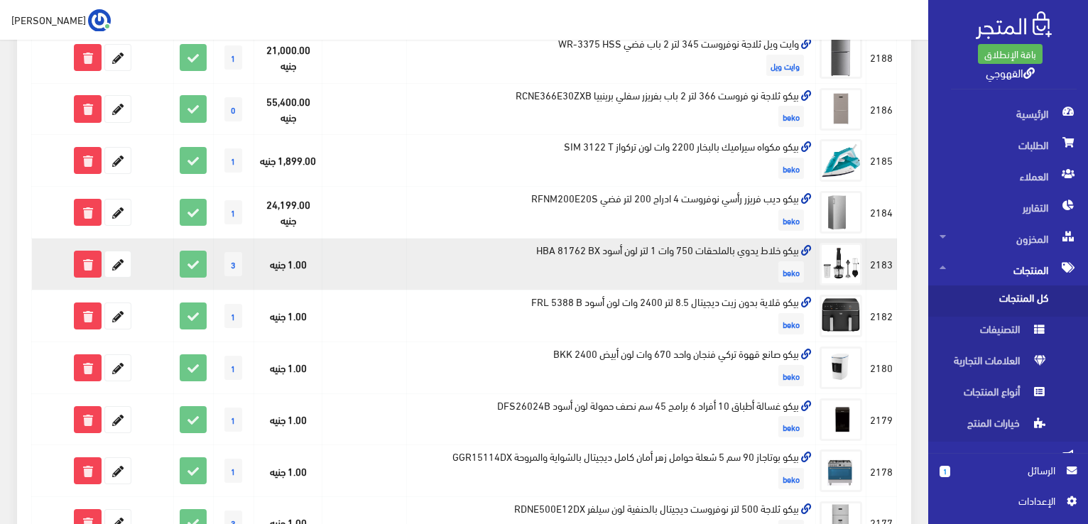
click at [714, 254] on td "بيكو خلاط يدوي بالملحقات 750 وات 1 لتر لون أسود HBA 81762 BX beko" at bounding box center [611, 265] width 409 height 52
copy td "بيكو خلاط يدوي بالملحقات 750 وات 1 لتر لون أسود HBA 81762 BX"
click at [119, 273] on icon at bounding box center [118, 264] width 26 height 26
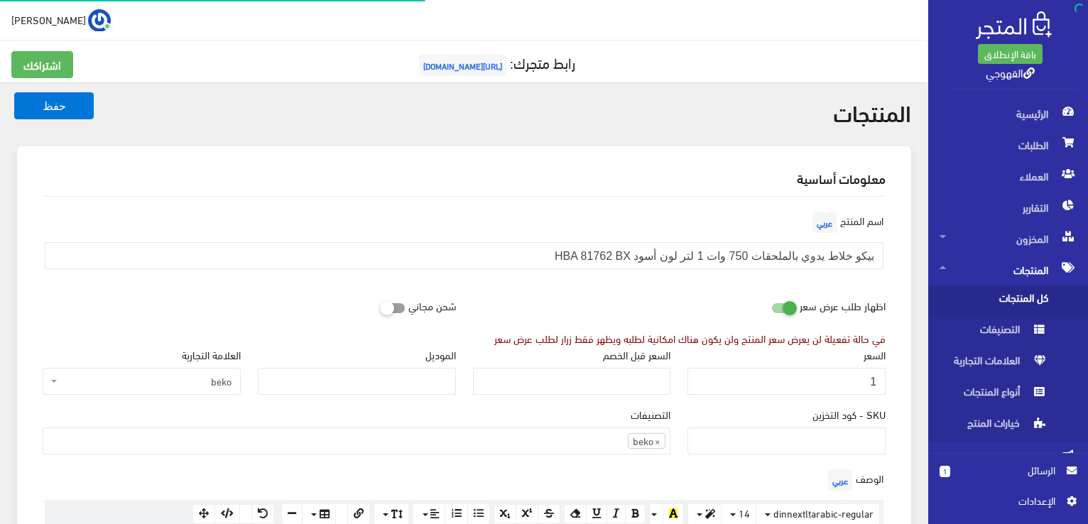
scroll to position [989, 0]
click at [810, 381] on input "1" at bounding box center [786, 381] width 198 height 27
paste input "5919"
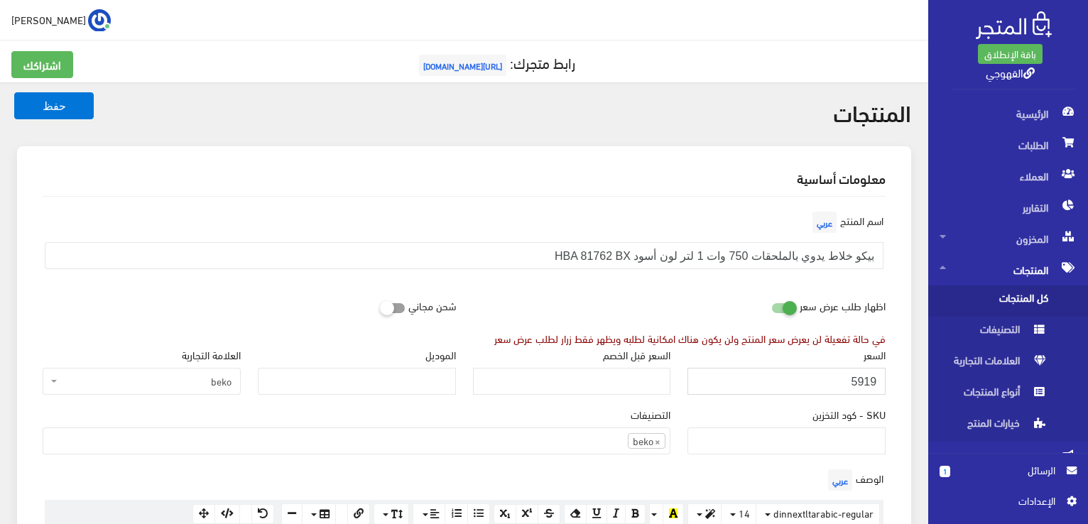
type input "5919"
click at [14, 92] on button "حفظ" at bounding box center [54, 105] width 80 height 27
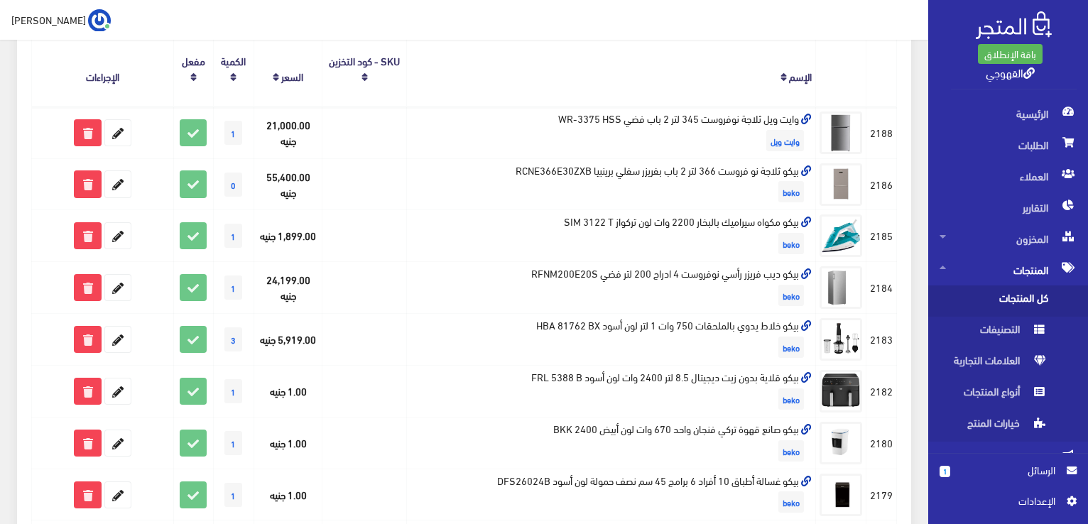
scroll to position [256, 0]
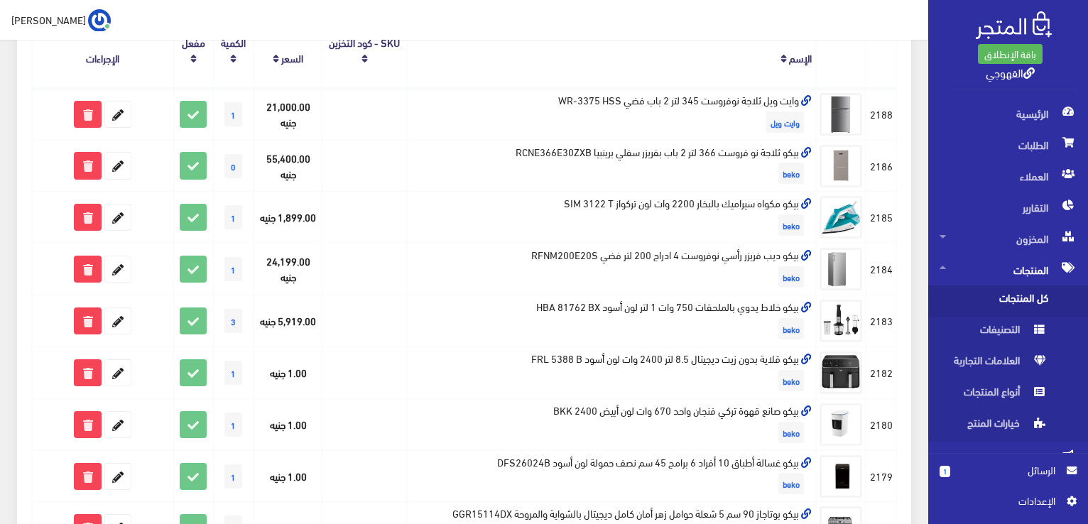
click at [810, 381] on td "بيكو قلاية بدون زيت ديجيتال 8.5 لتر 2400 وات لون أسود FRL 5388 B beko" at bounding box center [611, 373] width 409 height 52
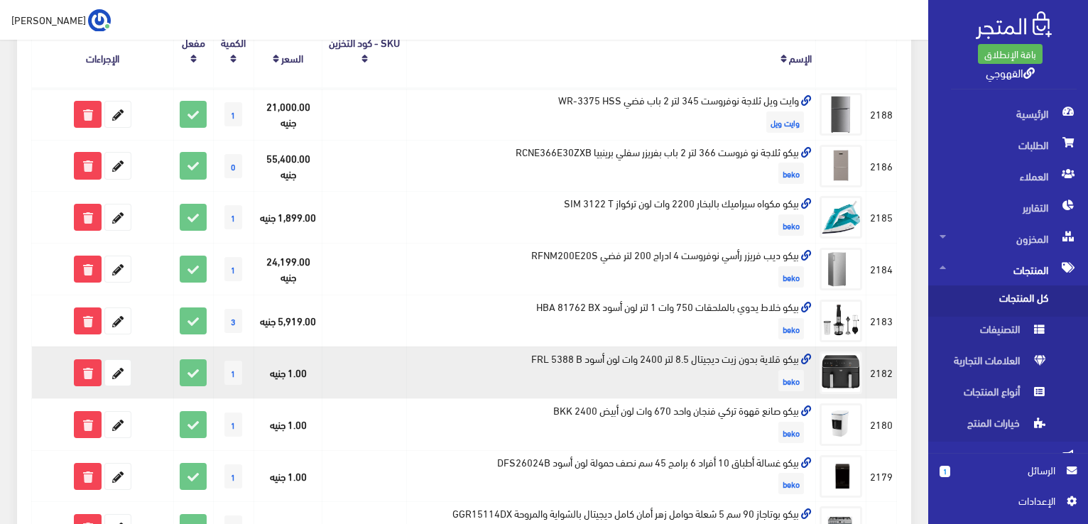
click at [796, 364] on td "بيكو قلاية بدون زيت ديجيتال 8.5 لتر 2400 وات لون أسود FRL 5388 B beko" at bounding box center [611, 373] width 409 height 52
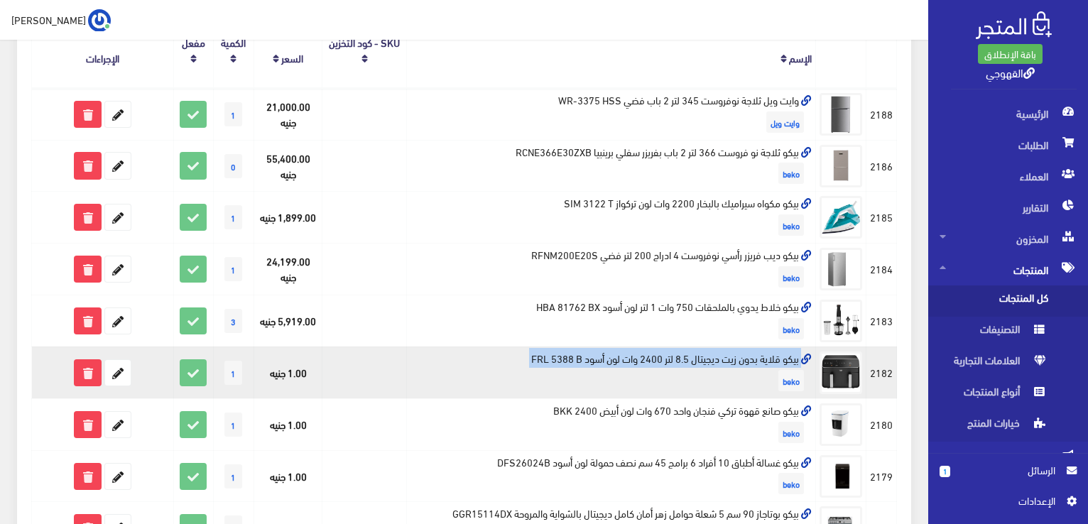
click at [796, 364] on td "بيكو قلاية بدون زيت ديجيتال 8.5 لتر 2400 وات لون أسود FRL 5388 B beko" at bounding box center [611, 373] width 409 height 52
copy td "بيكو قلاية بدون زيت ديجيتال 8.5 لتر 2400 وات لون أسود FRL 5388 B"
click at [126, 364] on icon at bounding box center [118, 373] width 26 height 26
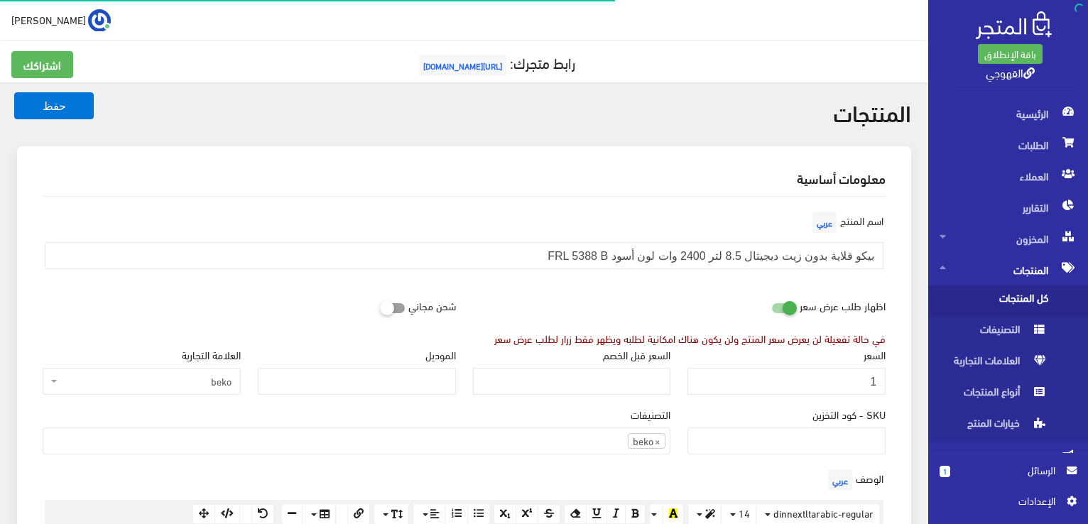
scroll to position [989, 0]
click at [815, 388] on input "1" at bounding box center [786, 381] width 198 height 27
type input "13999"
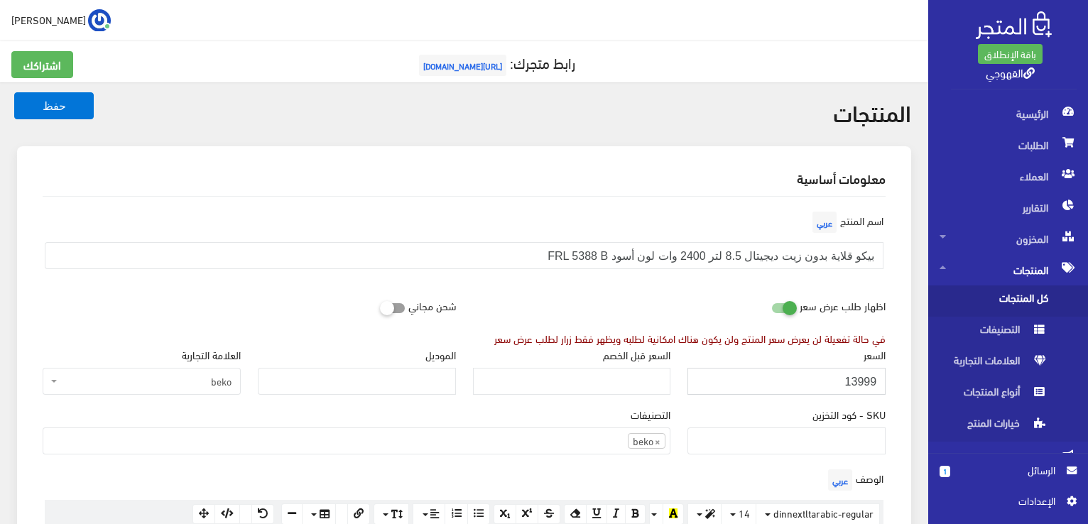
click at [14, 92] on button "حفظ" at bounding box center [54, 105] width 80 height 27
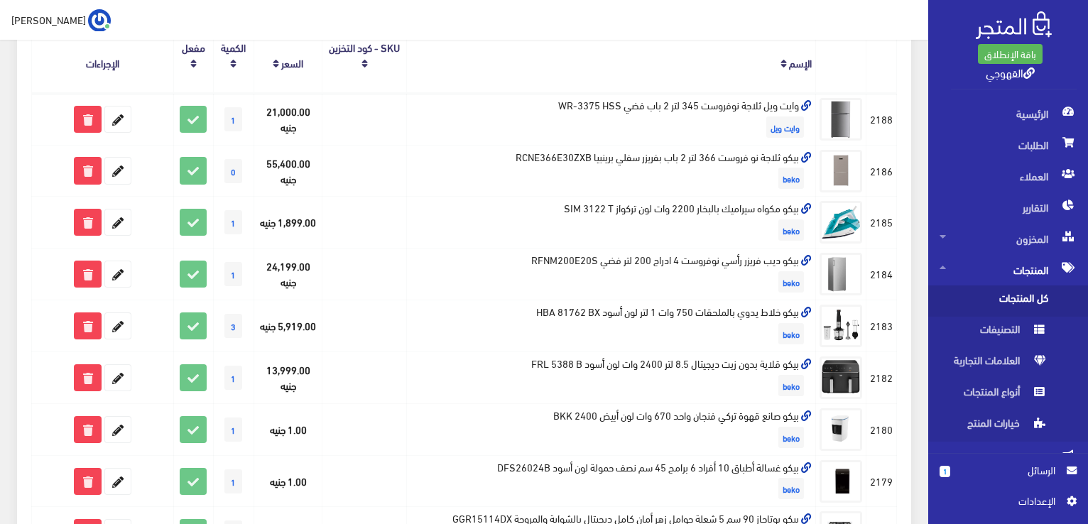
scroll to position [251, 0]
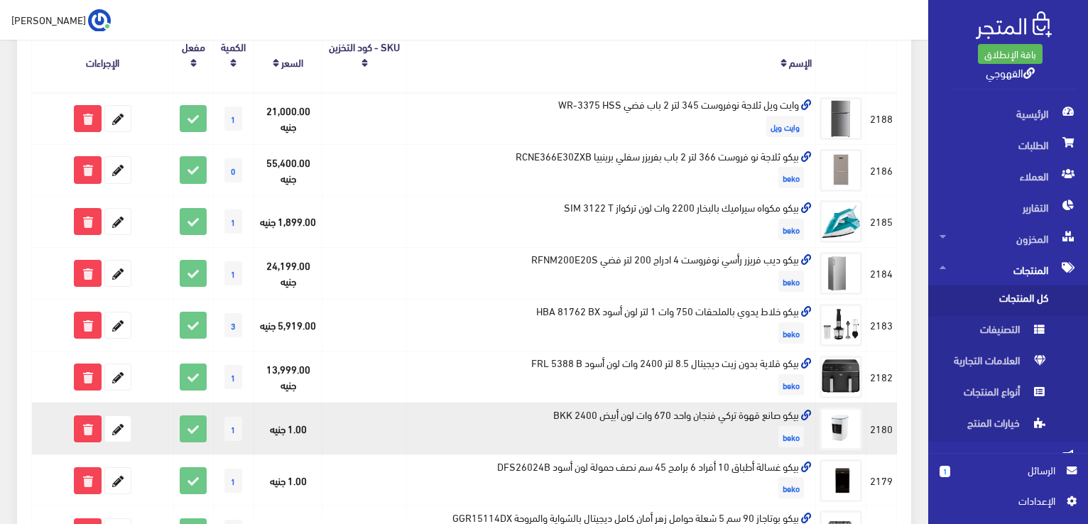
click at [771, 418] on td "بيكو صانع قهوة تركي فنجان واحد 670 وات لون أبيض BKK 2400 beko" at bounding box center [611, 429] width 409 height 52
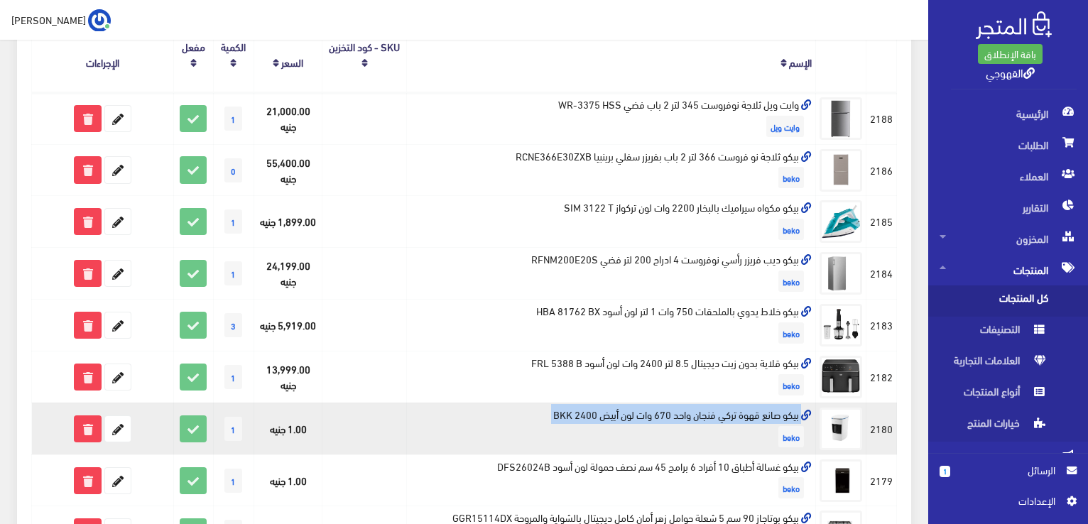
click at [771, 418] on td "بيكو صانع قهوة تركي فنجان واحد 670 وات لون أبيض BKK 2400 beko" at bounding box center [611, 429] width 409 height 52
copy td "بيكو صانع قهوة تركي فنجان واحد 670 وات لون أبيض BKK 2400"
click at [126, 427] on icon at bounding box center [118, 429] width 26 height 26
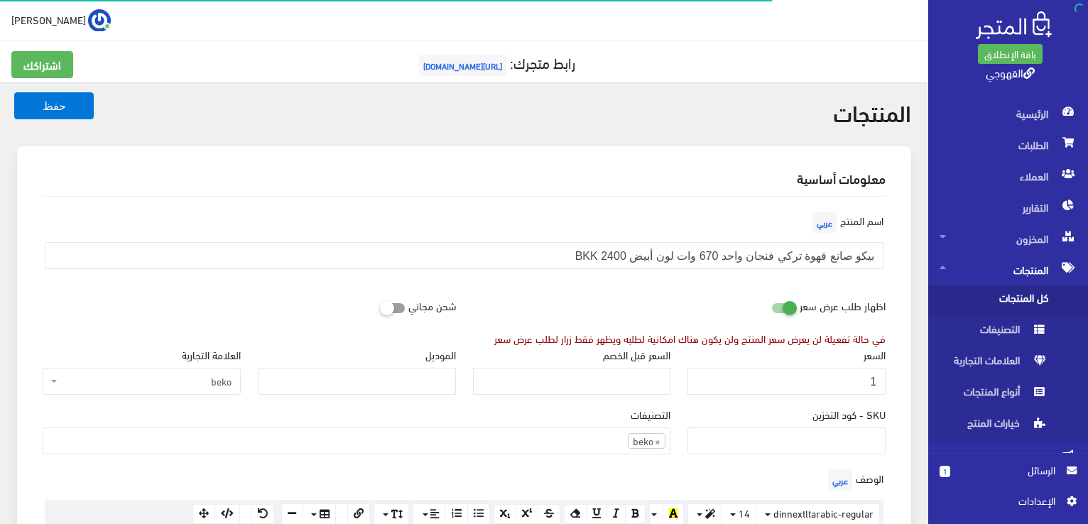
scroll to position [991, 0]
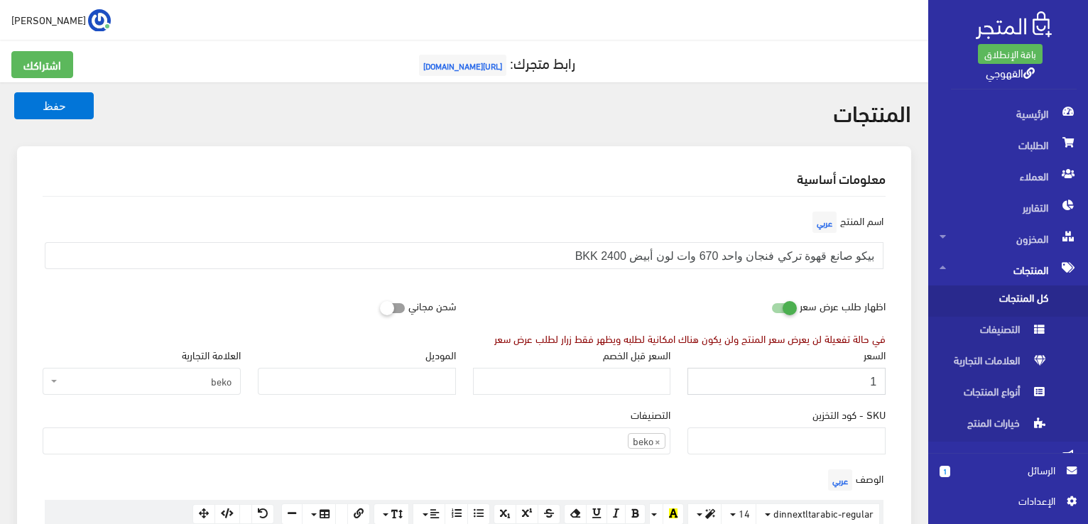
click at [753, 384] on input "1" at bounding box center [786, 381] width 198 height 27
paste input "7039"
type input "7039"
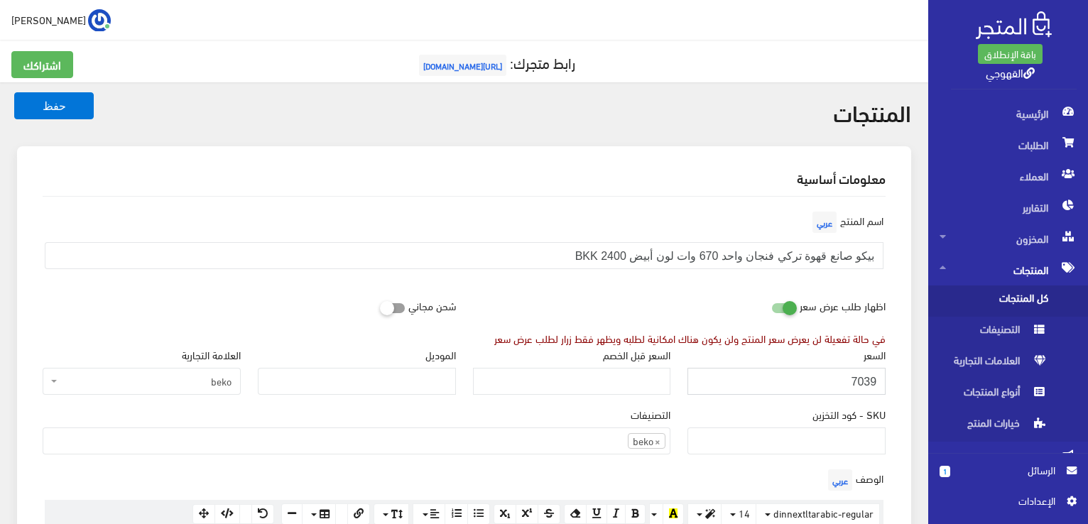
click at [14, 92] on button "حفظ" at bounding box center [54, 105] width 80 height 27
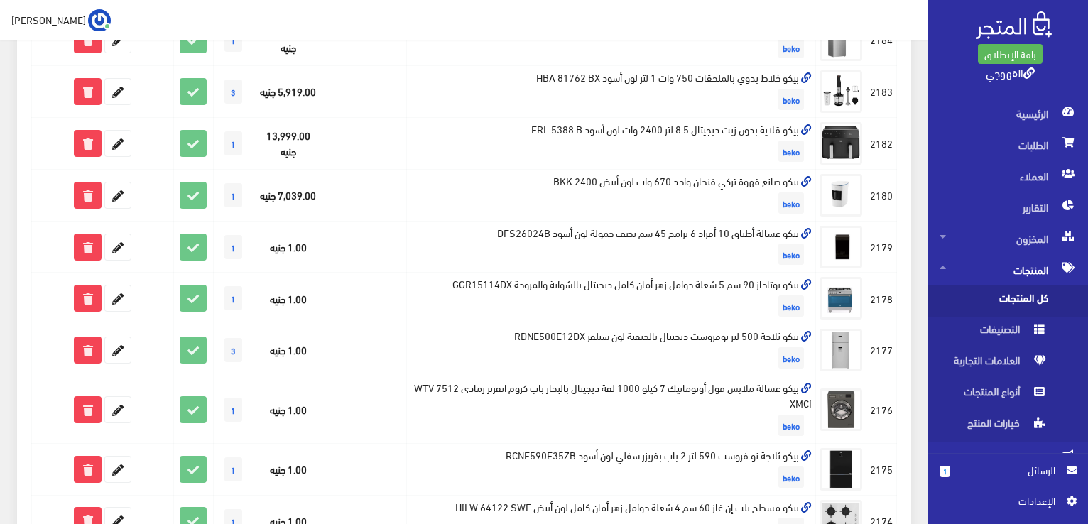
scroll to position [483, 0]
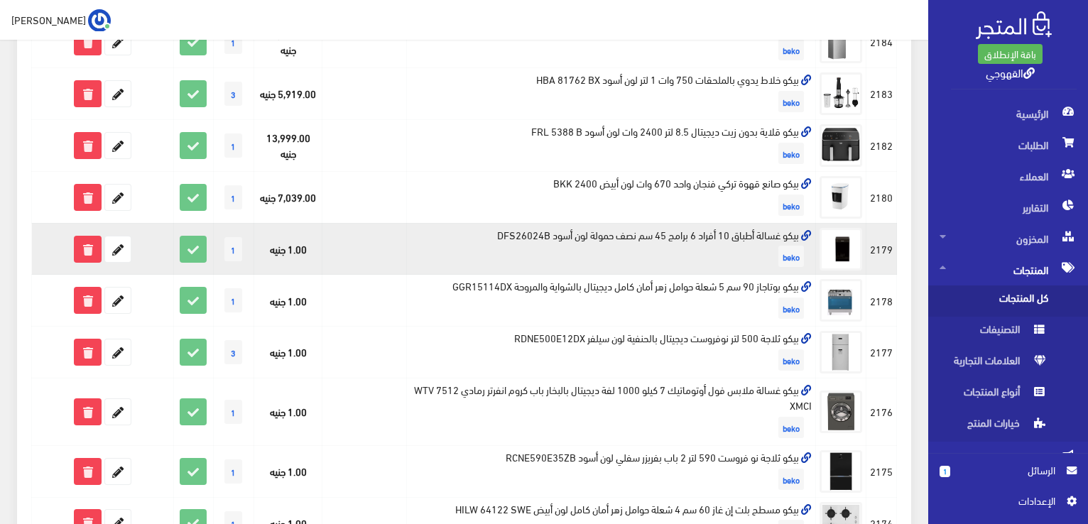
click at [727, 231] on td "بيكو غسالة أطباق 10 أفراد 6 برامج 45 سم نصف حمولة لون أسود DFS26024B beko" at bounding box center [611, 249] width 409 height 52
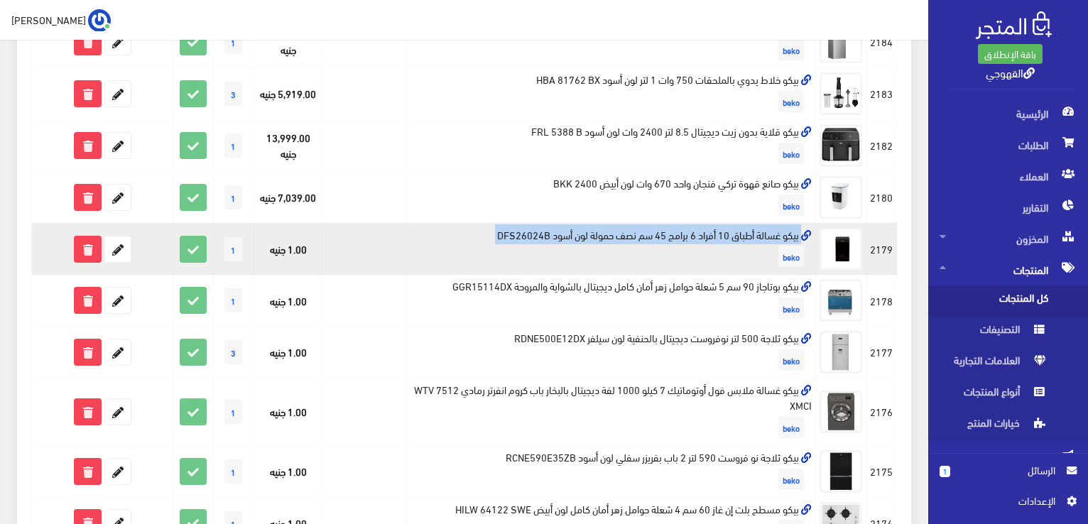
click at [727, 231] on td "بيكو غسالة أطباق 10 أفراد 6 برامج 45 سم نصف حمولة لون أسود DFS26024B beko" at bounding box center [611, 249] width 409 height 52
copy td "بيكو غسالة أطباق 10 أفراد 6 برامج 45 سم نصف حمولة لون أسود DFS26024B"
click at [116, 251] on icon at bounding box center [118, 249] width 26 height 26
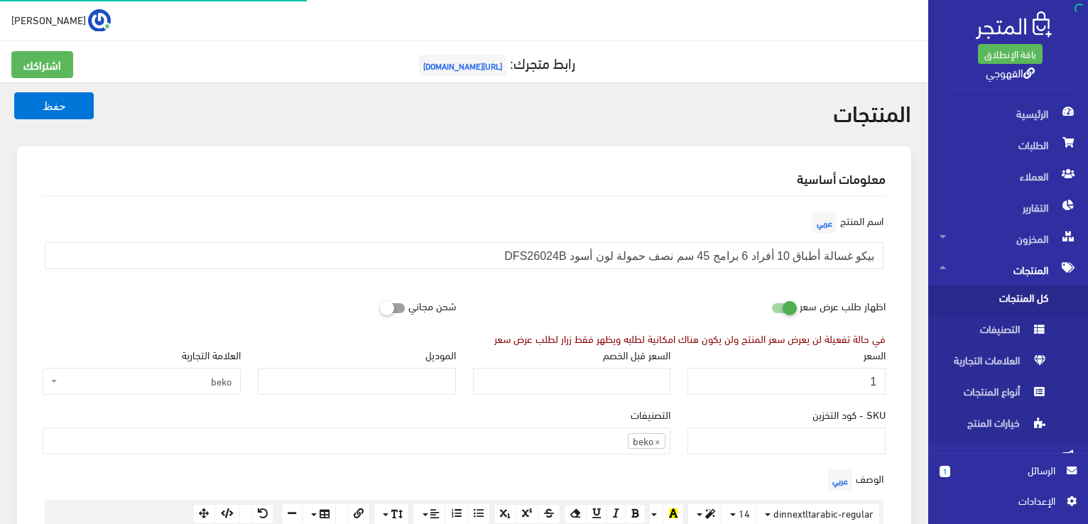
scroll to position [989, 0]
click at [798, 384] on input "1" at bounding box center [786, 381] width 198 height 27
type input "19900"
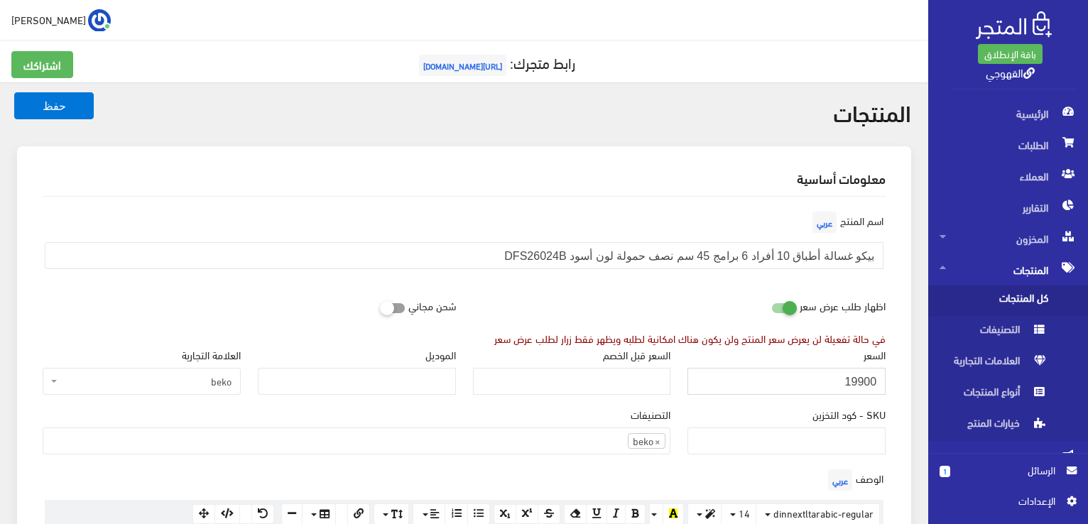
click at [14, 92] on button "حفظ" at bounding box center [54, 105] width 80 height 27
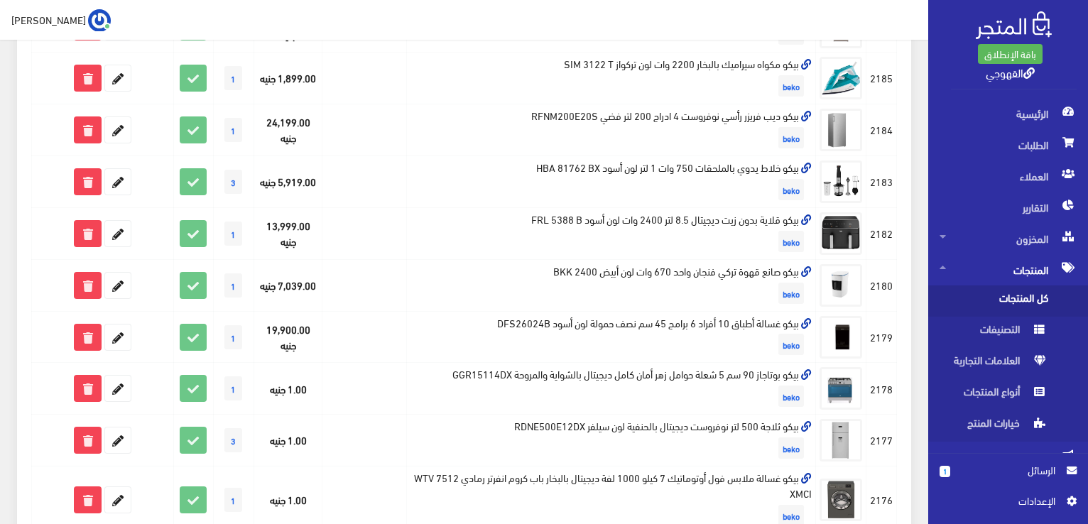
scroll to position [398, 0]
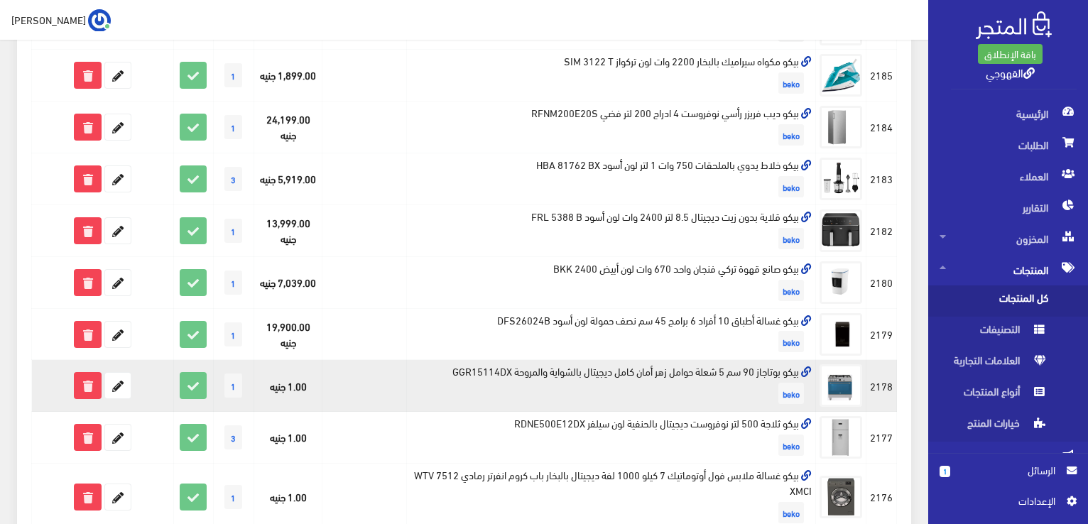
click at [570, 371] on td "بيكو بوتاجاز 90 سم 5 شعلة حوامل زهر أمان كامل ديجيتال بالشواية والمروحة GGR1511…" at bounding box center [611, 386] width 409 height 52
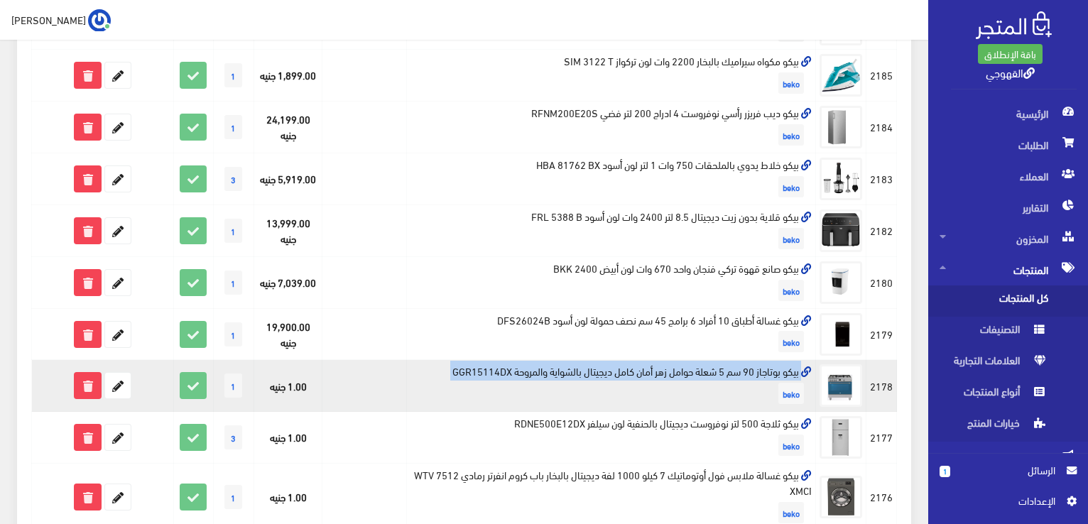
click at [570, 371] on td "بيكو بوتاجاز 90 سم 5 شعلة حوامل زهر أمان كامل ديجيتال بالشواية والمروحة GGR1511…" at bounding box center [611, 386] width 409 height 52
copy td "بيكو بوتاجاز 90 سم 5 شعلة حوامل زهر أمان كامل ديجيتال بالشواية والمروحة GGR1511…"
click at [116, 388] on icon at bounding box center [118, 386] width 26 height 26
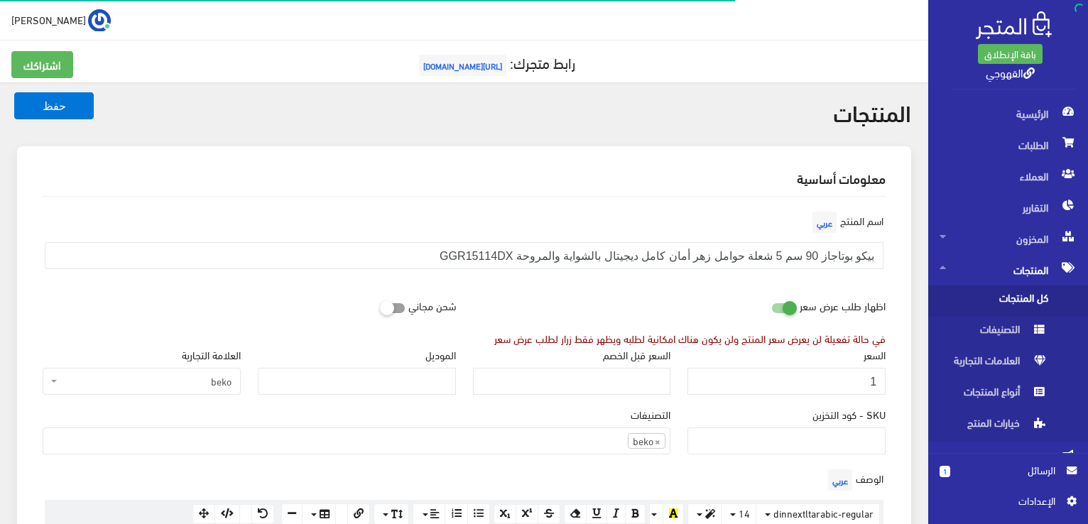
scroll to position [991, 0]
click at [742, 386] on input "1" at bounding box center [786, 381] width 198 height 27
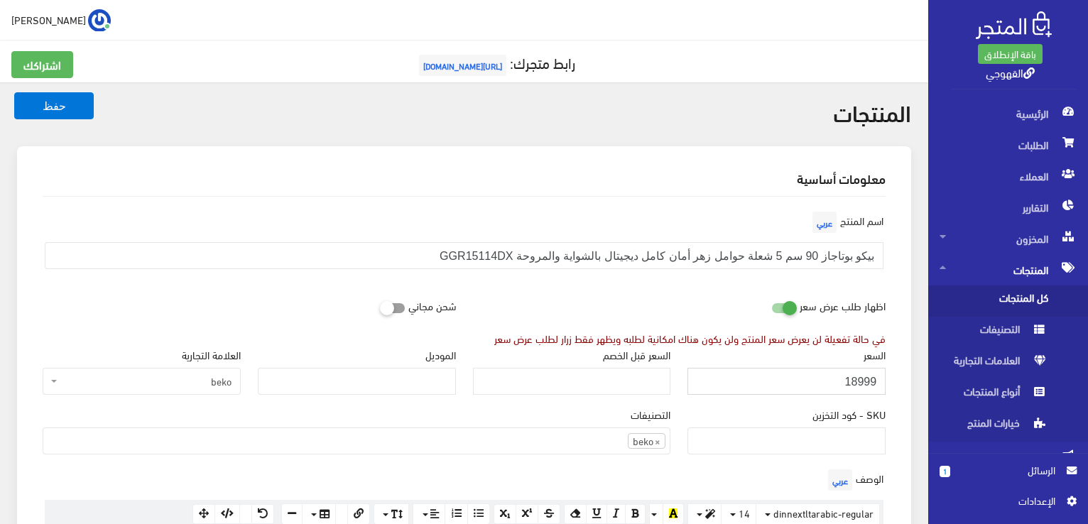
type input "18999"
click at [14, 92] on button "حفظ" at bounding box center [54, 105] width 80 height 27
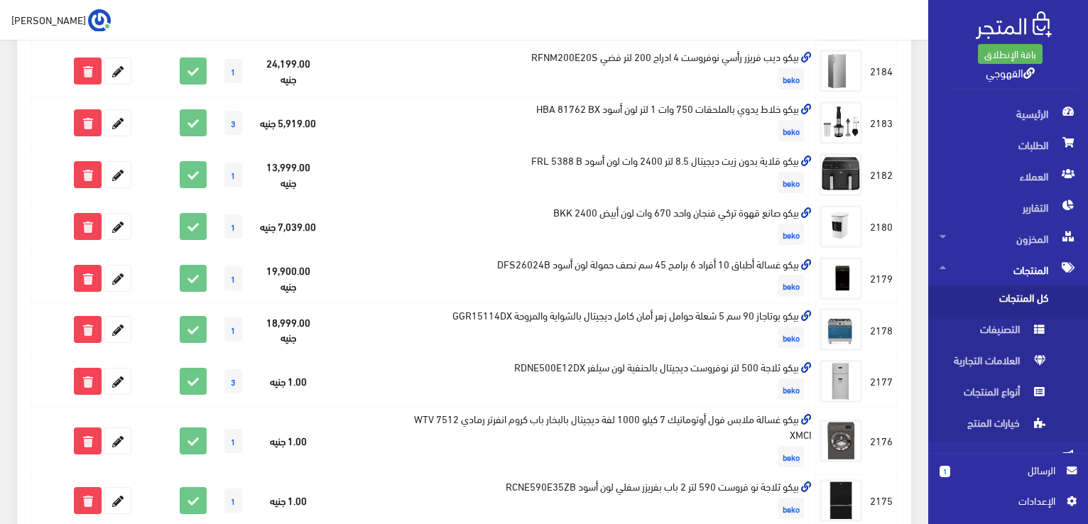
scroll to position [455, 0]
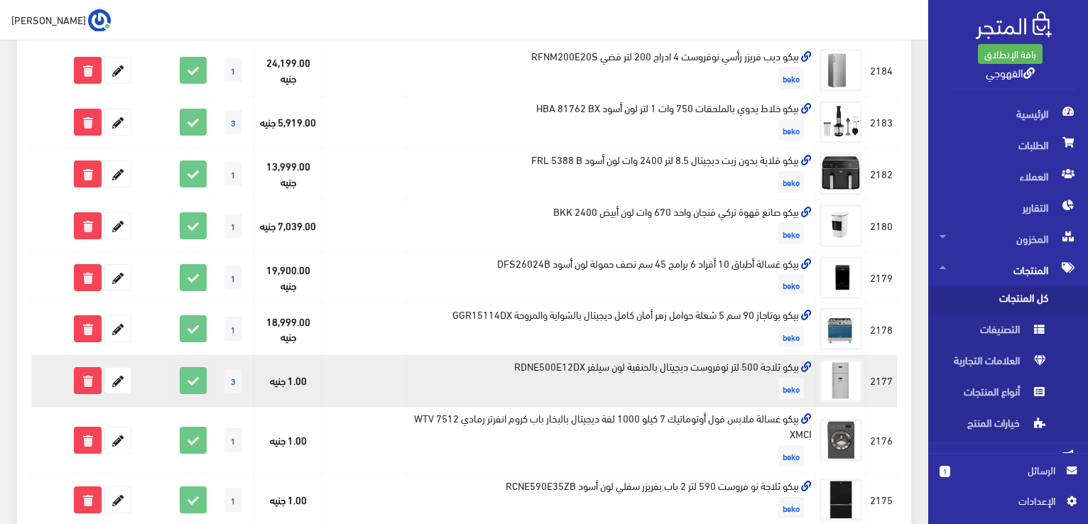
click at [734, 361] on td "بيكو ثلاجة 500 لتر نوفروست ديجيتال بالحنفية لون سيلفر RDNE500E12DX beko" at bounding box center [611, 381] width 409 height 52
copy td "بيكو ثلاجة 500 لتر نوفروست ديجيتال بالحنفية لون سيلفر RDNE500E12DX"
click at [120, 383] on icon at bounding box center [118, 381] width 26 height 26
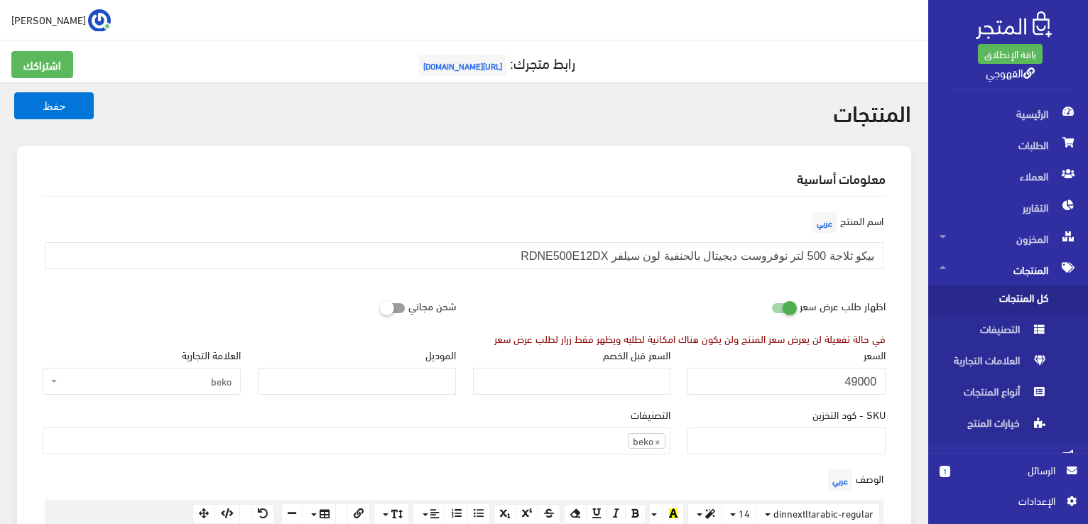
scroll to position [991, 0]
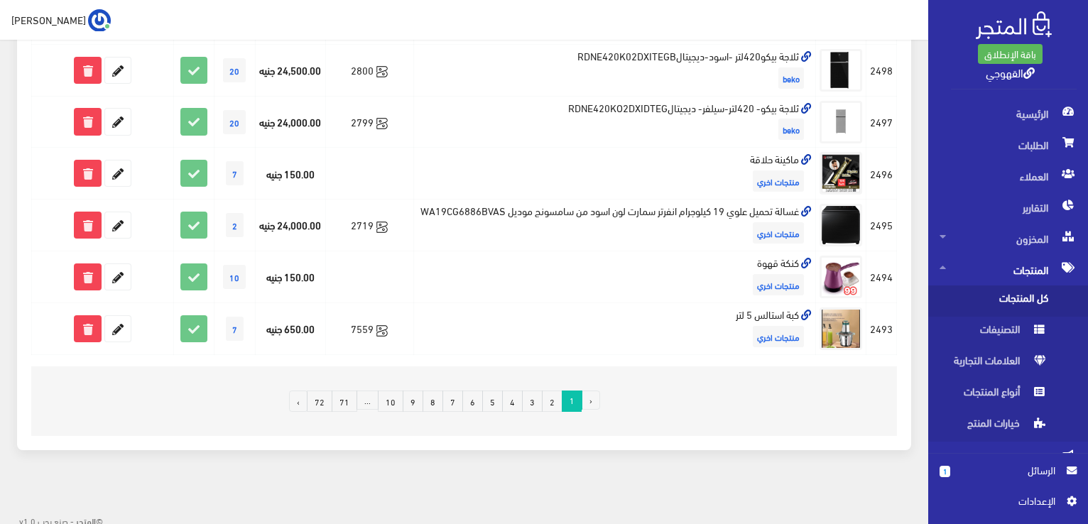
scroll to position [1040, 0]
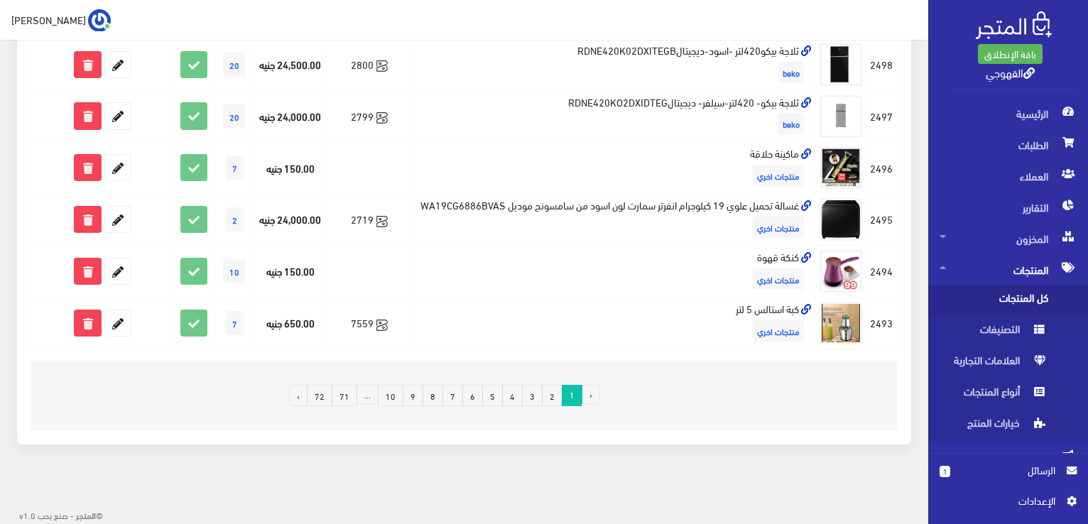
click at [400, 397] on link "10" at bounding box center [391, 395] width 26 height 21
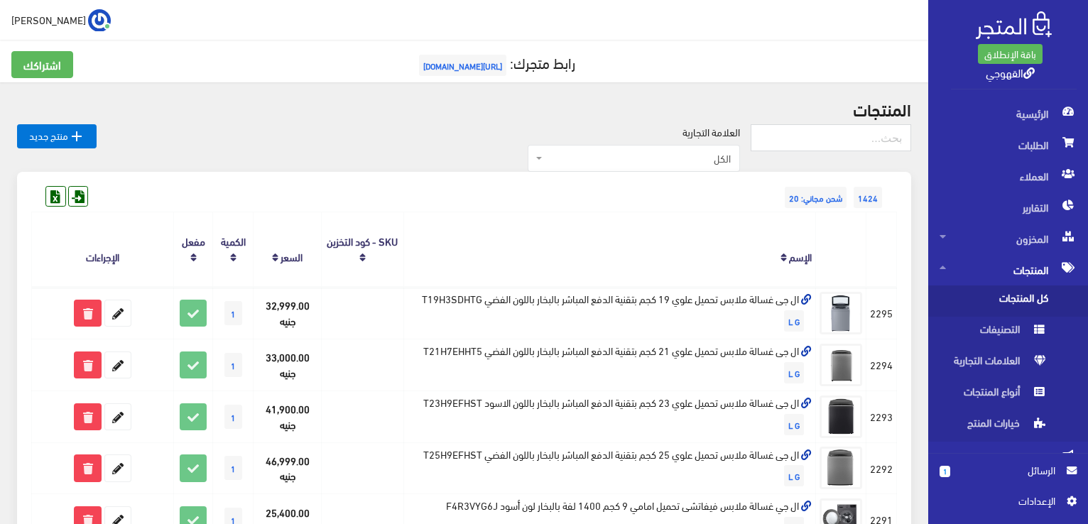
click at [463, 217] on th "الإسم" at bounding box center [609, 249] width 412 height 75
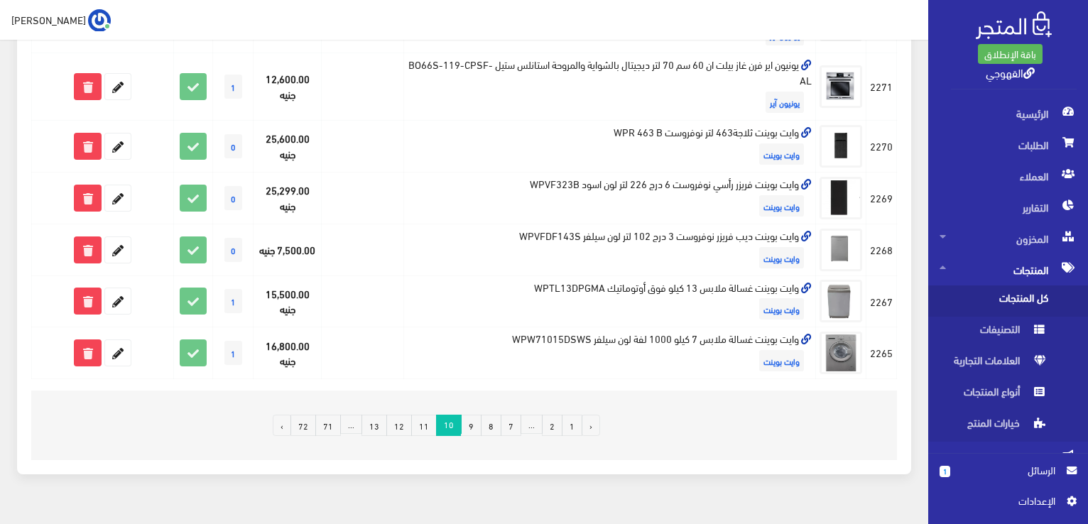
scroll to position [1015, 0]
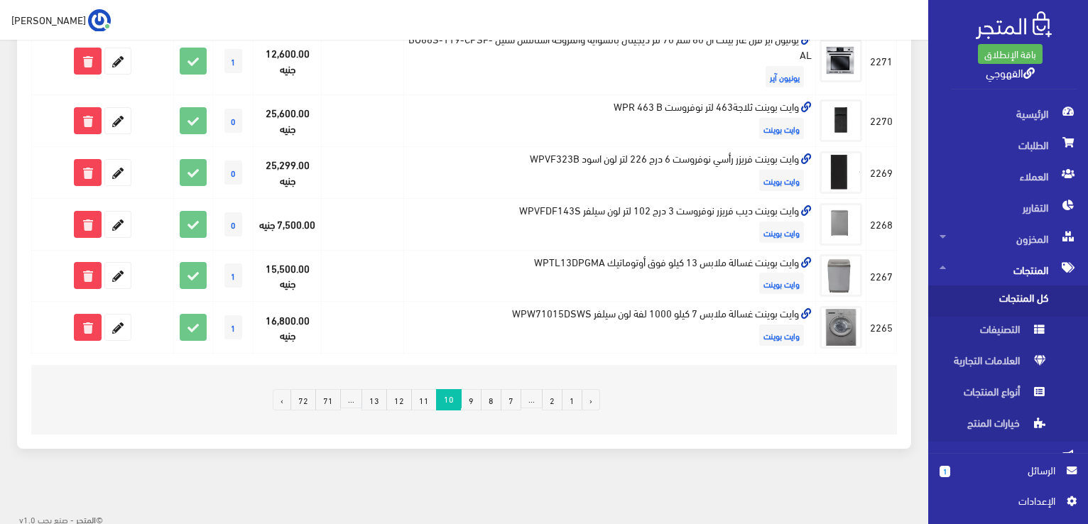
click at [401, 397] on link "12" at bounding box center [399, 399] width 26 height 21
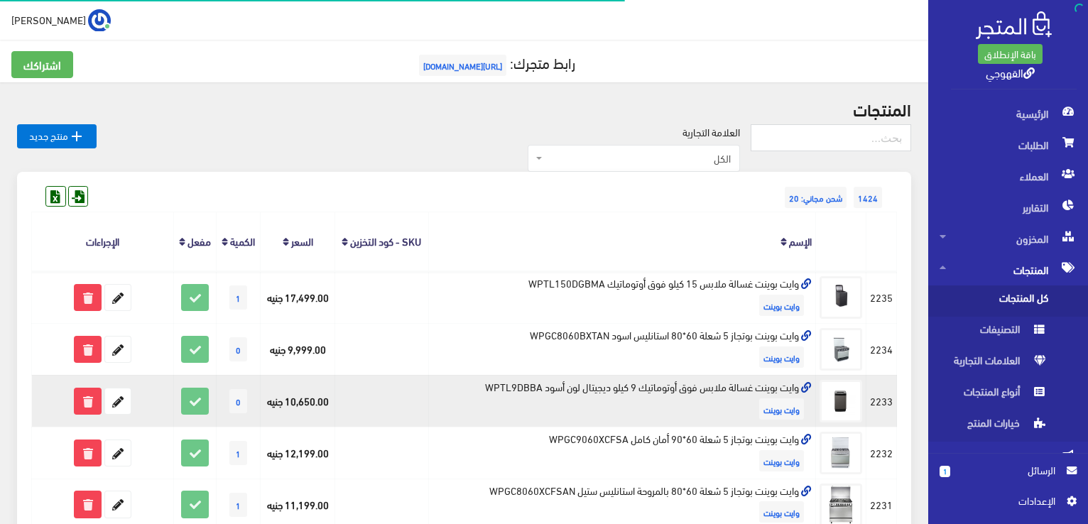
click at [390, 396] on td at bounding box center [381, 401] width 94 height 52
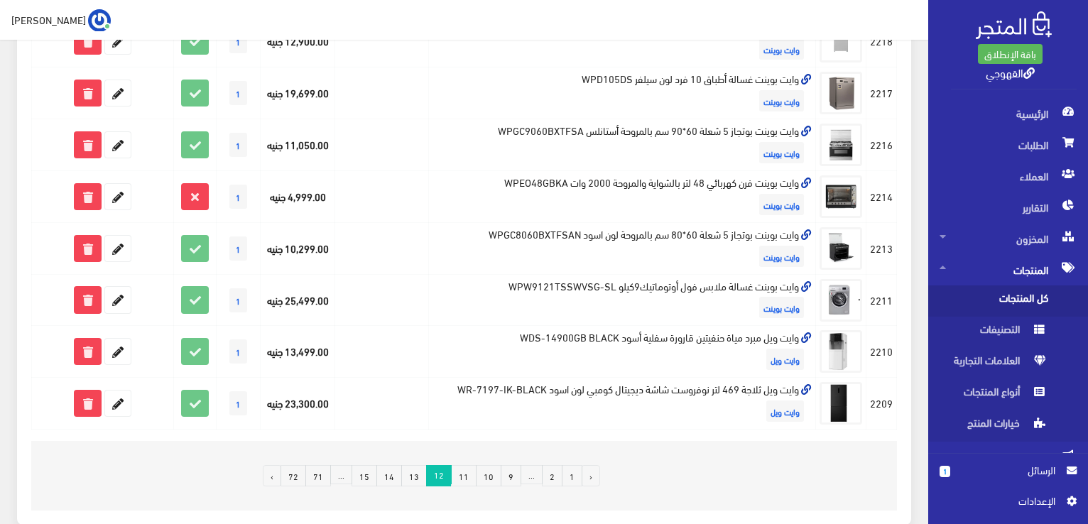
scroll to position [881, 0]
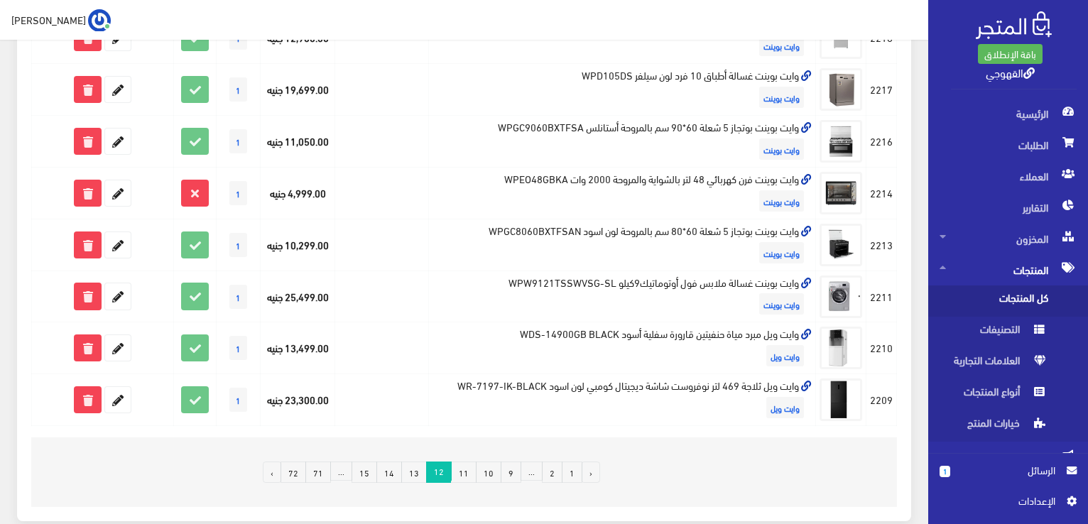
click at [411, 467] on link "13" at bounding box center [414, 472] width 26 height 21
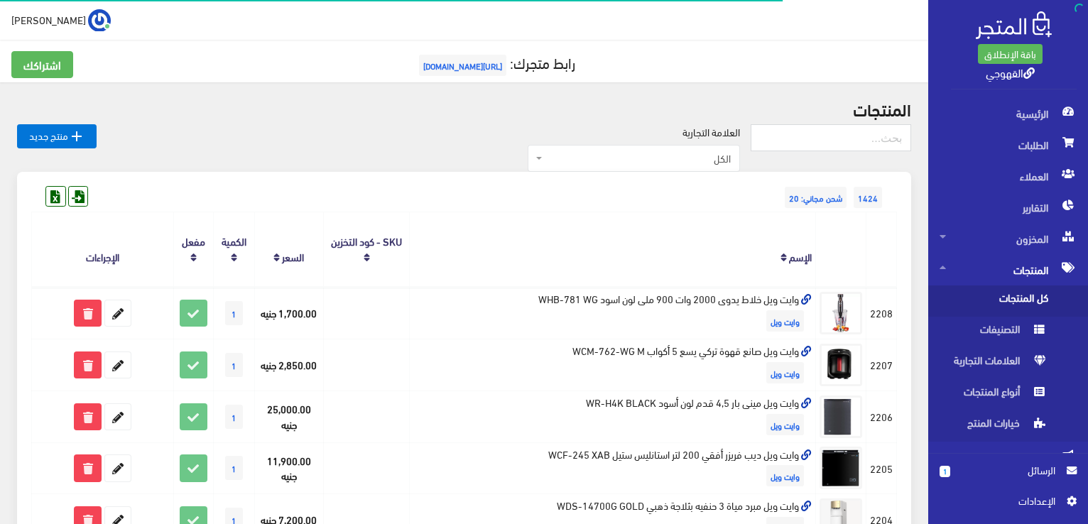
click at [481, 238] on th "الإسم" at bounding box center [613, 249] width 406 height 75
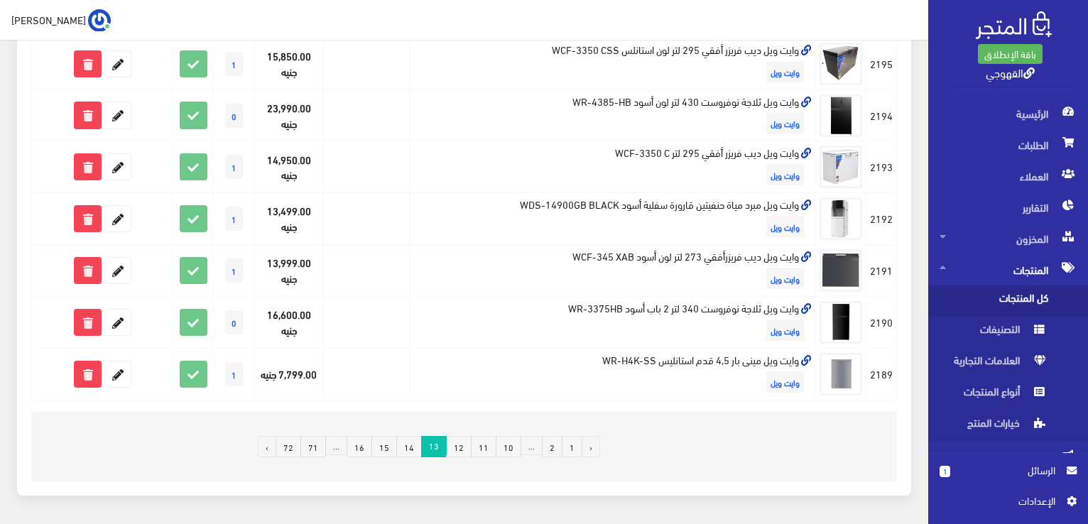
scroll to position [966, 0]
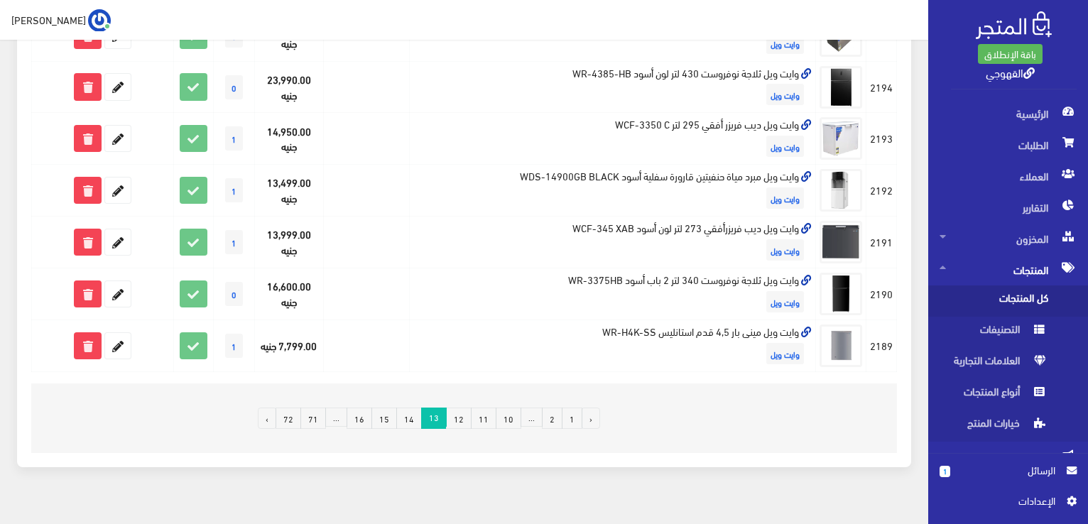
click at [417, 419] on link "14" at bounding box center [409, 418] width 26 height 21
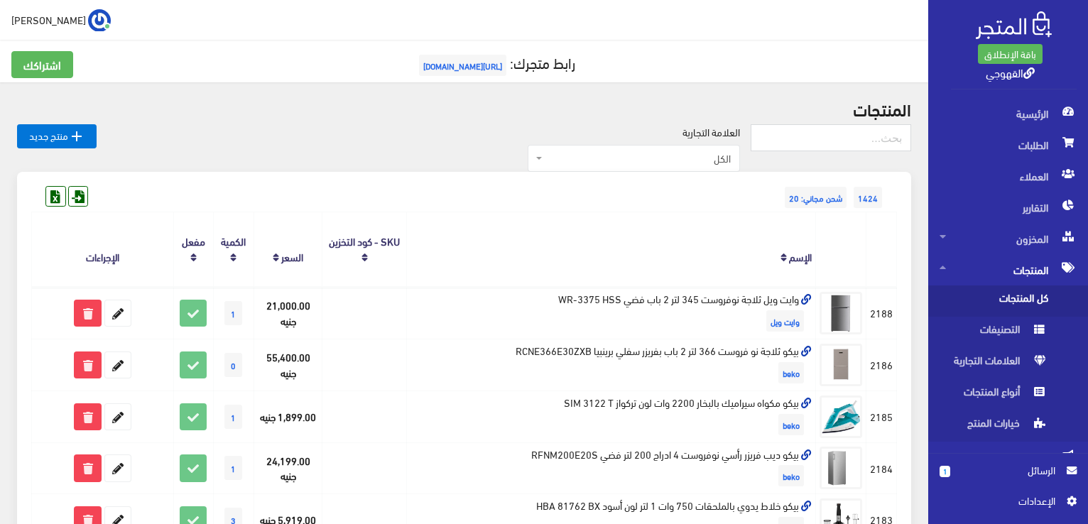
click at [432, 270] on th "الإسم" at bounding box center [611, 249] width 409 height 75
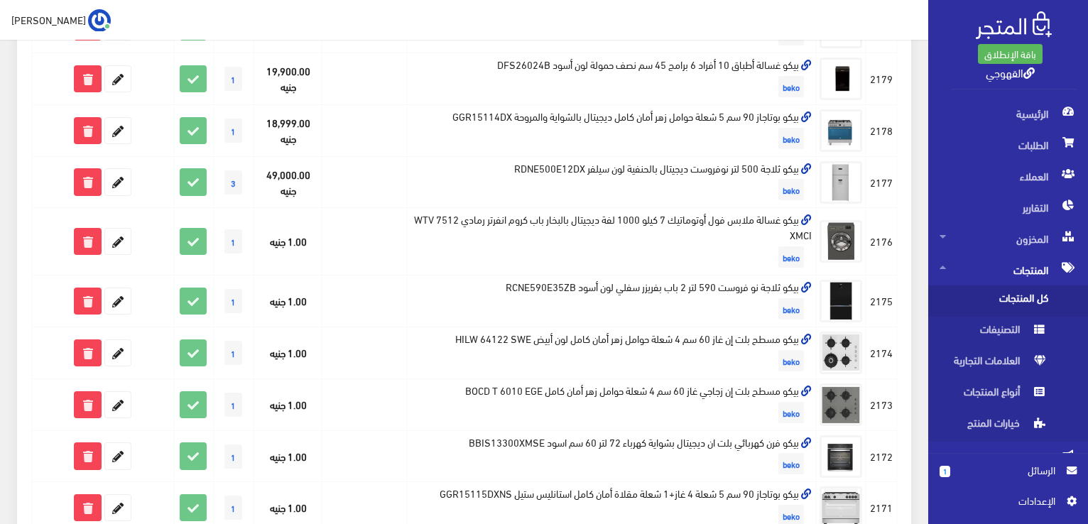
scroll to position [625, 0]
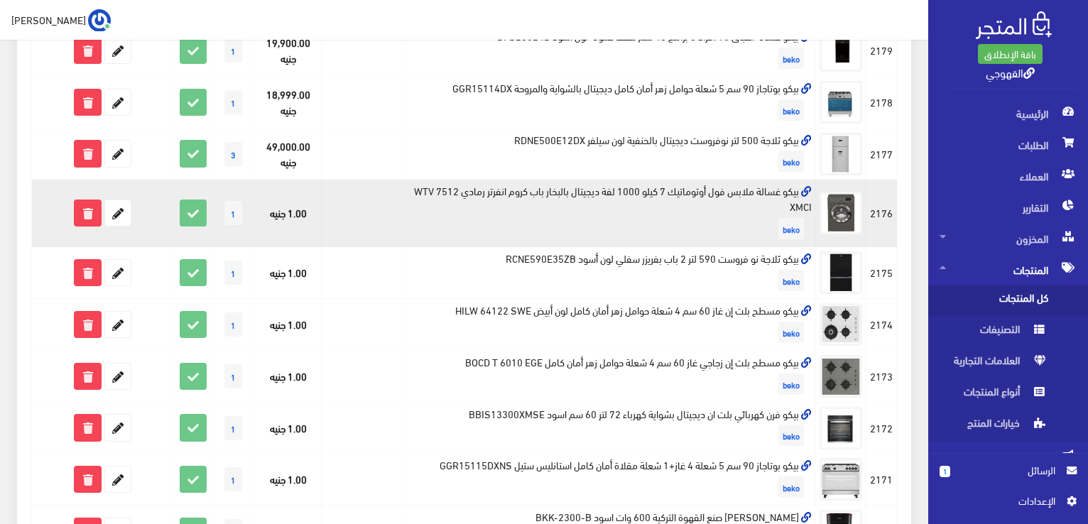
click at [550, 188] on td "بيكو غسالة ملابس فول أوتوماتيك 7 كيلو 1000 لفة ديجيتال بالبخار باب كروم انفرتر …" at bounding box center [611, 213] width 409 height 67
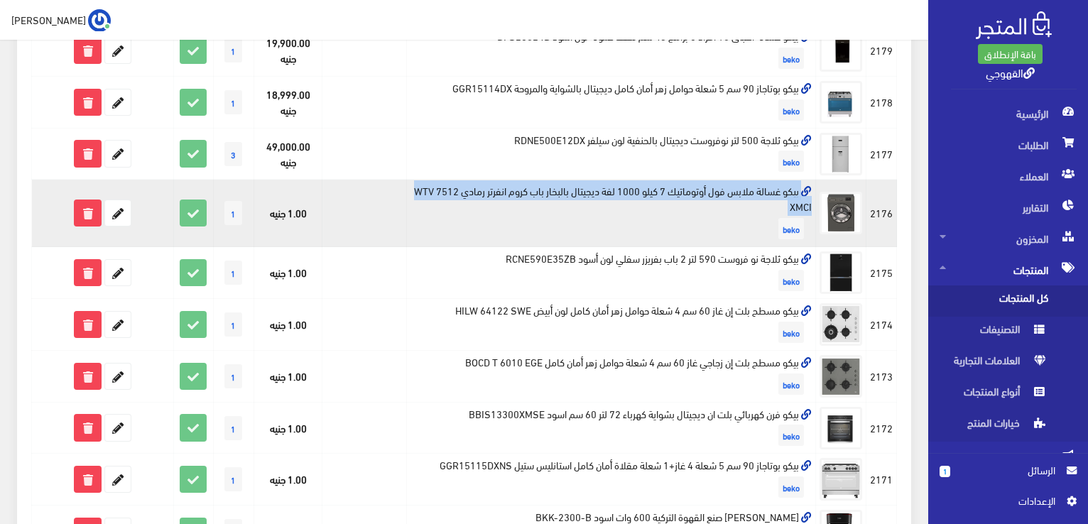
click at [550, 188] on td "بيكو غسالة ملابس فول أوتوماتيك 7 كيلو 1000 لفة ديجيتال بالبخار باب كروم انفرتر …" at bounding box center [611, 213] width 409 height 67
copy td "بيكو غسالة ملابس فول أوتوماتيك 7 كيلو 1000 لفة ديجيتال بالبخار باب كروم انفرتر …"
click at [550, 188] on td "بيكو غسالة ملابس فول أوتوماتيك 7 كيلو 1000 لفة ديجيتال بالبخار باب كروم انفرتر …" at bounding box center [611, 213] width 409 height 67
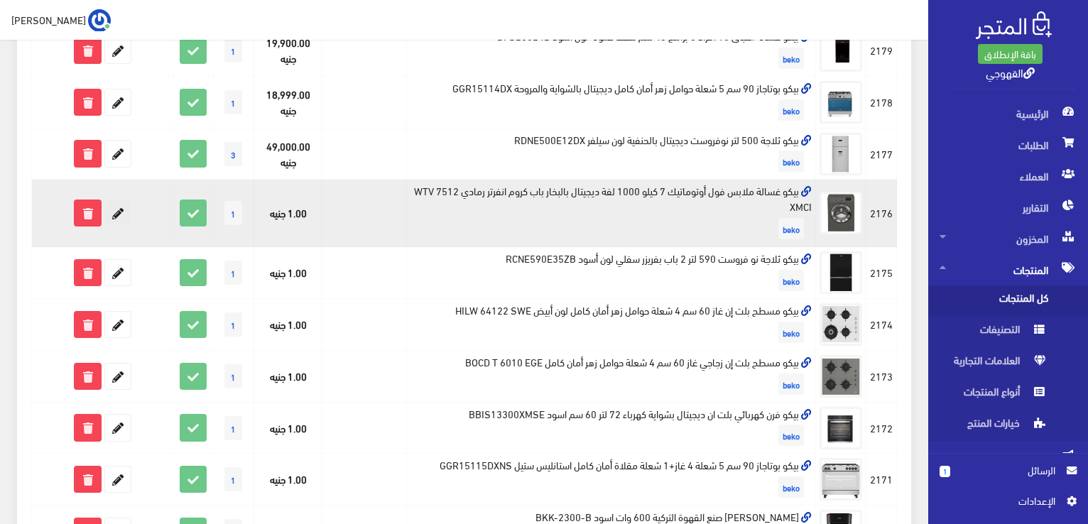
click at [116, 209] on icon at bounding box center [118, 213] width 26 height 26
